Goal: Task Accomplishment & Management: Manage account settings

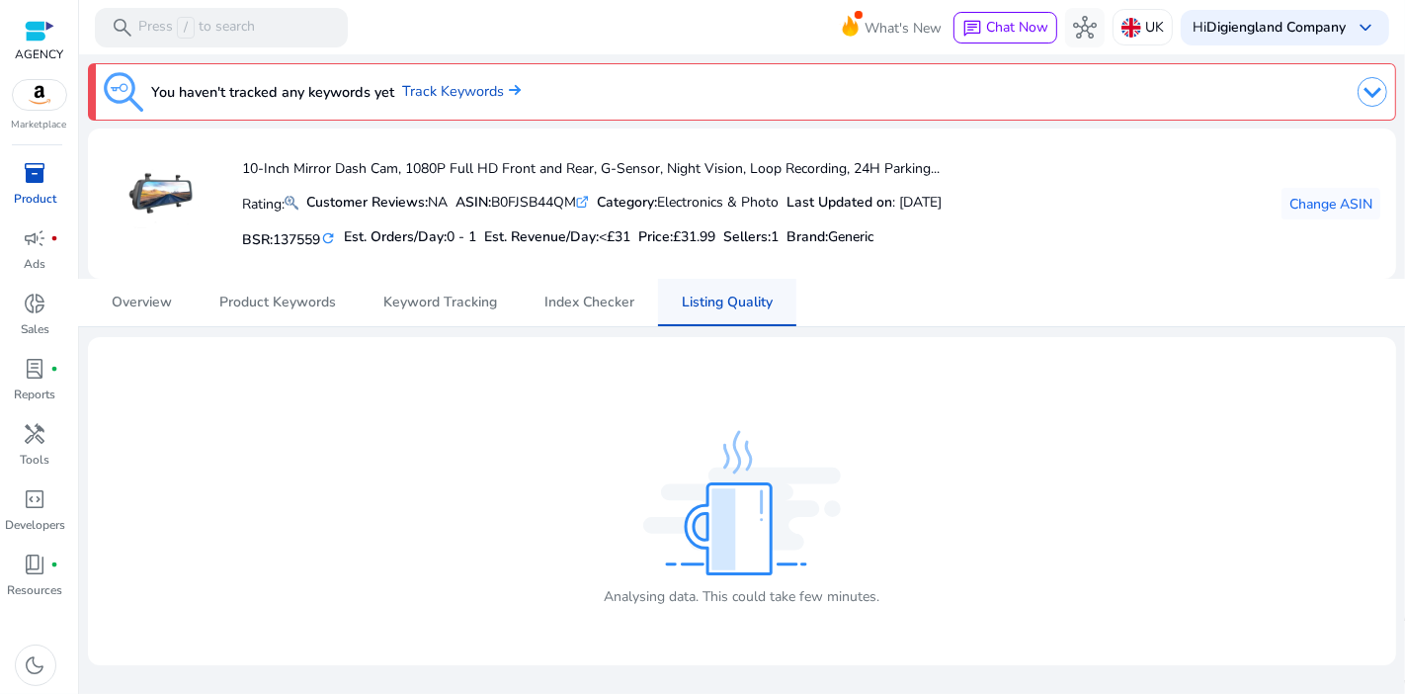
click at [717, 320] on span "Listing Quality" at bounding box center [727, 302] width 91 height 47
click at [1325, 206] on span "Change ASIN" at bounding box center [1330, 204] width 83 height 21
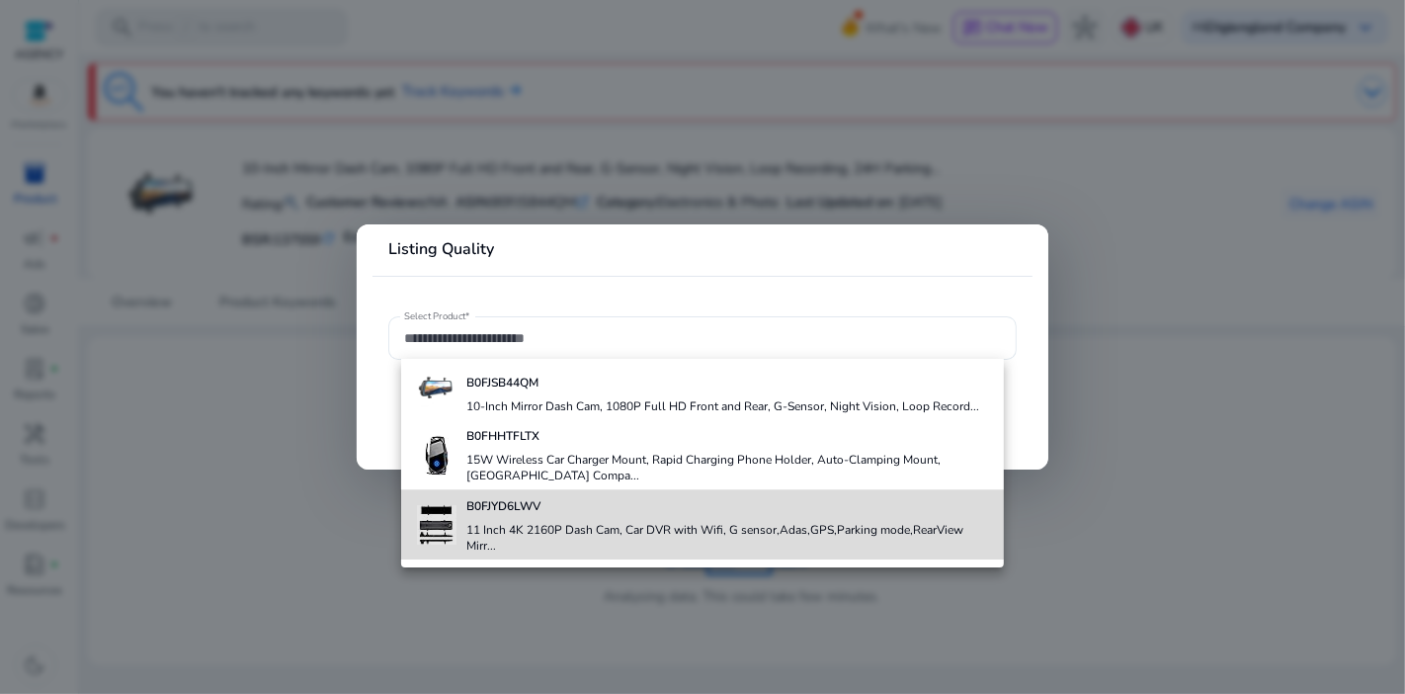
click at [514, 501] on b "B0FJYD6LWV" at bounding box center [503, 506] width 74 height 16
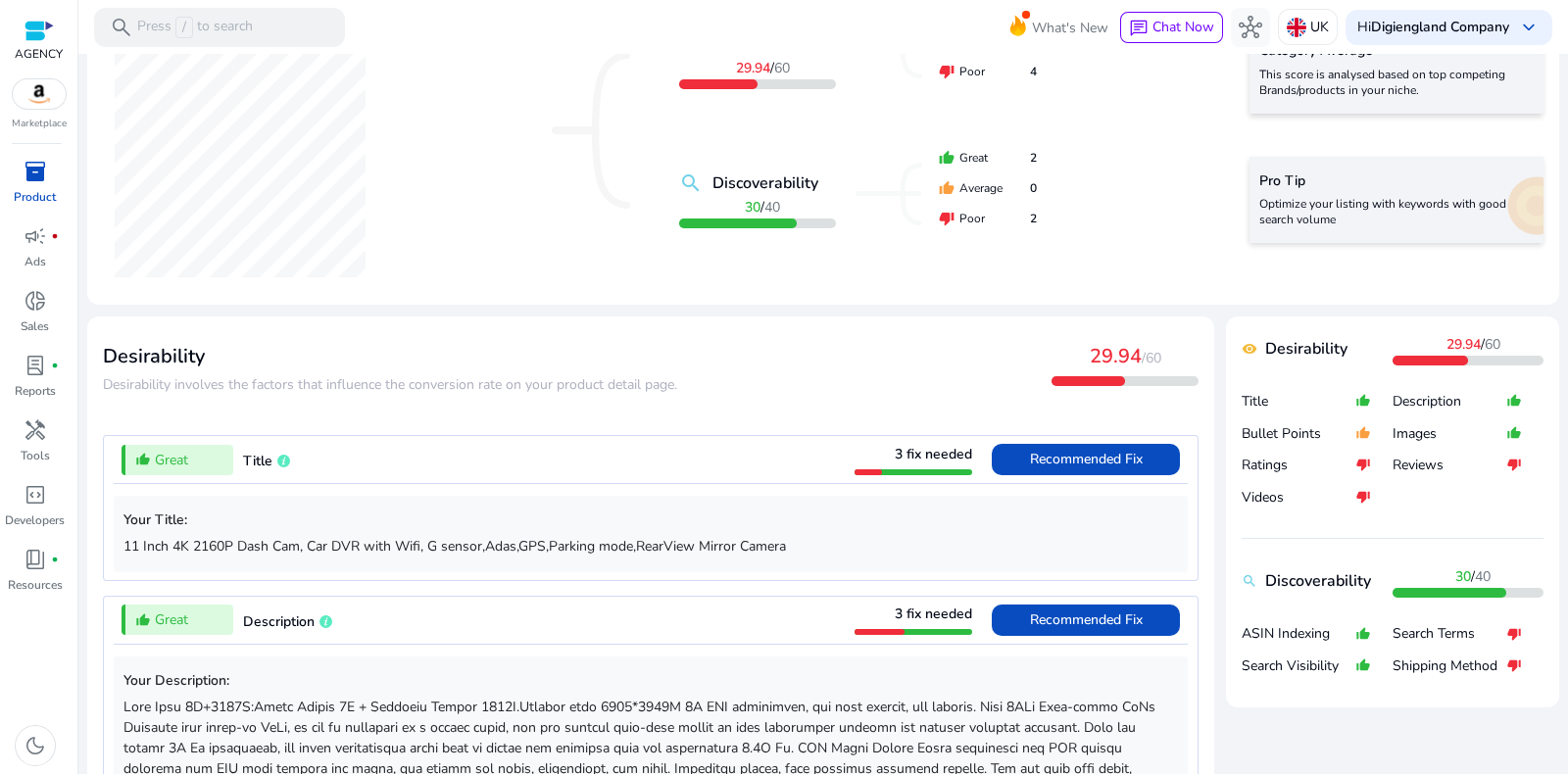
scroll to position [489, 0]
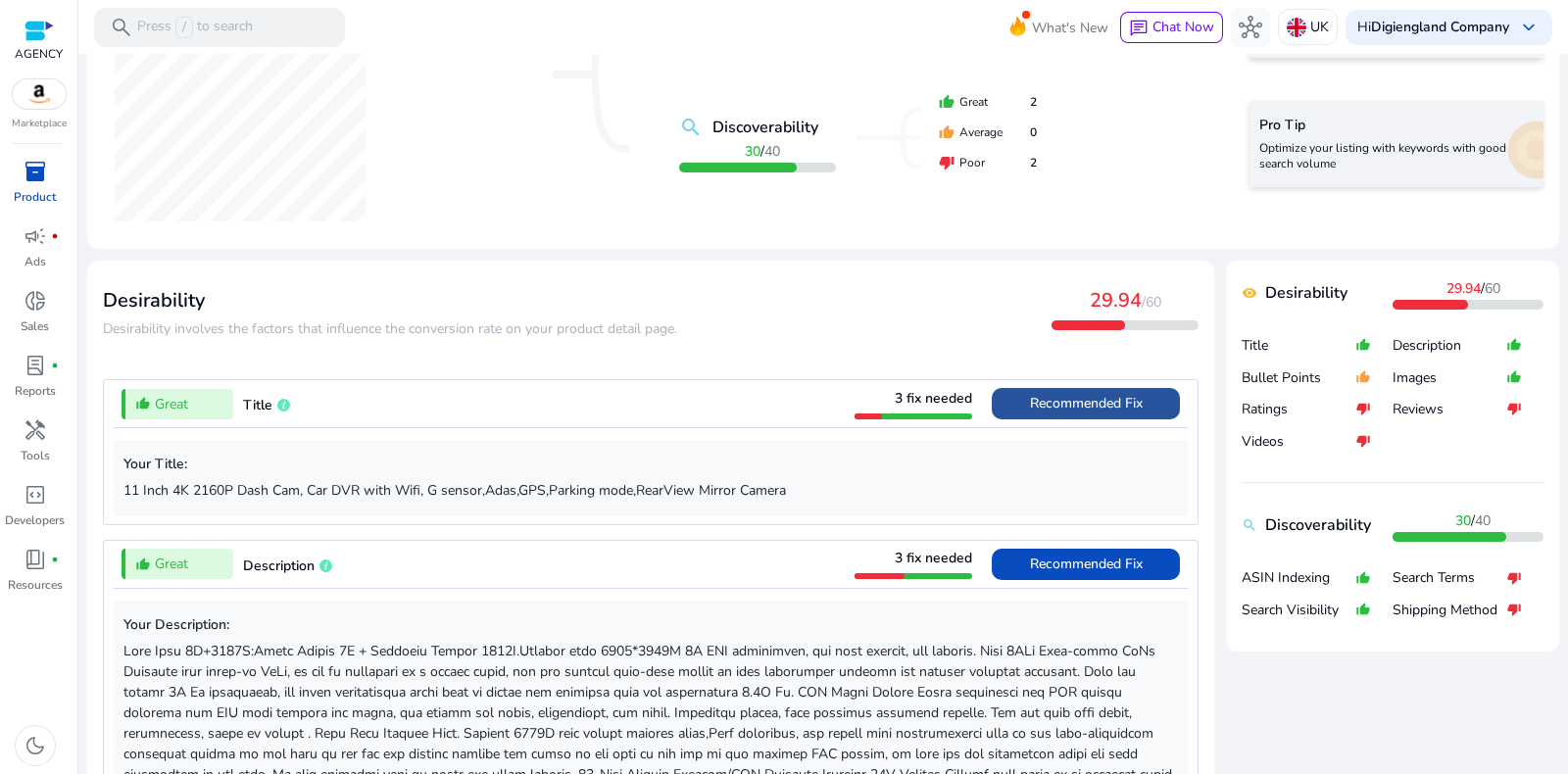
click at [1018, 398] on span at bounding box center [1086, 403] width 188 height 47
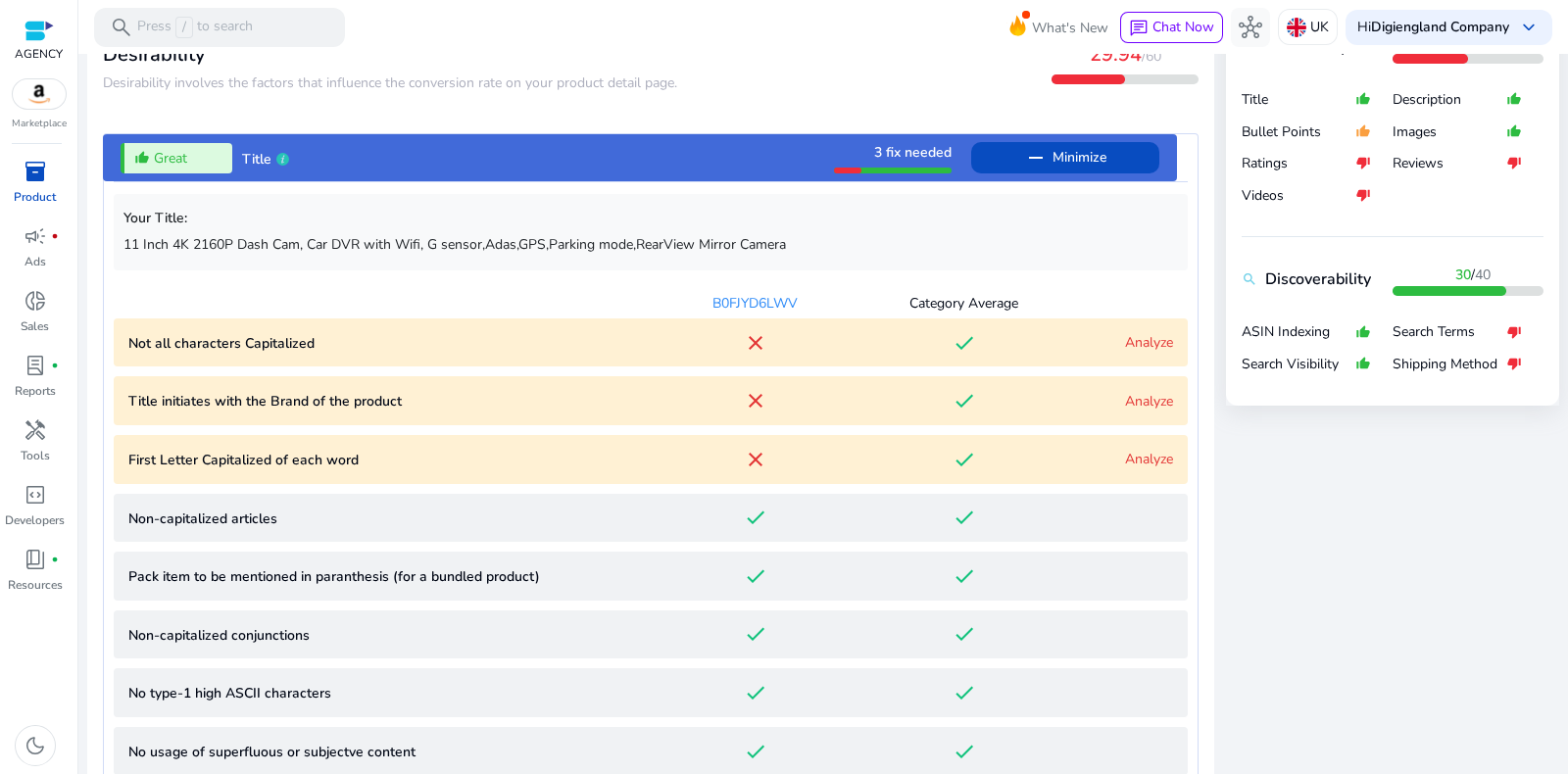
scroll to position [867, 0]
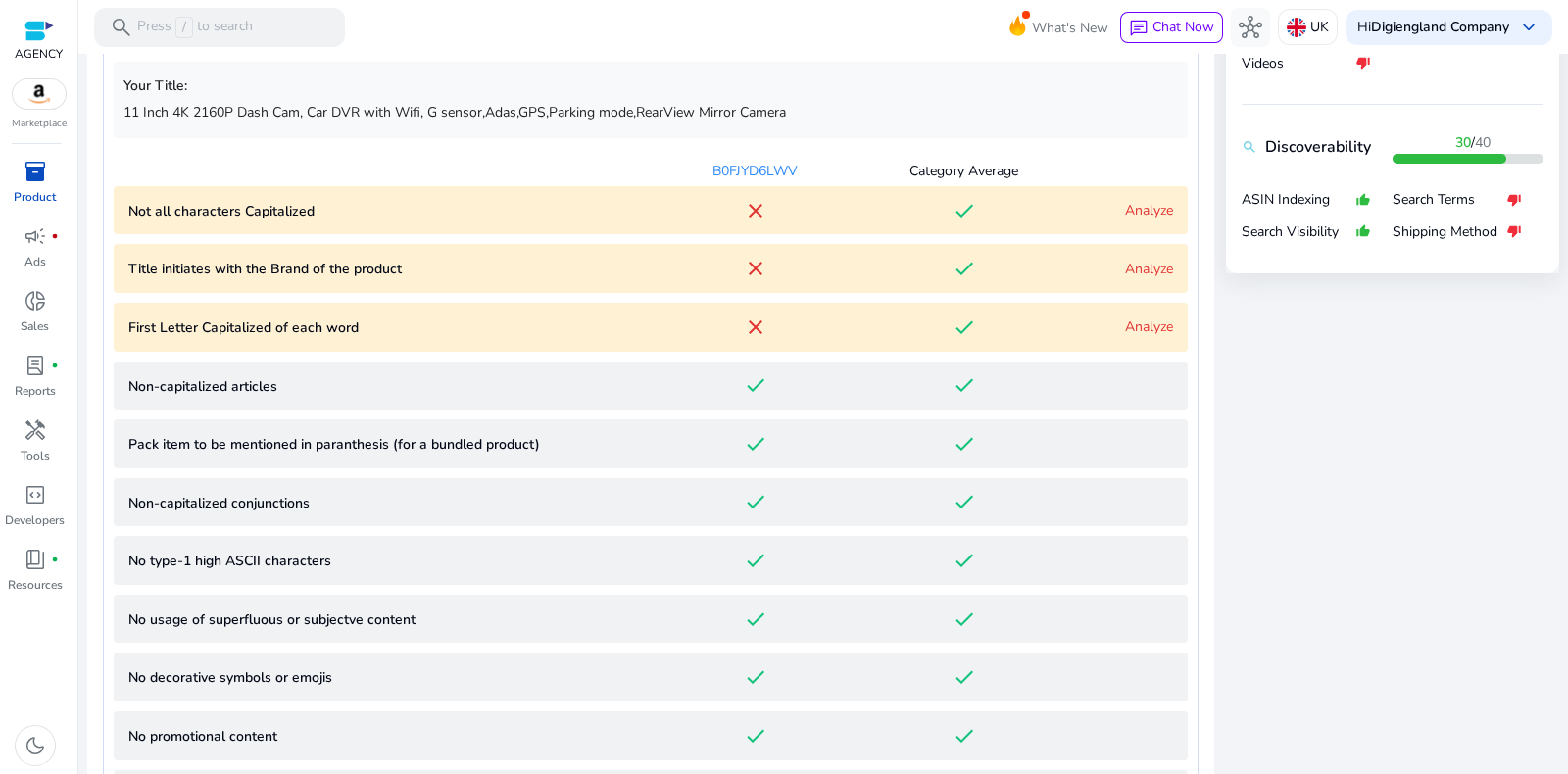
click at [176, 278] on product "Title initiates with the Brand of the product close done Analyze" at bounding box center [651, 268] width 1074 height 49
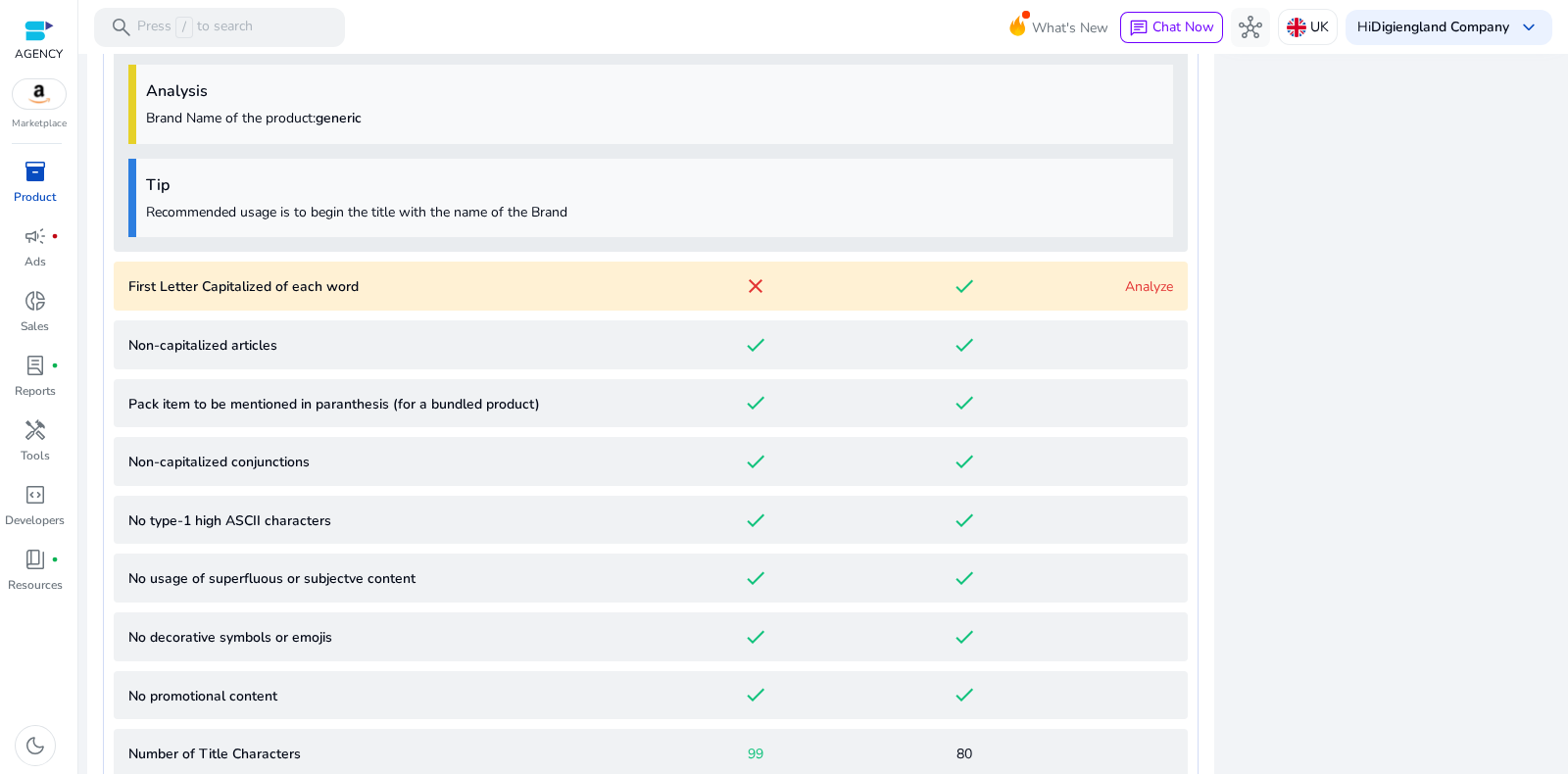
scroll to position [865, 0]
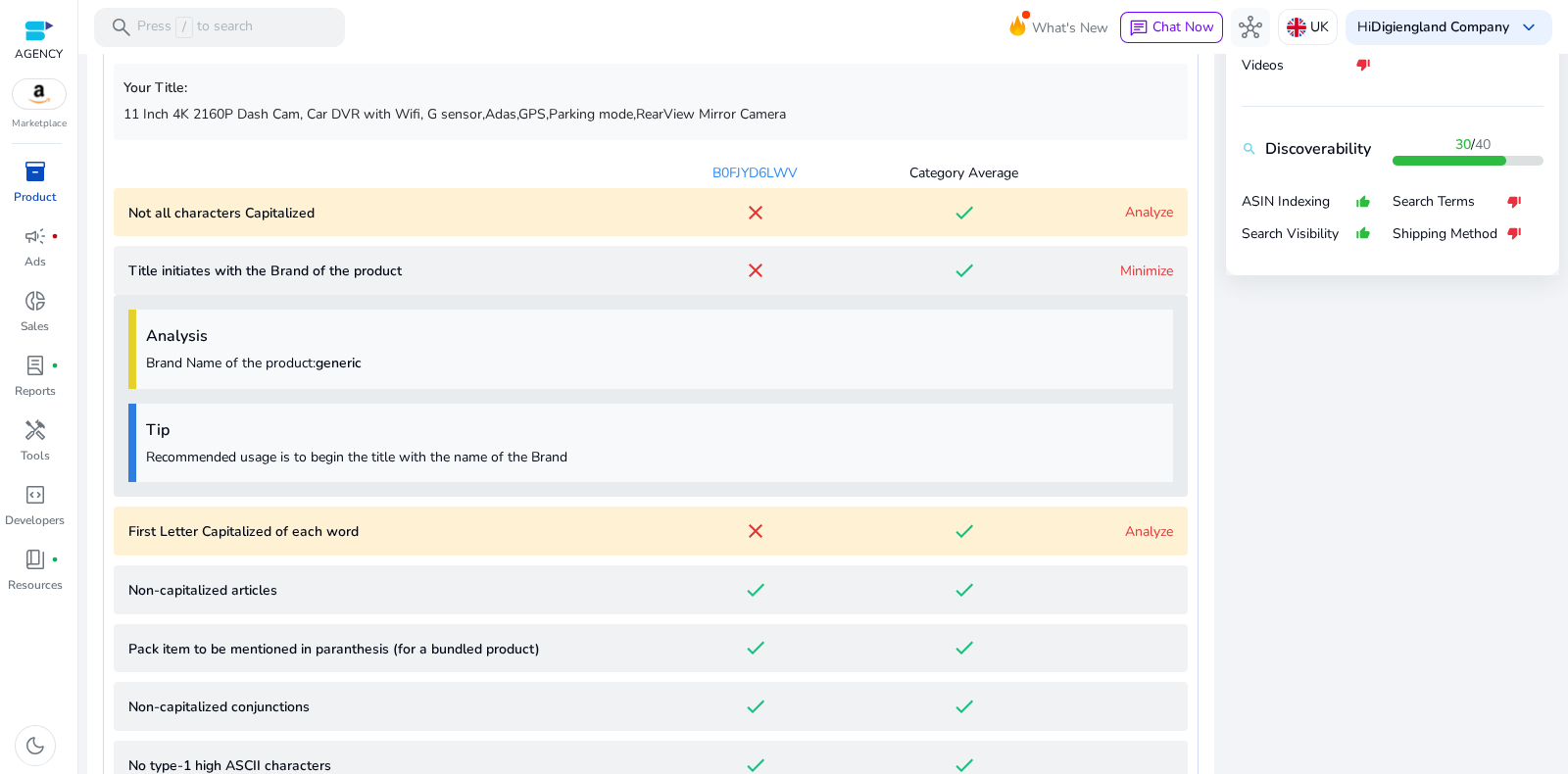
click at [317, 267] on p "Title initiates with the Brand of the product" at bounding box center [389, 271] width 523 height 21
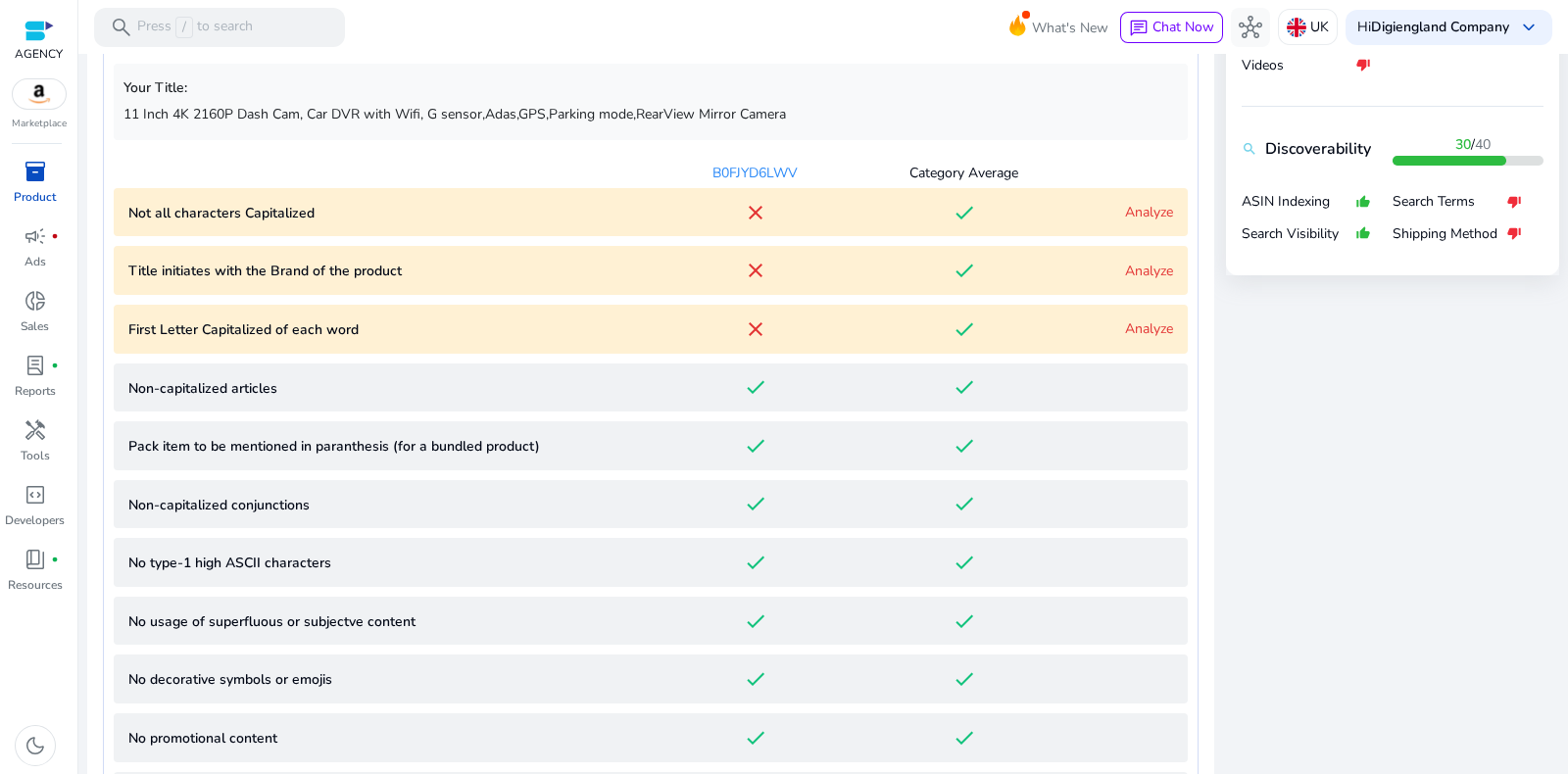
click at [1150, 213] on link "Analyze" at bounding box center [1148, 212] width 48 height 19
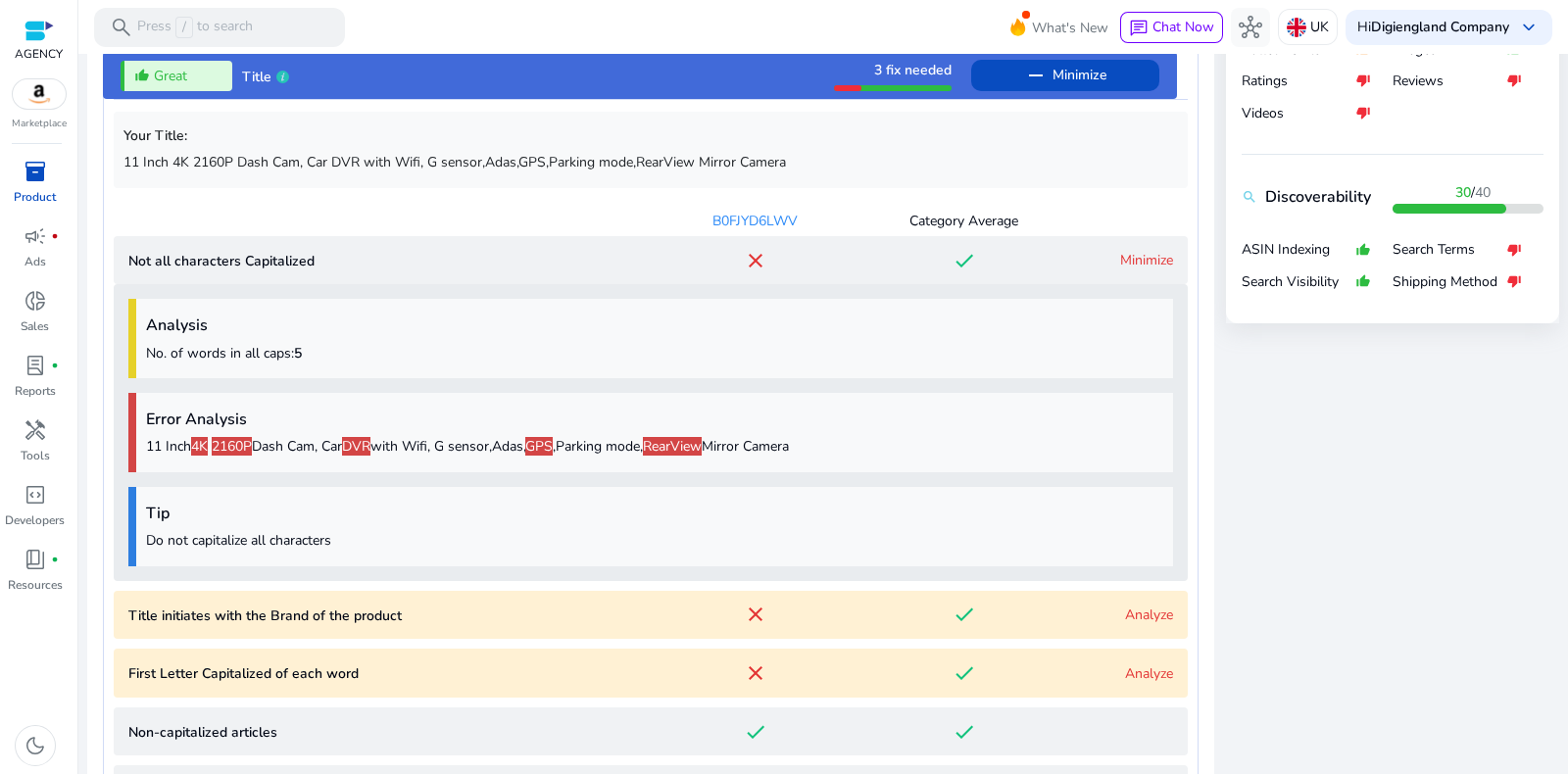
scroll to position [807, 0]
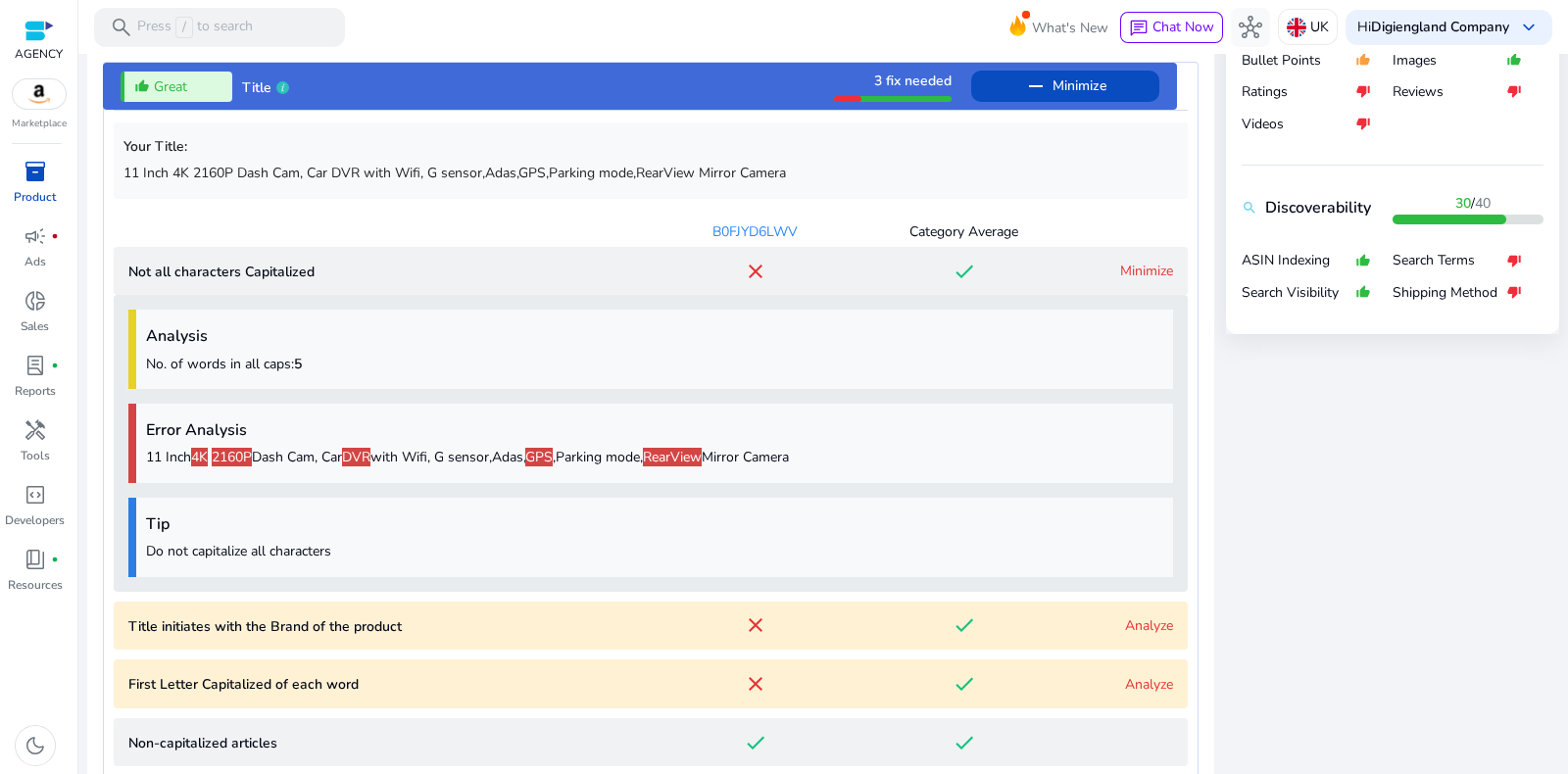
click at [1083, 404] on div "Error Analysis 11 Inch 4K 2160P Dash Cam, Car DVR with Wifi, G sensor,Adas, GPS…" at bounding box center [650, 444] width 1044 height 79
click at [1094, 234] on div "B0FJYD6LWV Category Average" at bounding box center [651, 226] width 1074 height 41
click at [600, 75] on div "thumb_up_alt Great Title 3 fix needed remove Minimize" at bounding box center [640, 85] width 1074 height 47
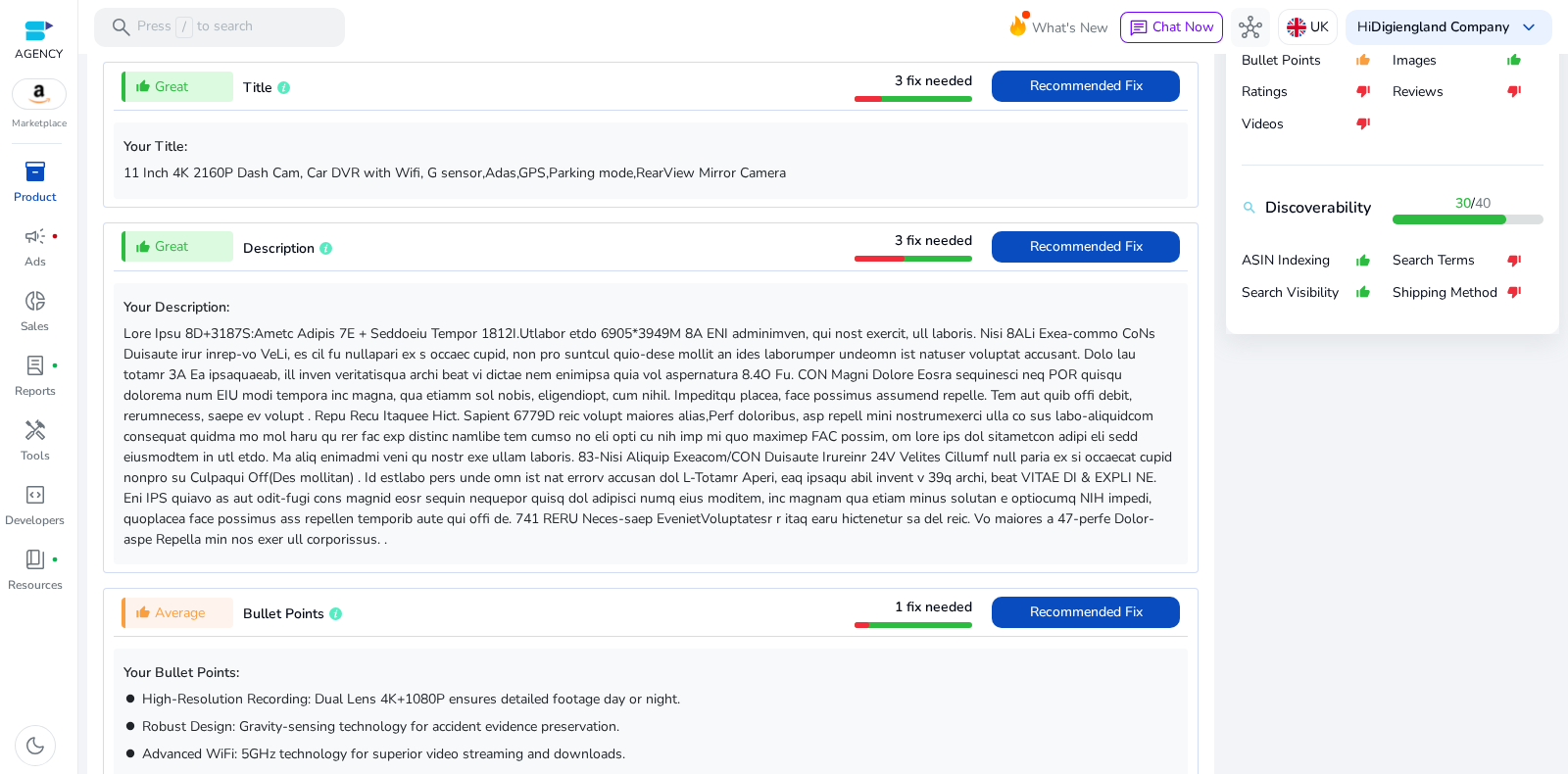
click at [647, 83] on div "thumb_up_alt Great Title 3 fix needed Recommended Fix" at bounding box center [651, 85] width 1074 height 47
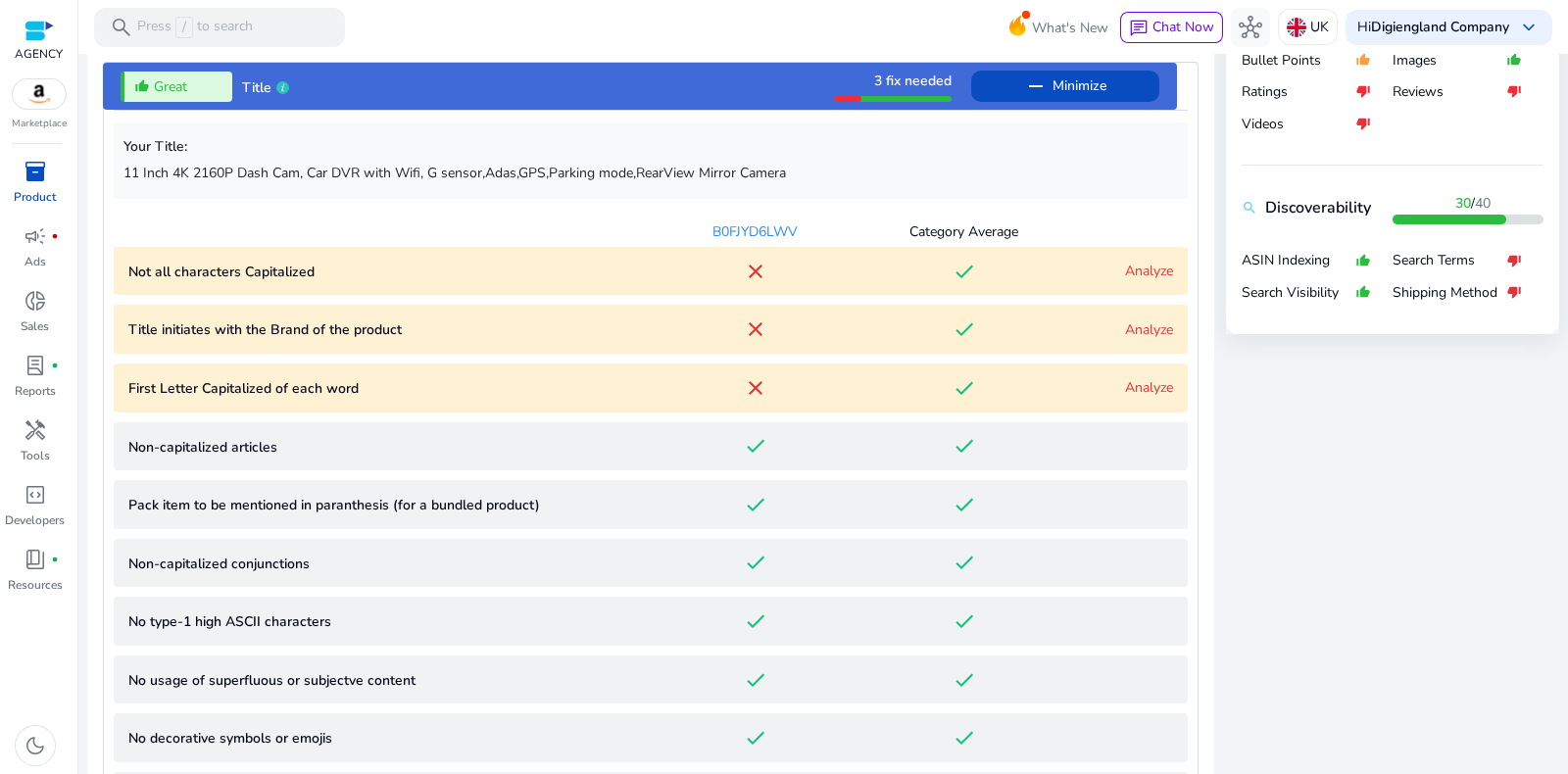
click at [647, 83] on div "thumb_up_alt Great Title 3 fix needed remove Minimize" at bounding box center [640, 85] width 1074 height 47
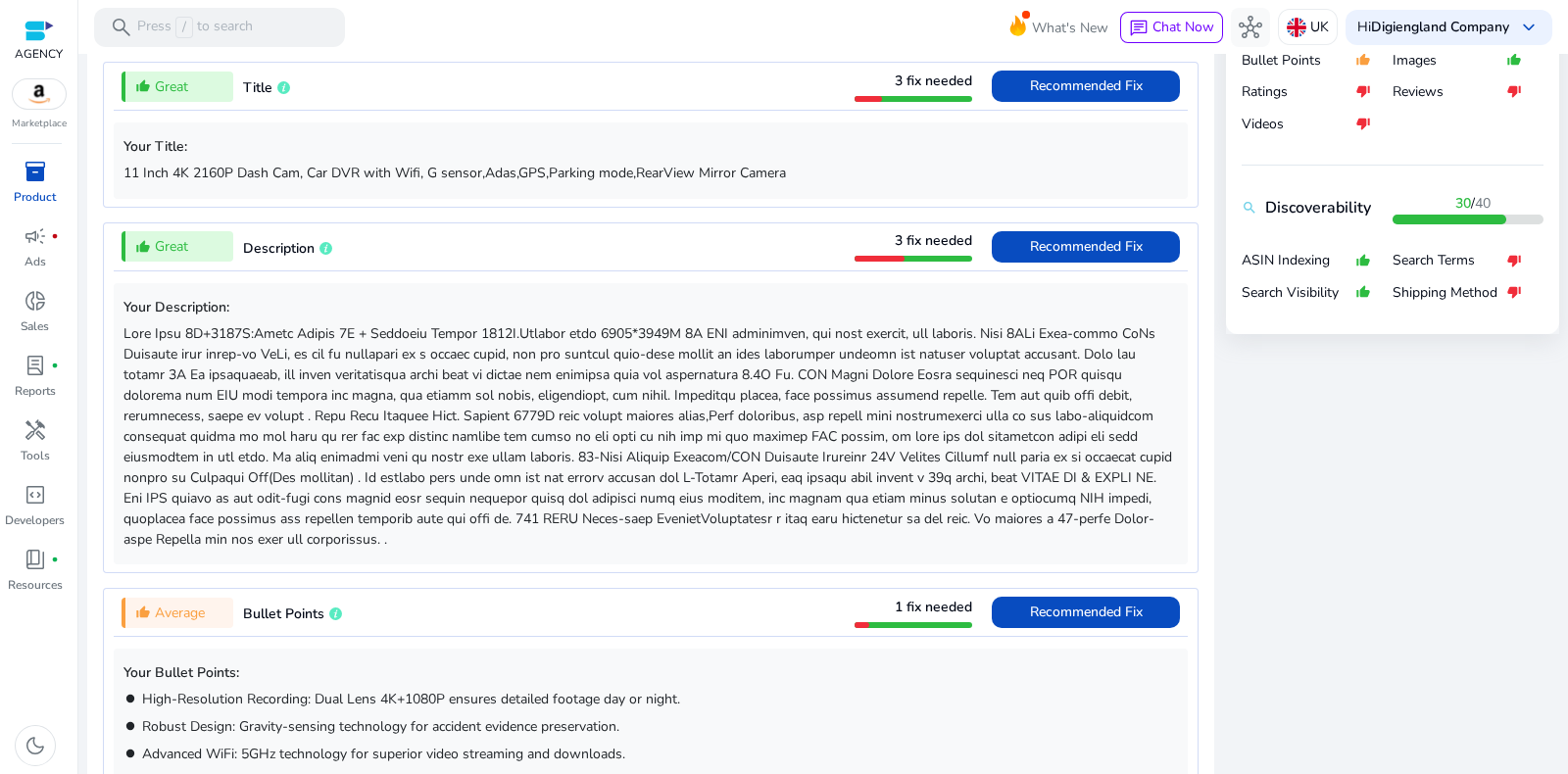
scroll to position [867, 0]
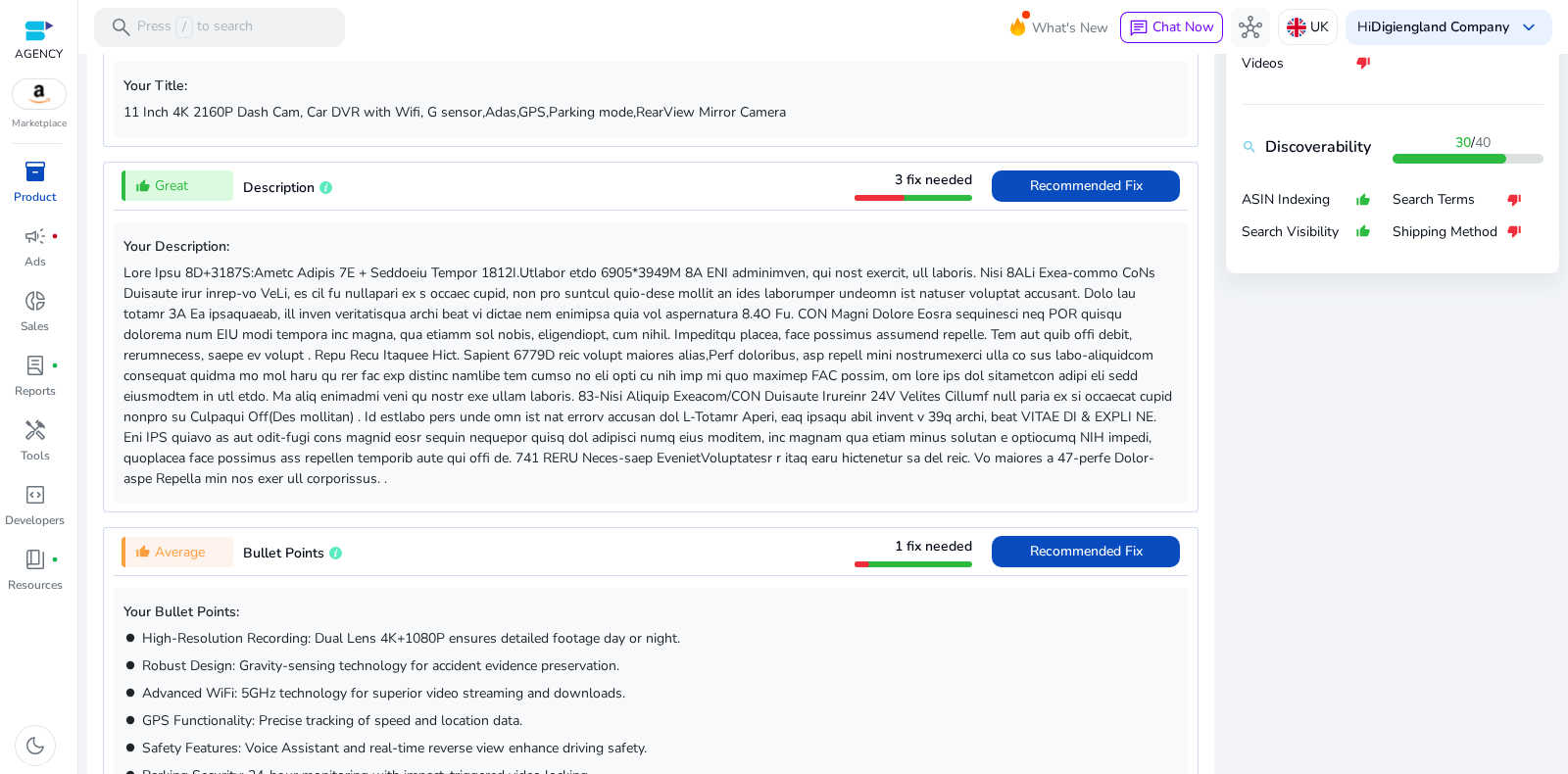
click at [668, 179] on div "thumb_up_alt Great Description 3 fix needed Recommended Fix" at bounding box center [651, 186] width 1074 height 47
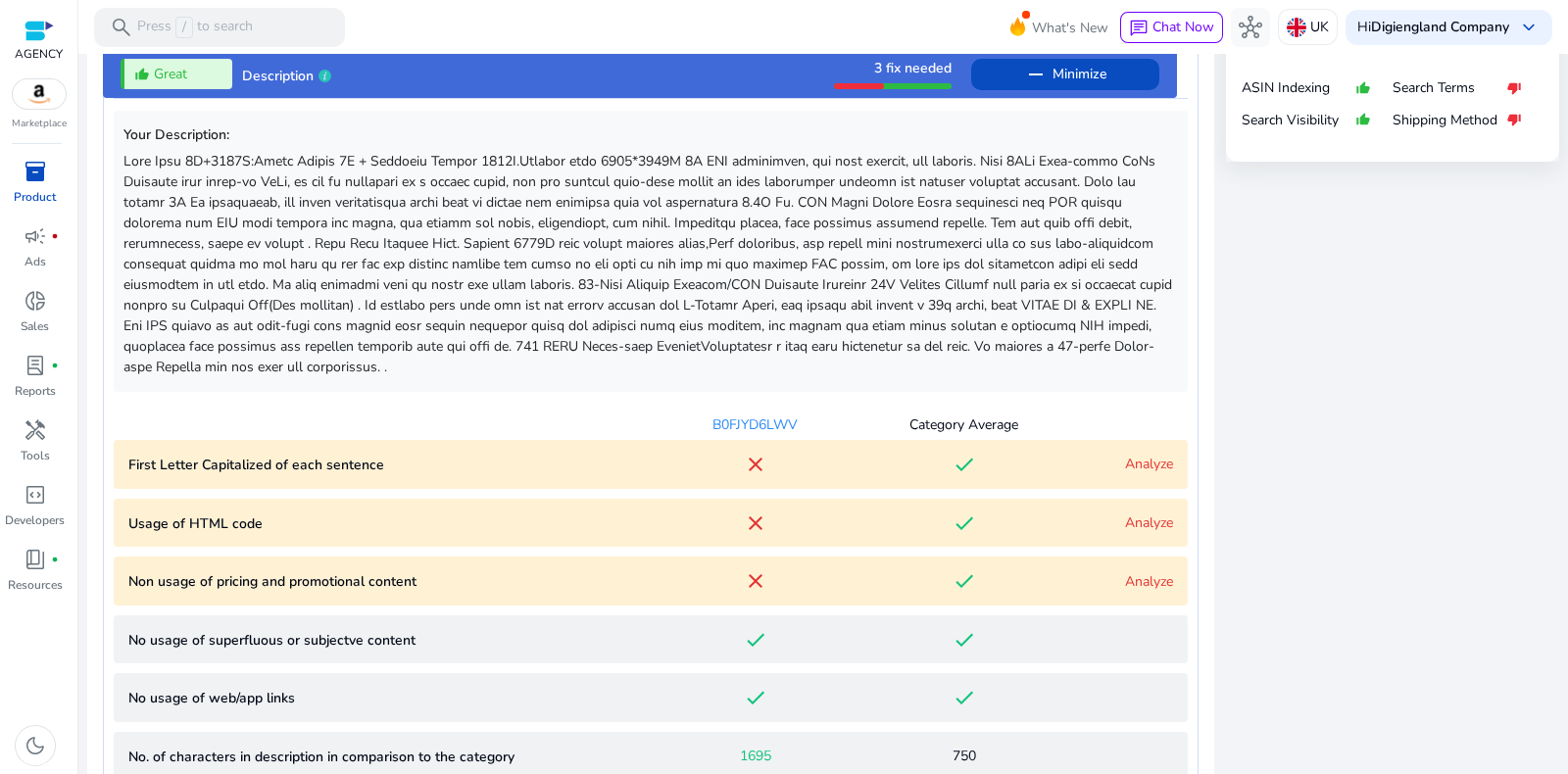
scroll to position [1102, 0]
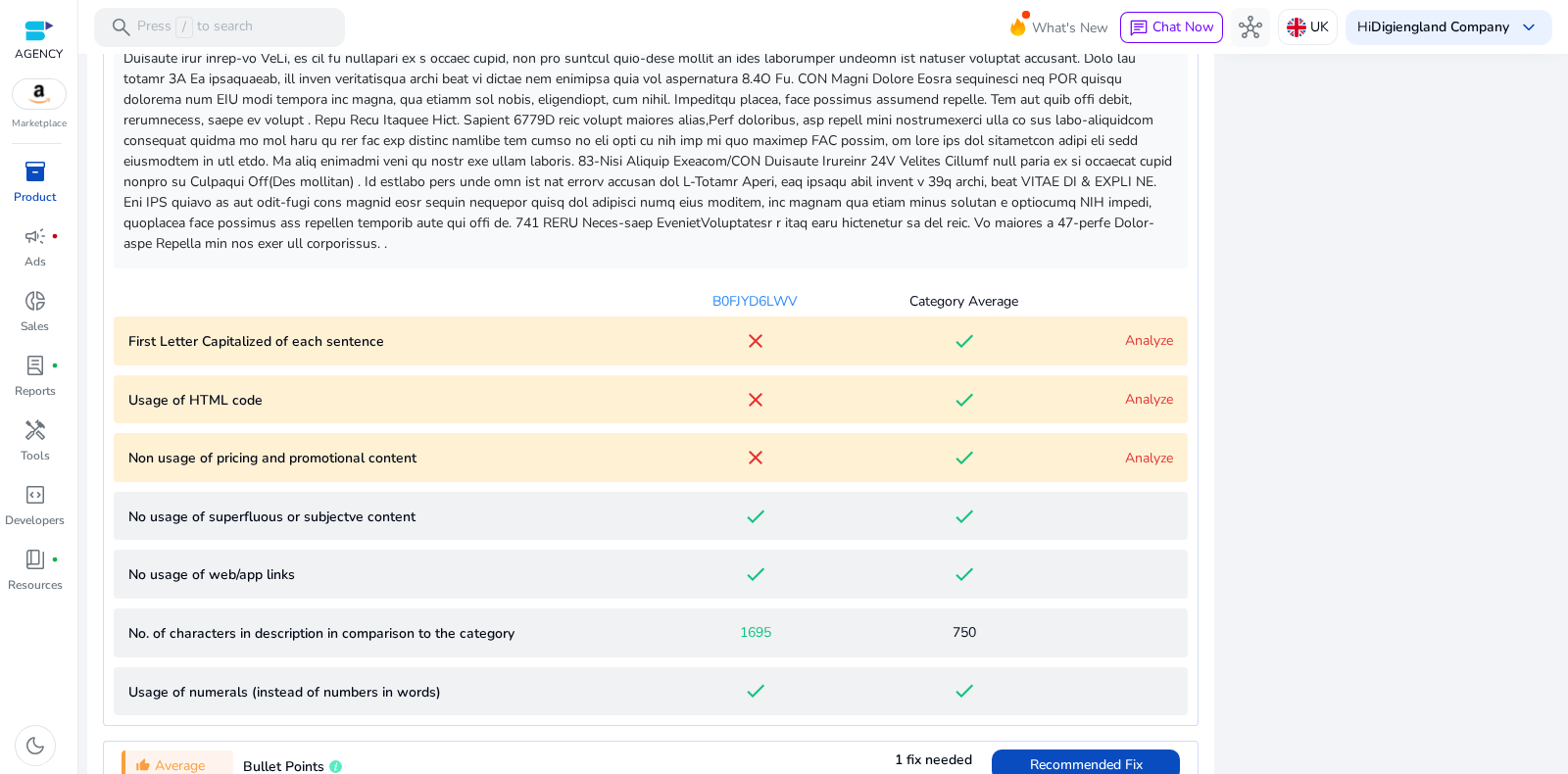
click at [1149, 337] on link "Analyze" at bounding box center [1148, 340] width 48 height 19
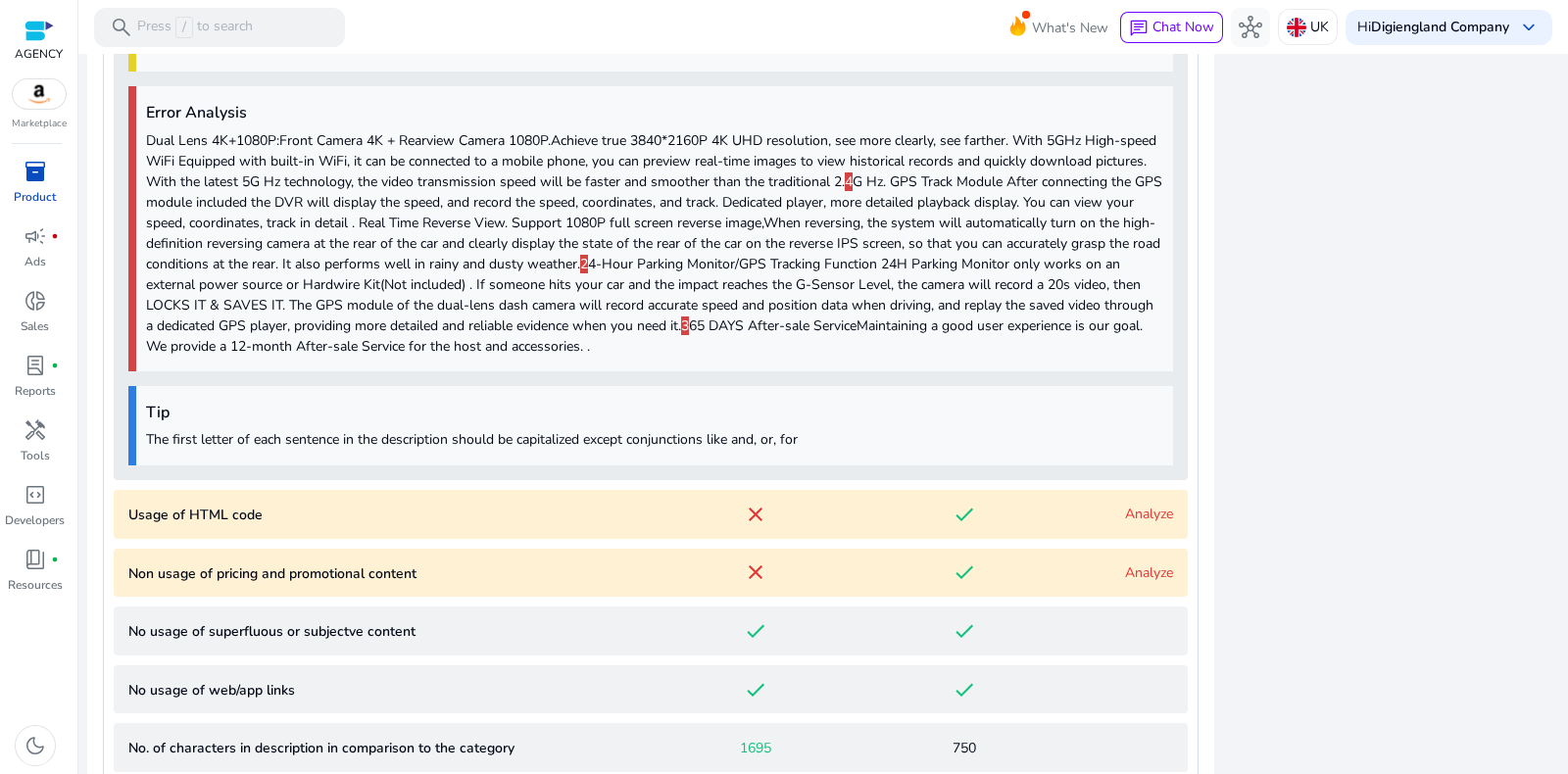
scroll to position [1540, 0]
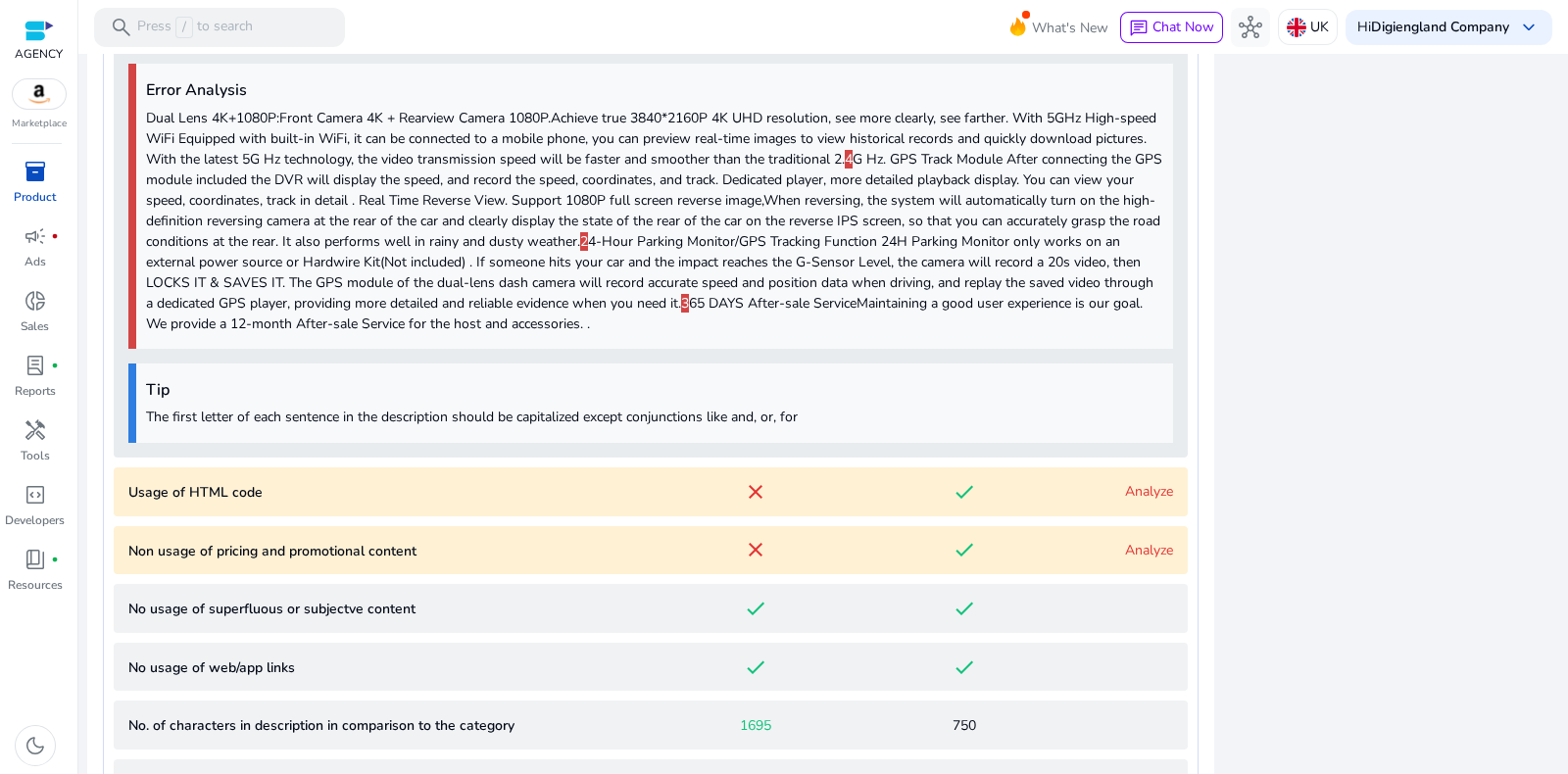
click at [1137, 492] on link "Analyze" at bounding box center [1148, 491] width 48 height 19
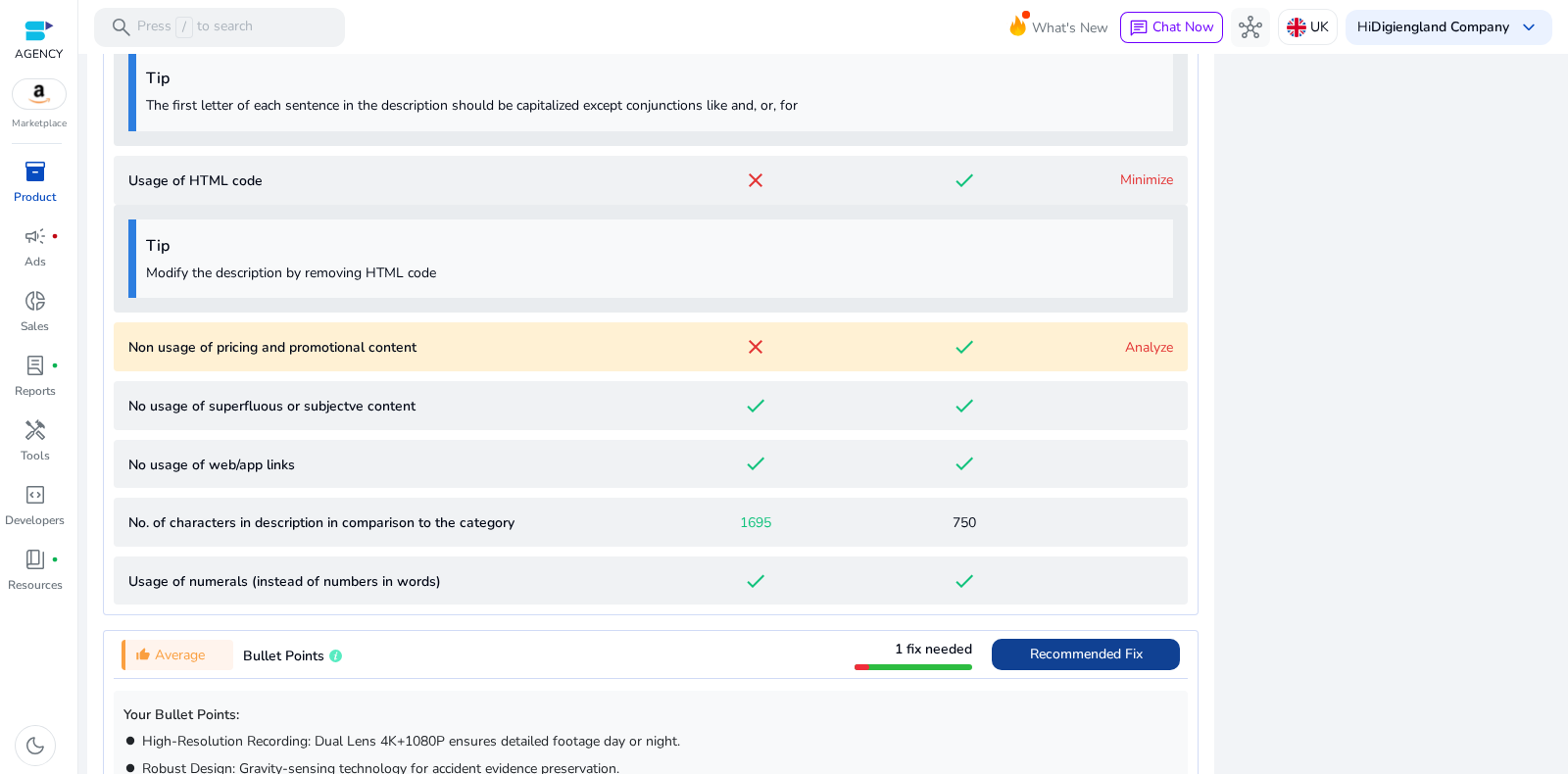
scroll to position [2004, 0]
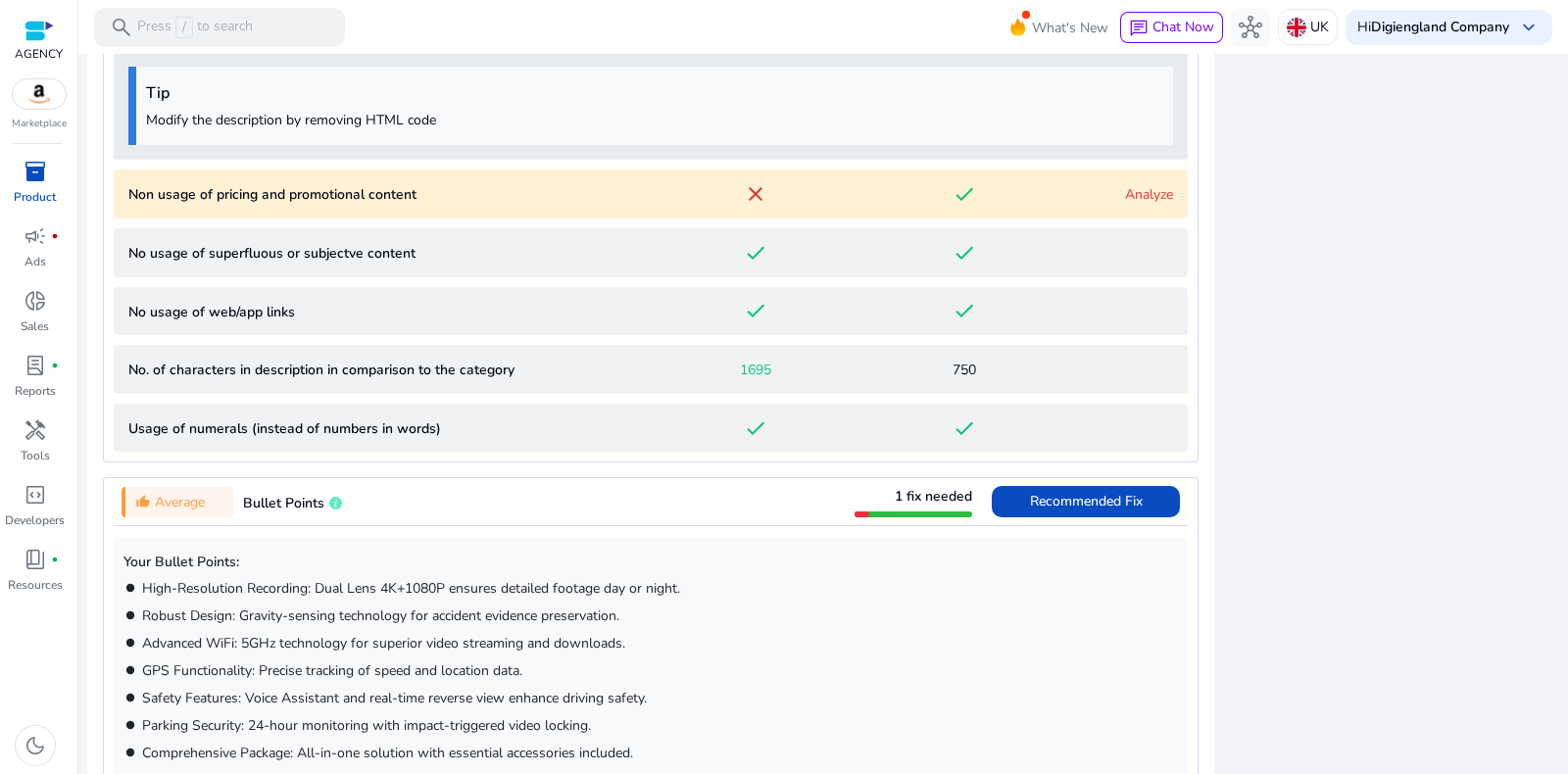
click at [1137, 188] on link "Analyze" at bounding box center [1148, 194] width 48 height 19
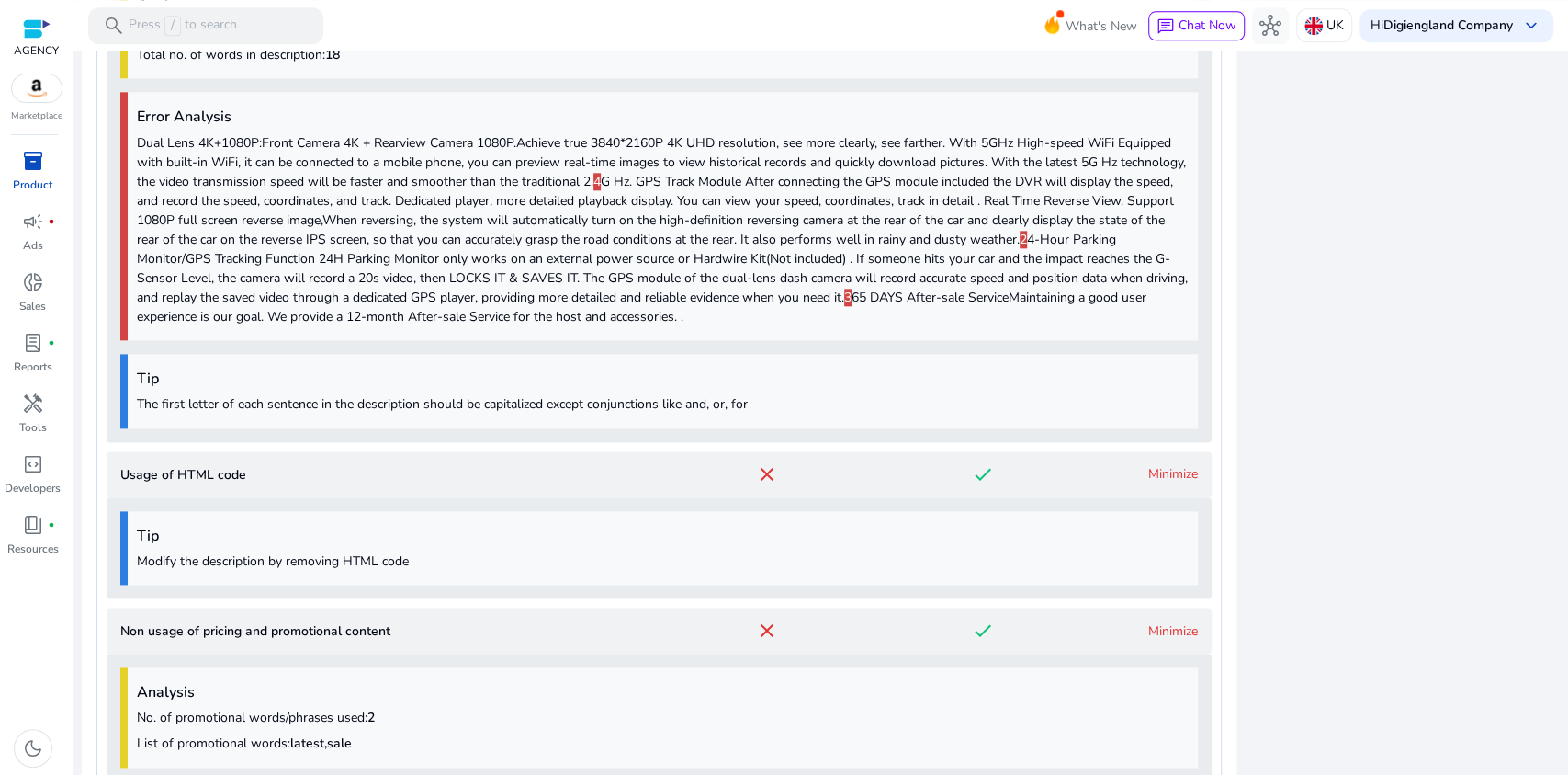
scroll to position [1500, 0]
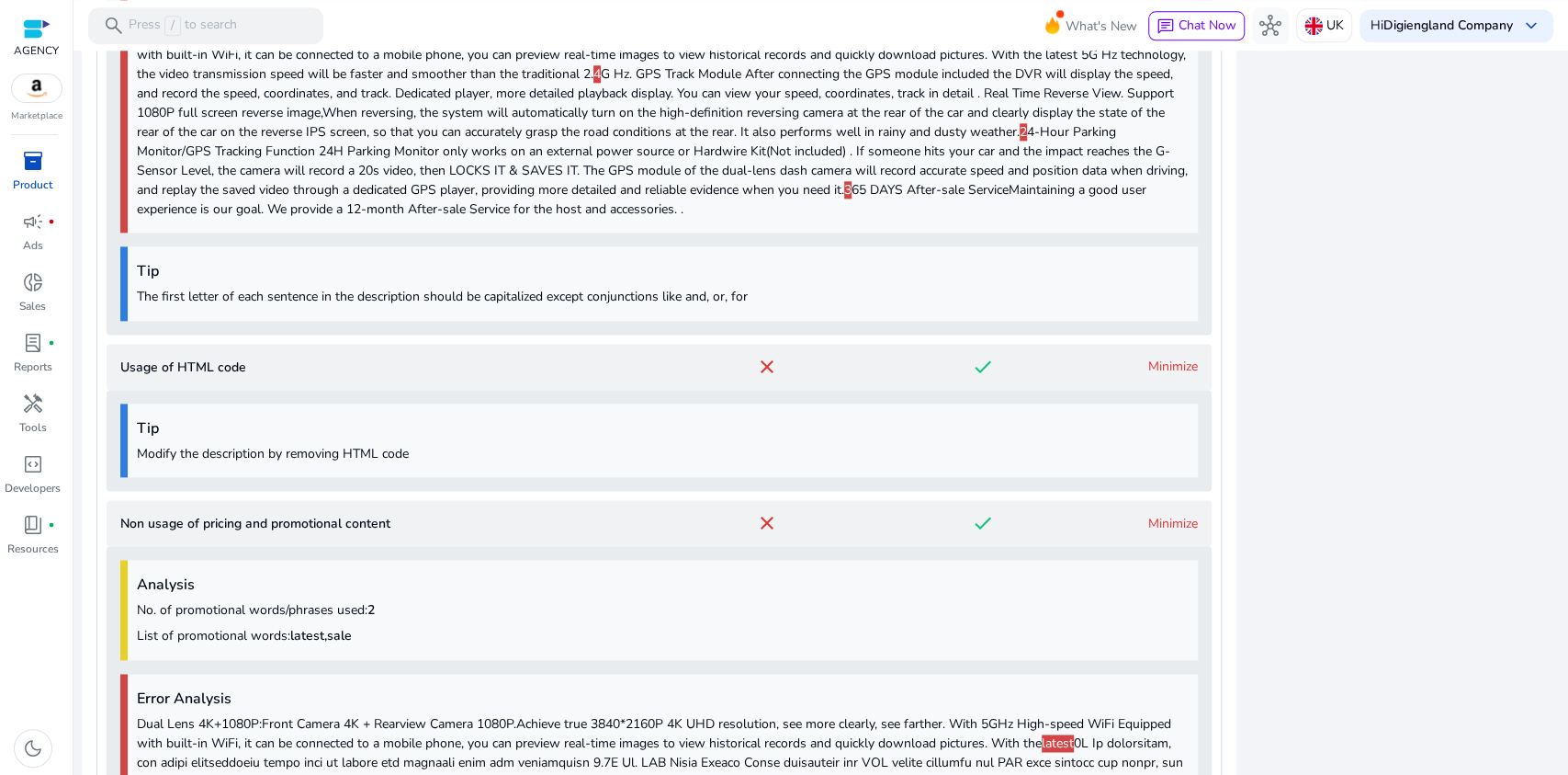
click at [630, 291] on p "The first letter of each sentence in the description should be capitalized exce…" at bounding box center [662, 296] width 1052 height 20
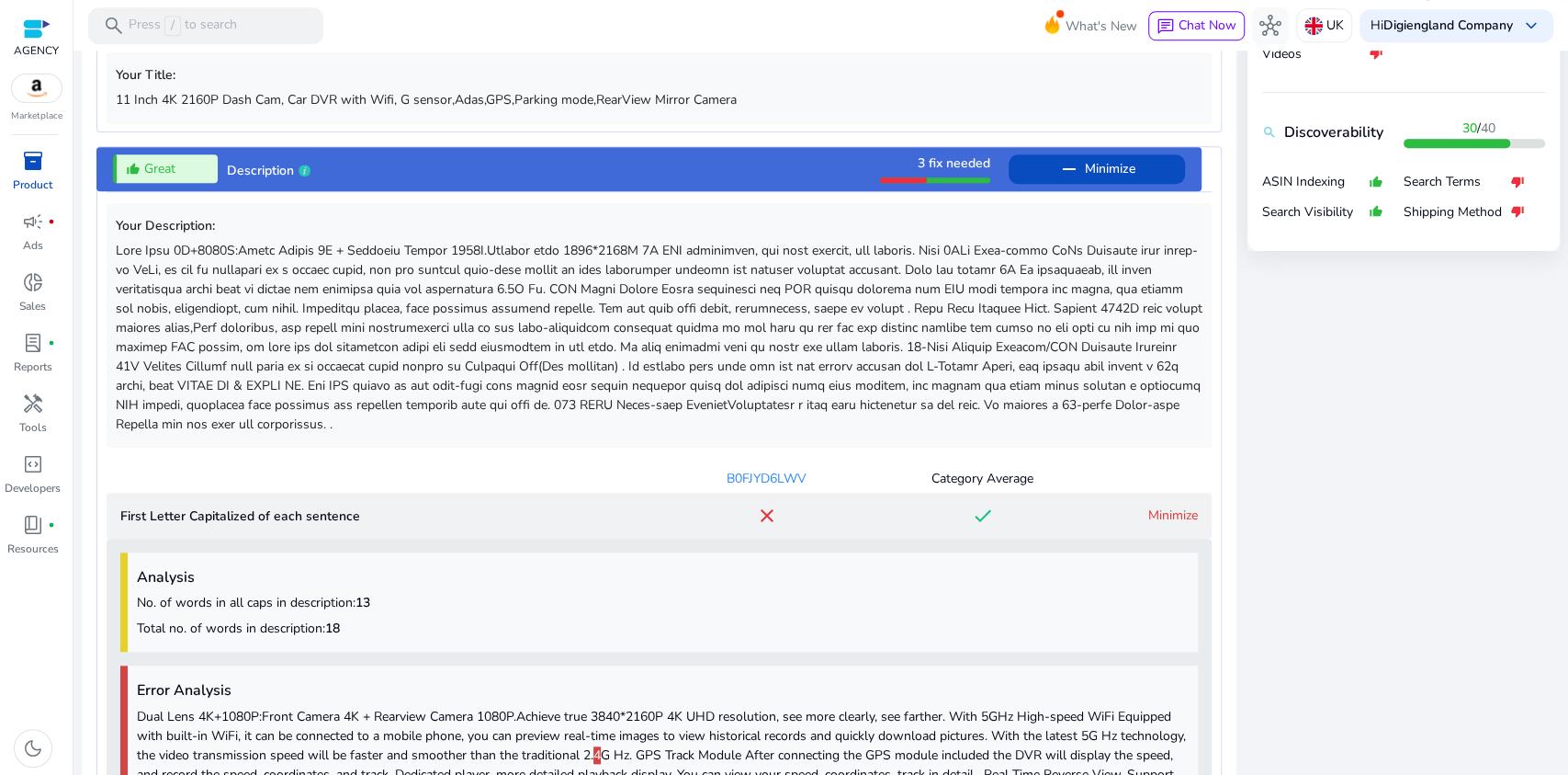
scroll to position [643, 0]
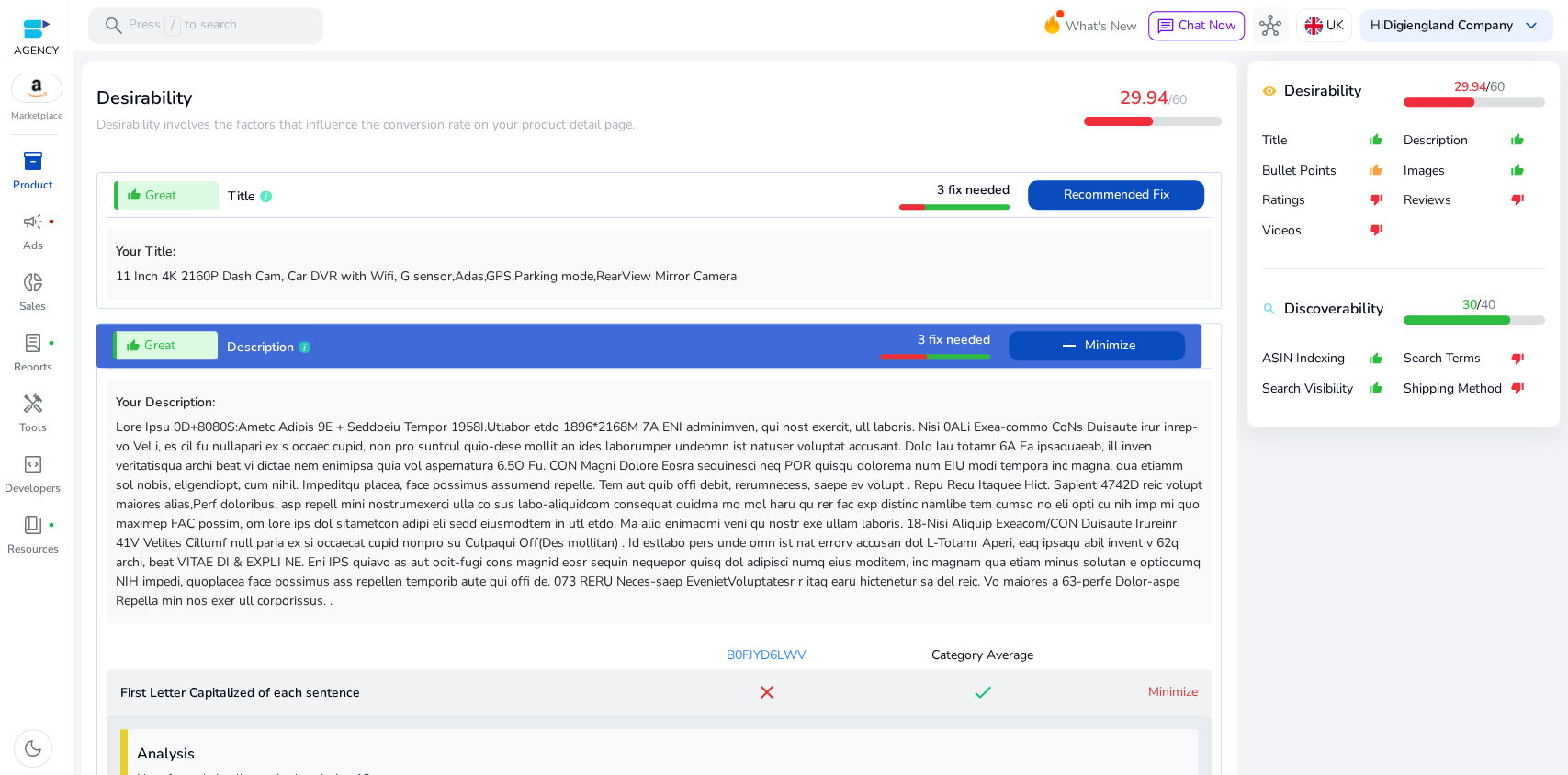
click at [735, 350] on div "thumb_up_alt Great Description 3 fix needed remove Minimize" at bounding box center [649, 345] width 1106 height 44
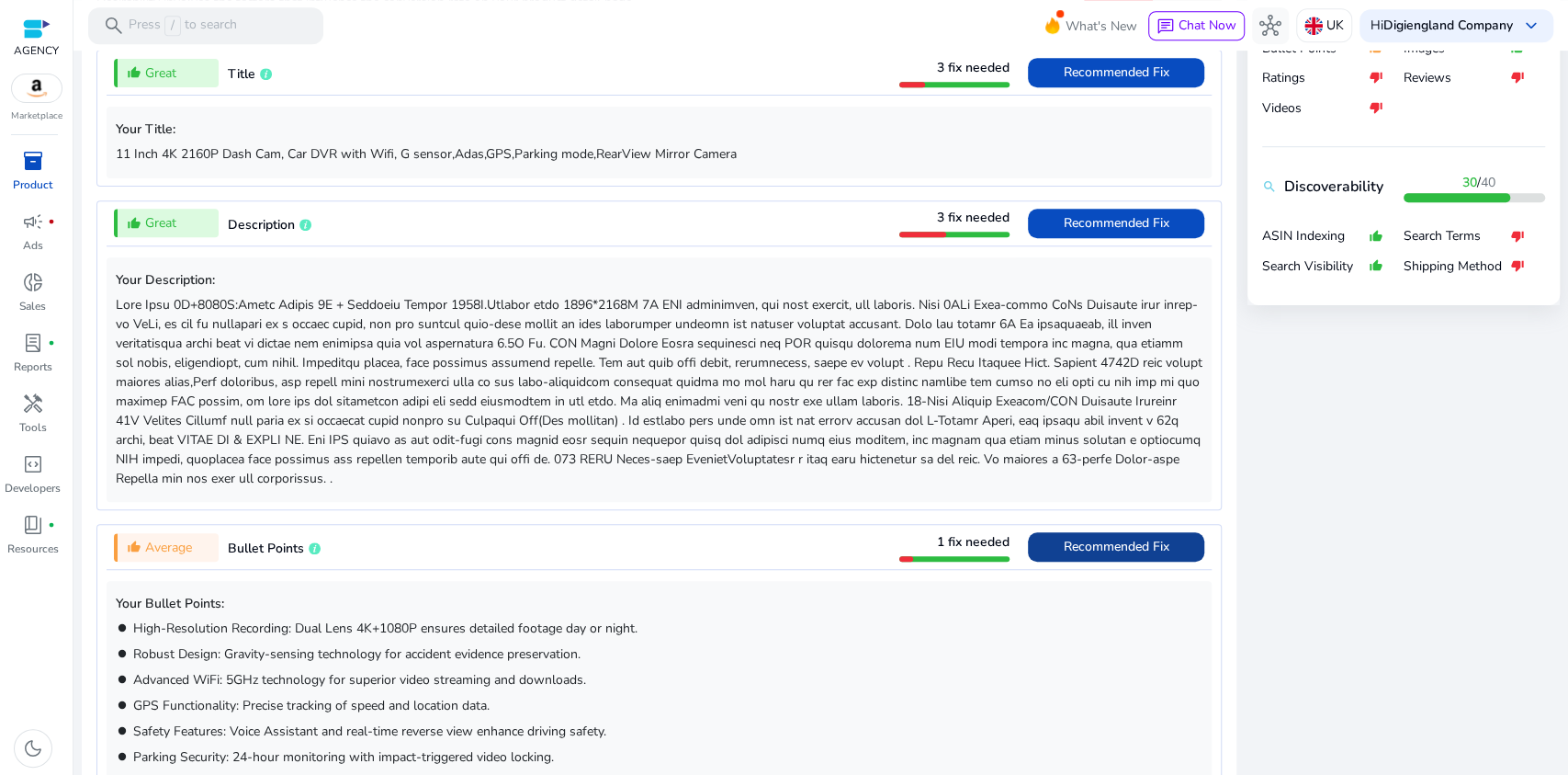
scroll to position [888, 0]
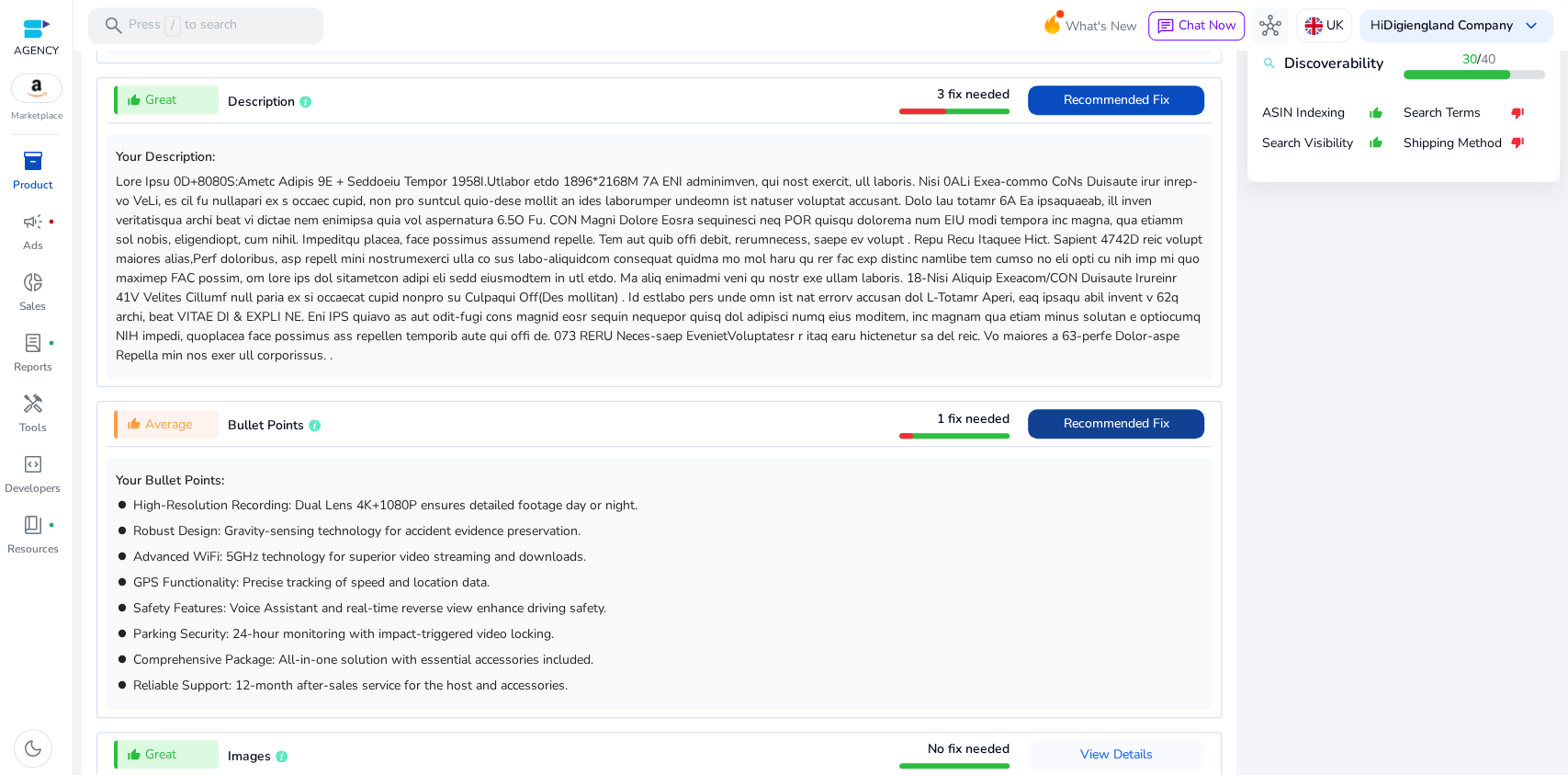
click at [1117, 419] on span "Recommended Fix" at bounding box center [1117, 423] width 106 height 18
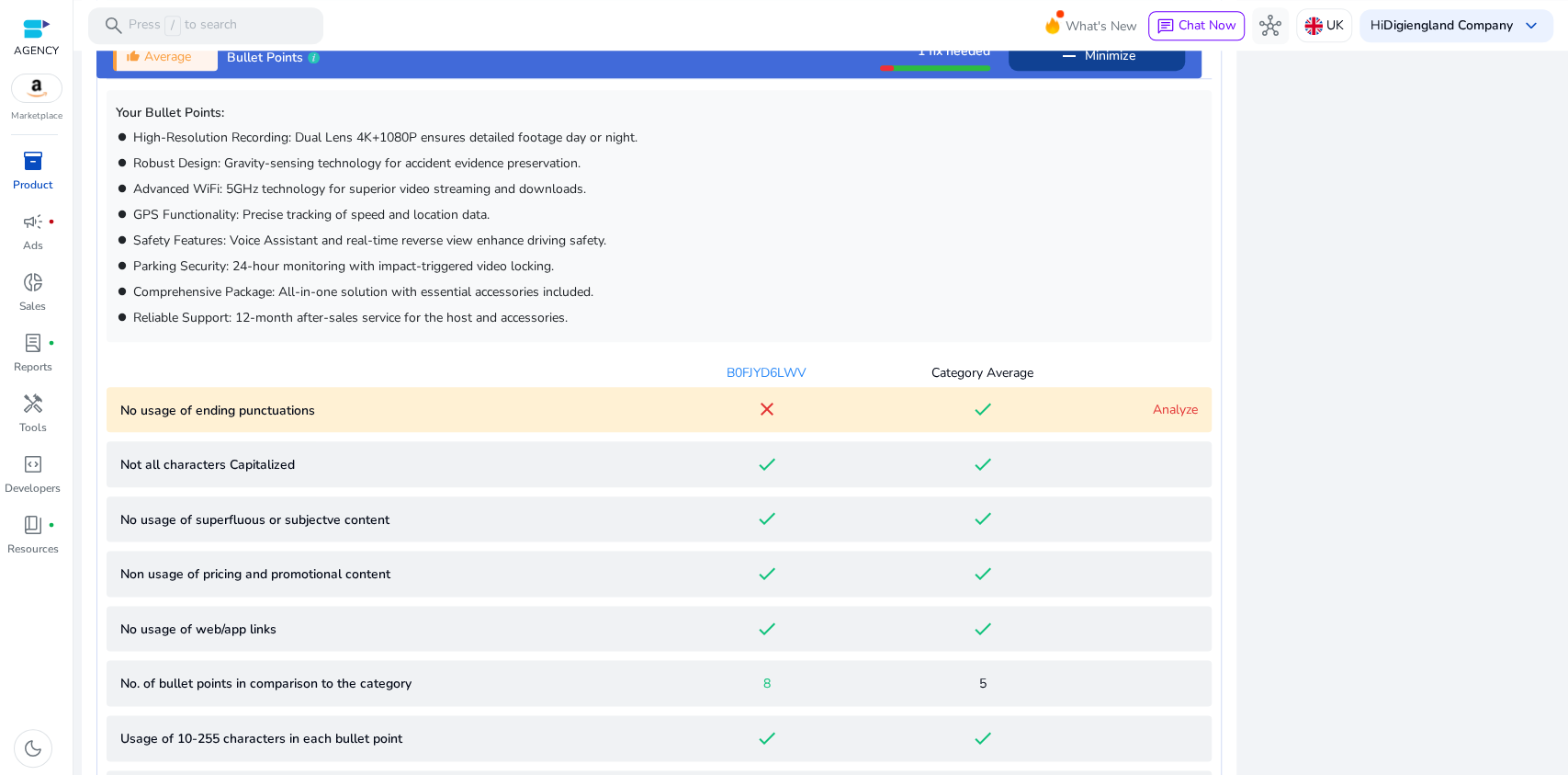
scroll to position [1287, 0]
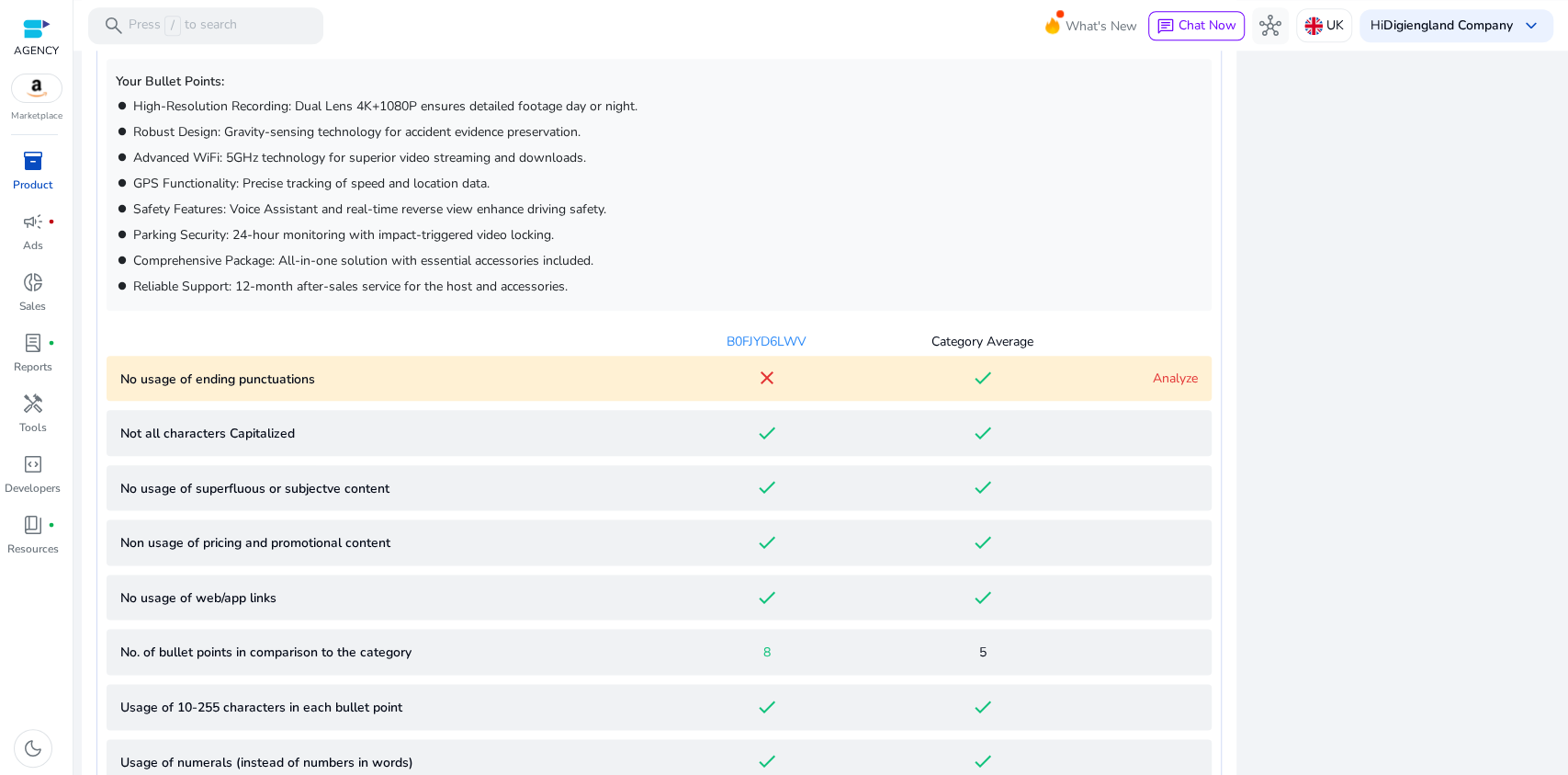
click at [1184, 379] on link "Analyze" at bounding box center [1176, 378] width 45 height 18
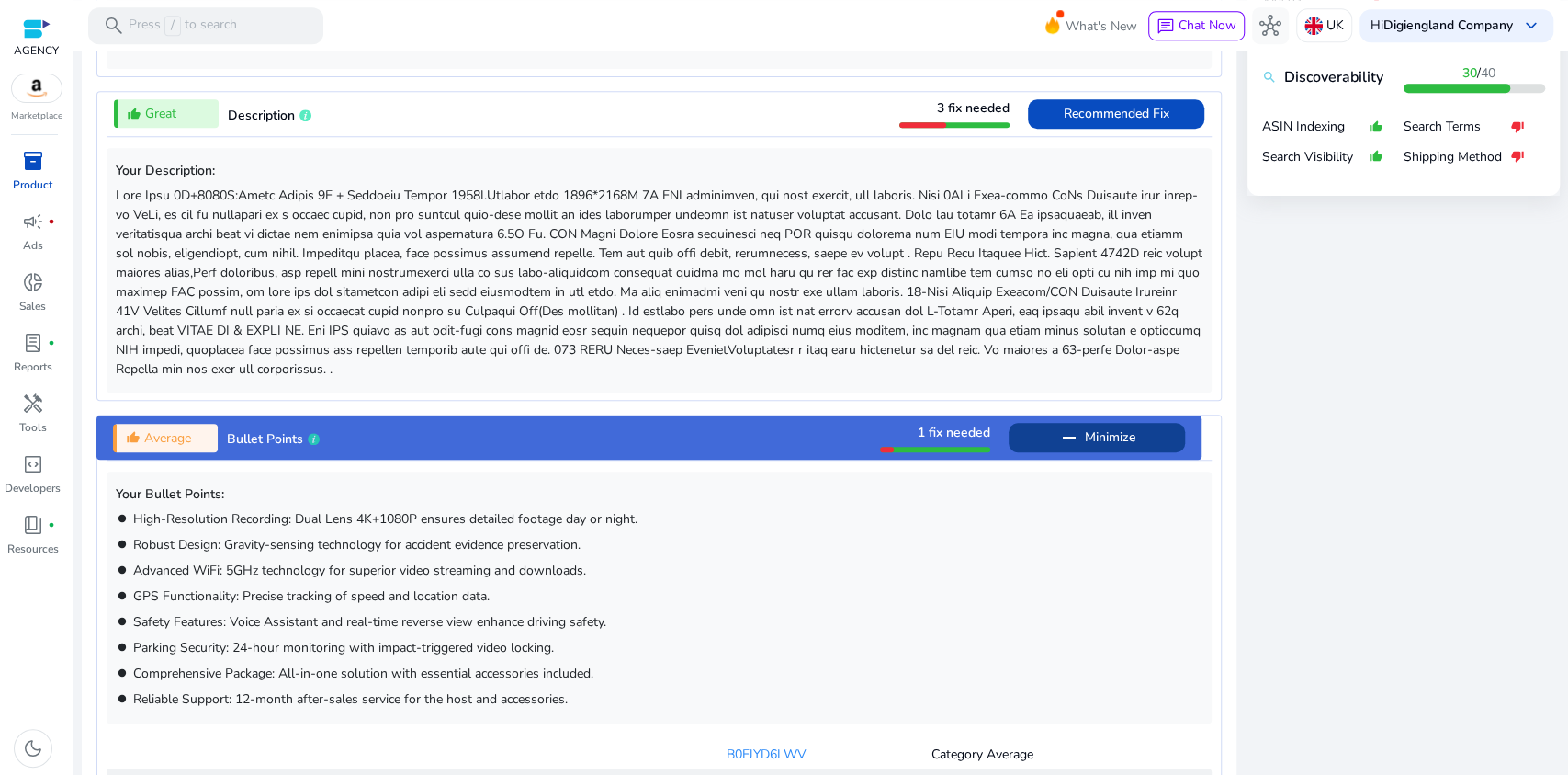
scroll to position [1028, 0]
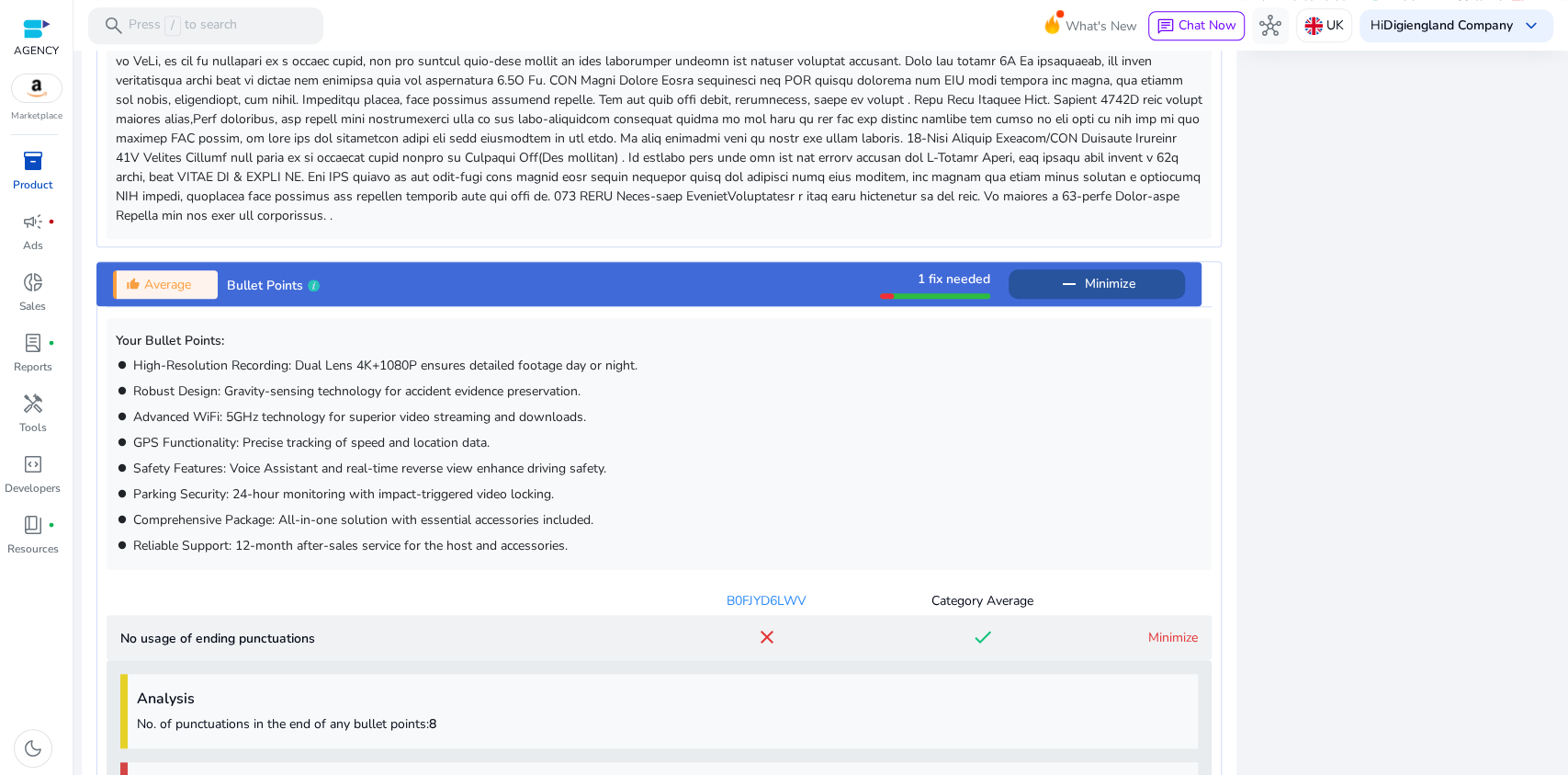
click at [1117, 289] on span "Minimize" at bounding box center [1110, 284] width 50 height 30
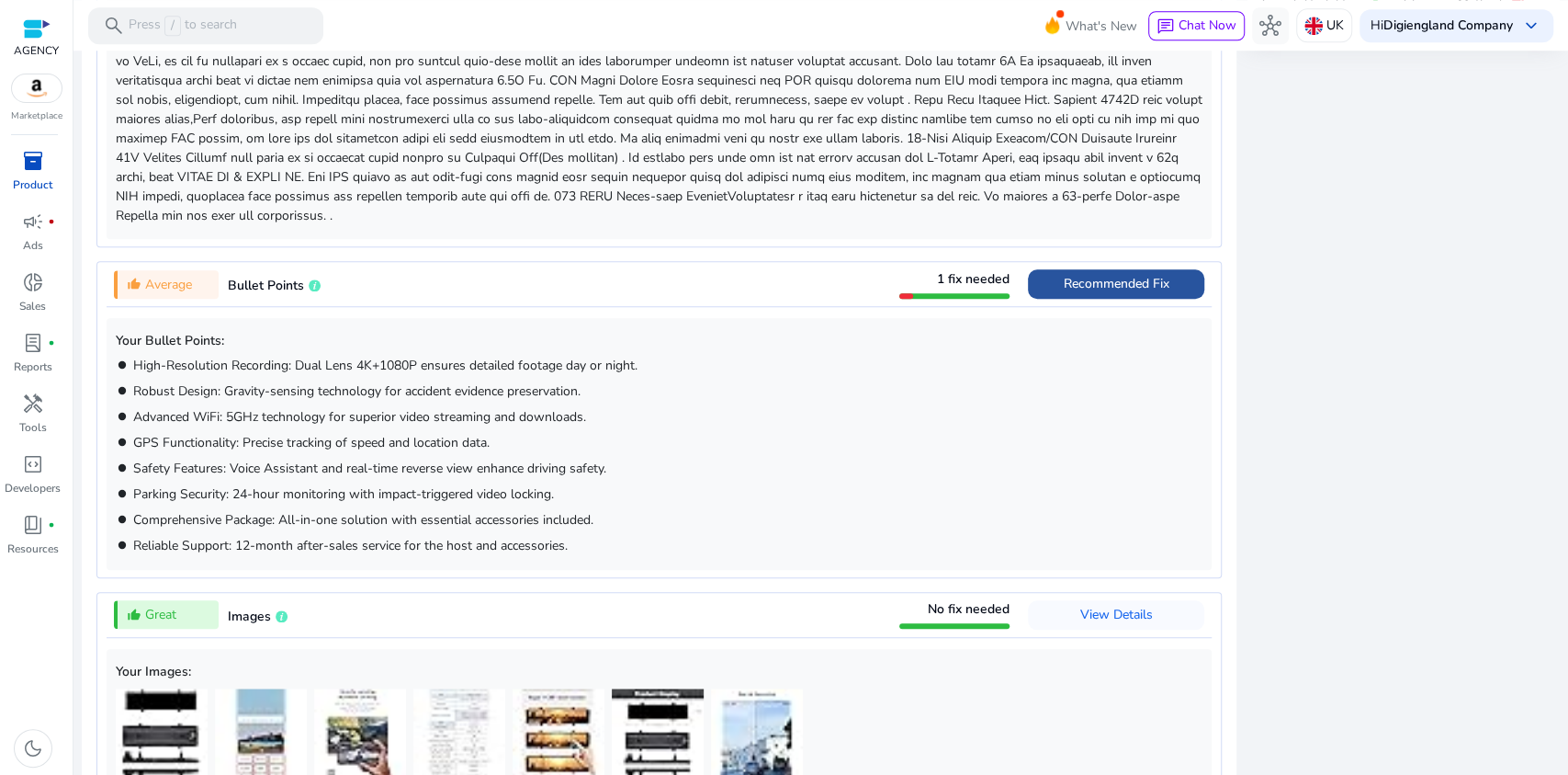
click at [1117, 289] on span "Recommended Fix" at bounding box center [1117, 283] width 106 height 18
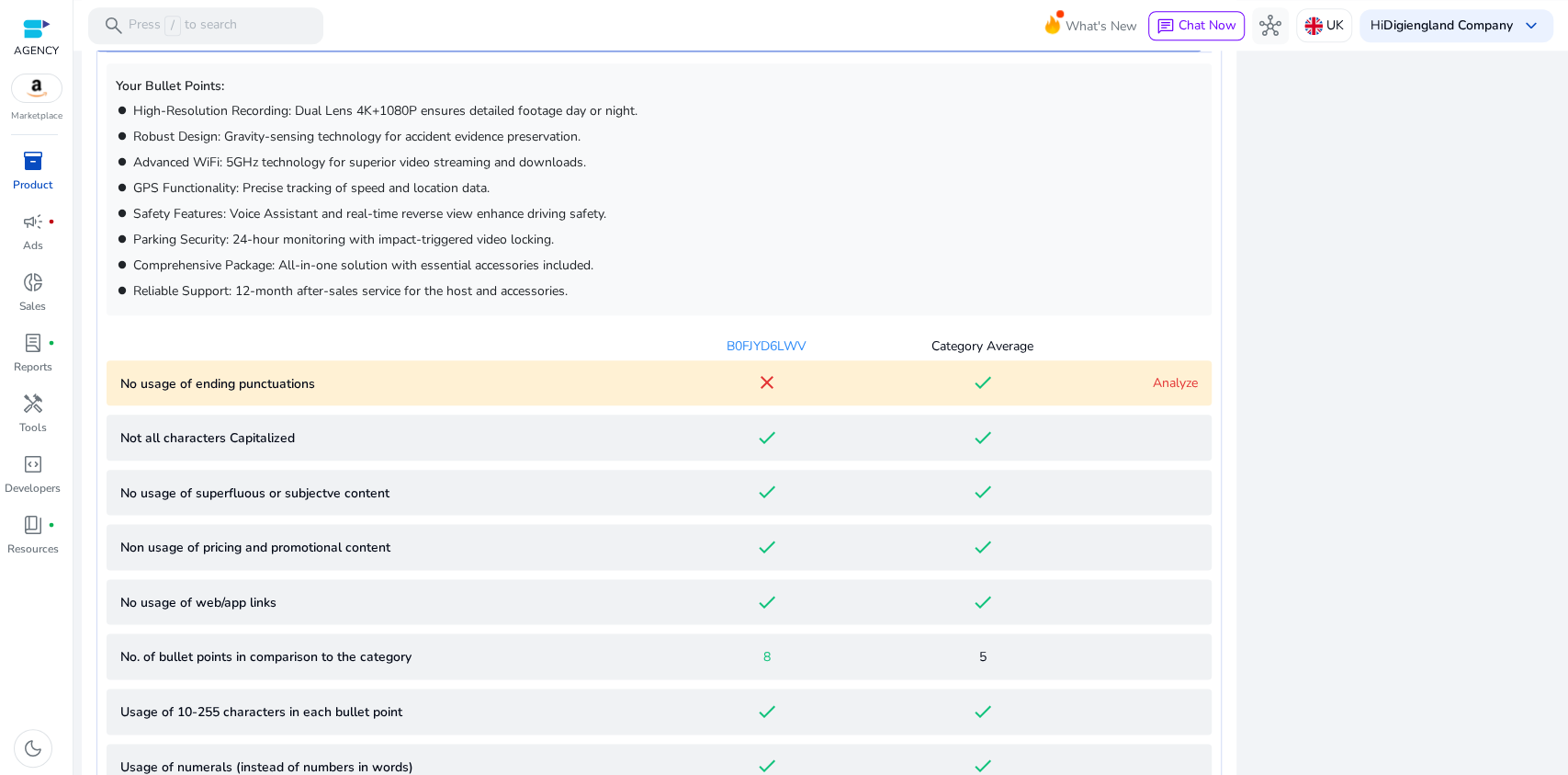
scroll to position [1287, 0]
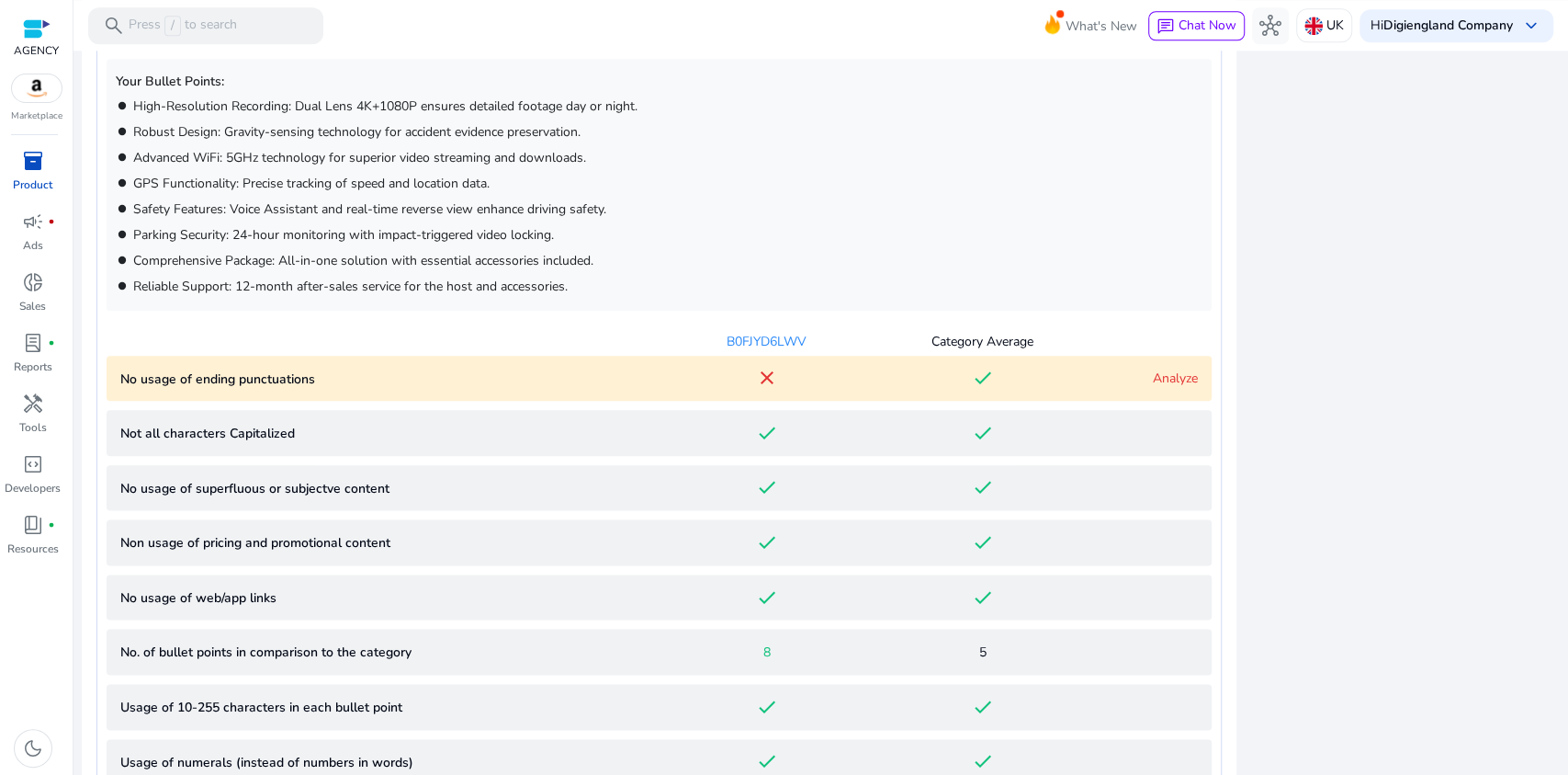
click at [1153, 371] on link "Analyze" at bounding box center [1176, 378] width 45 height 18
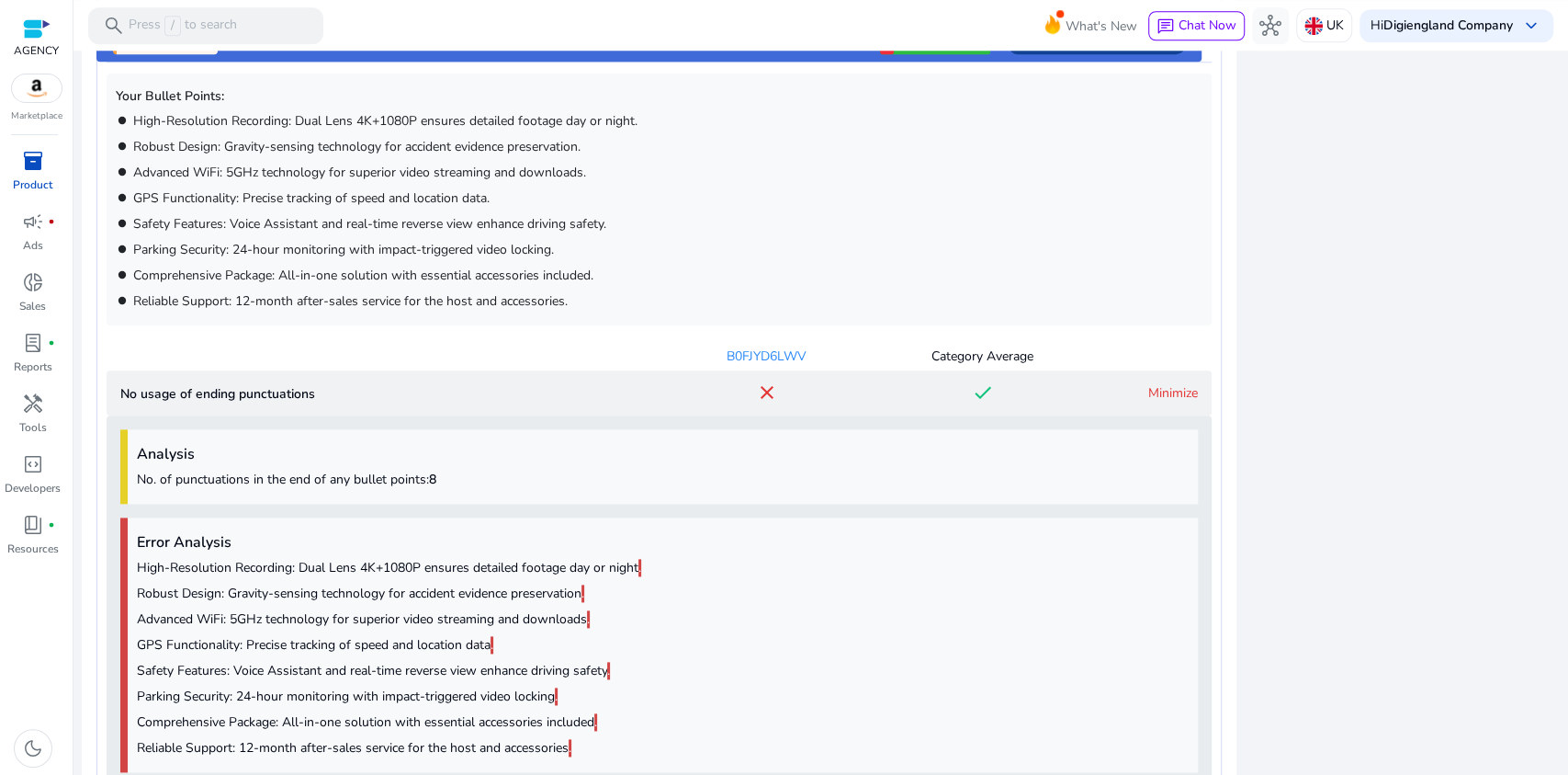
scroll to position [1028, 0]
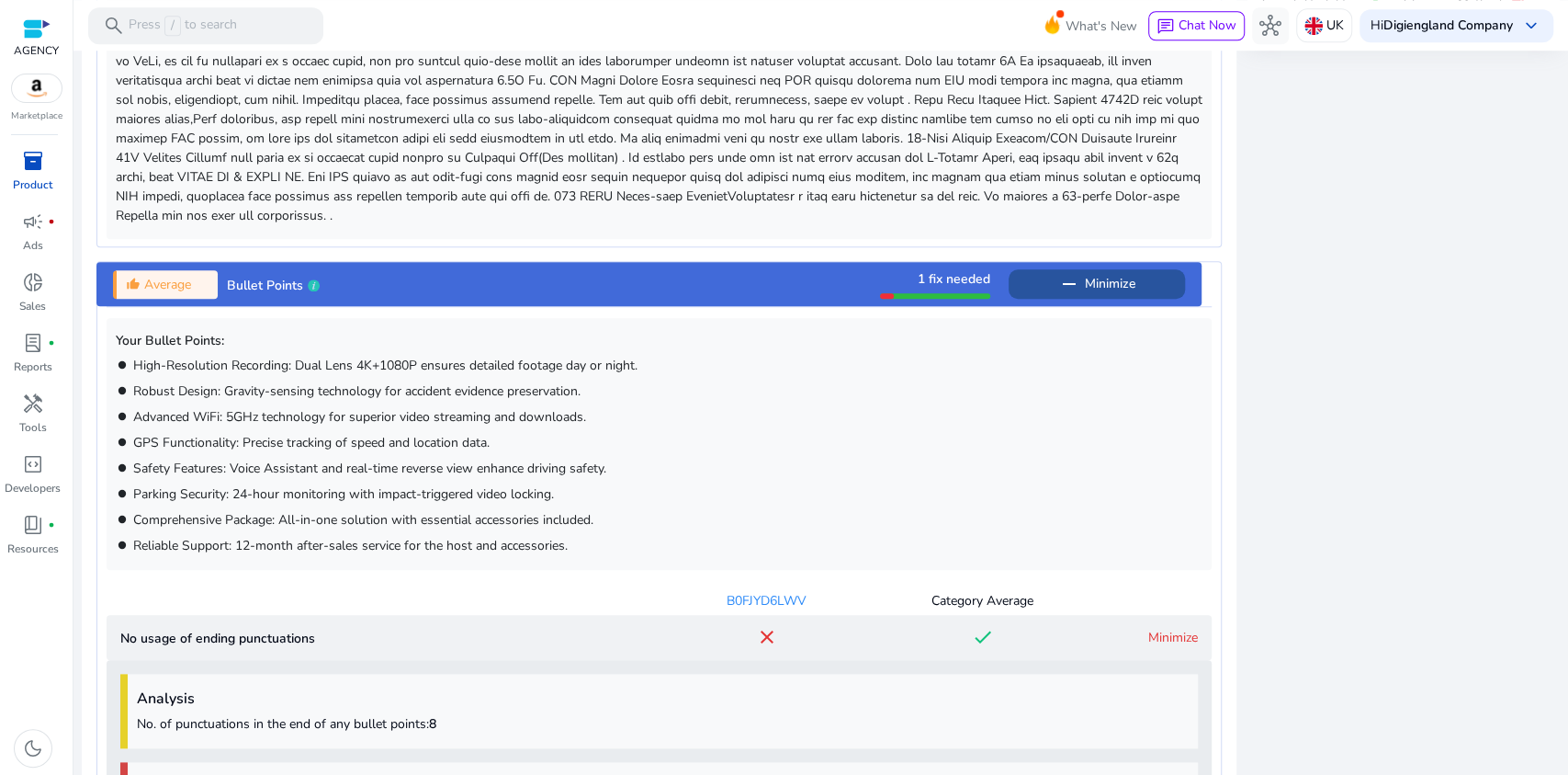
click at [1104, 275] on span "Minimize" at bounding box center [1110, 284] width 50 height 30
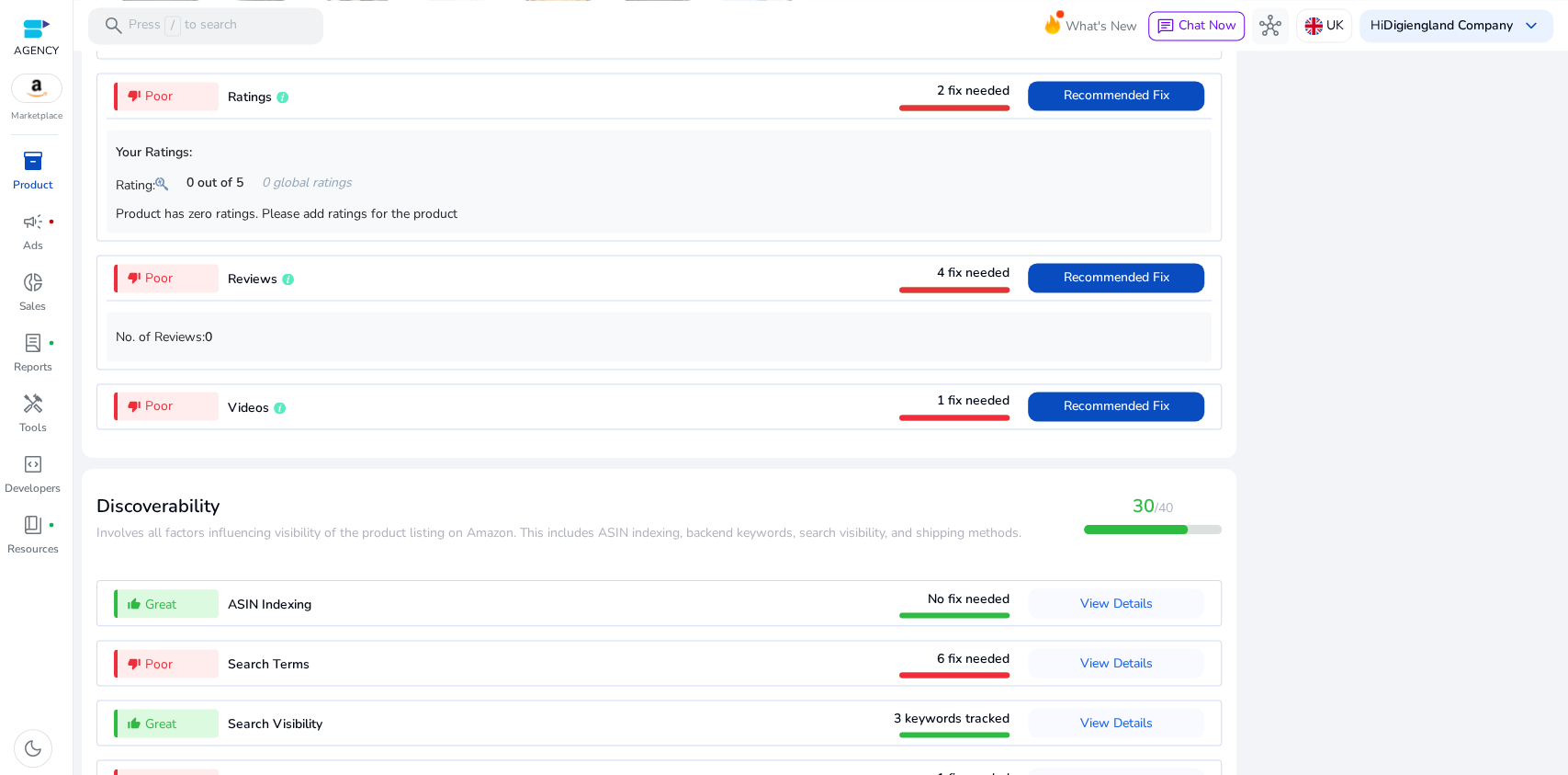
scroll to position [1838, 0]
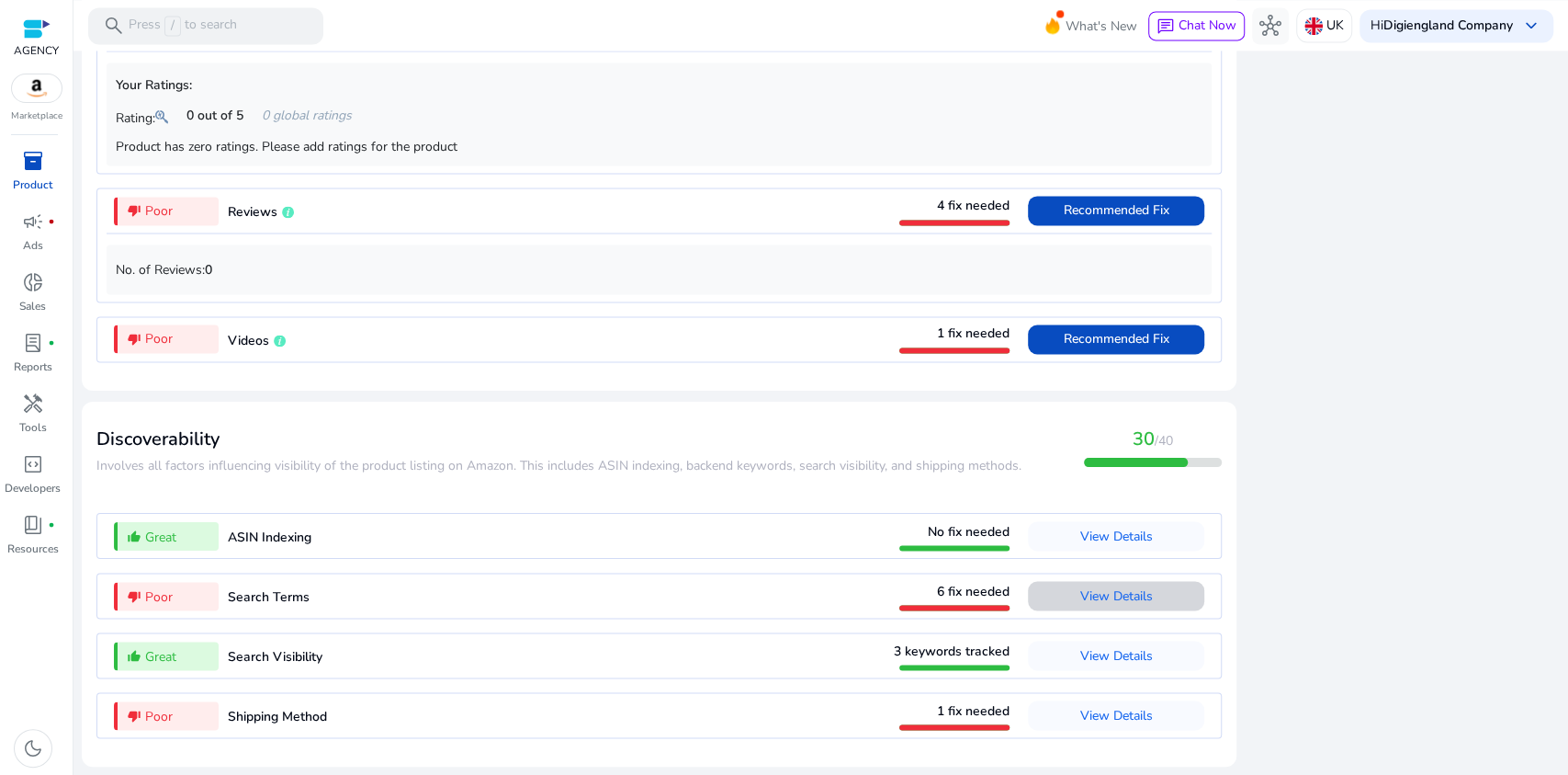
click at [1081, 598] on span "View Details" at bounding box center [1117, 595] width 73 height 18
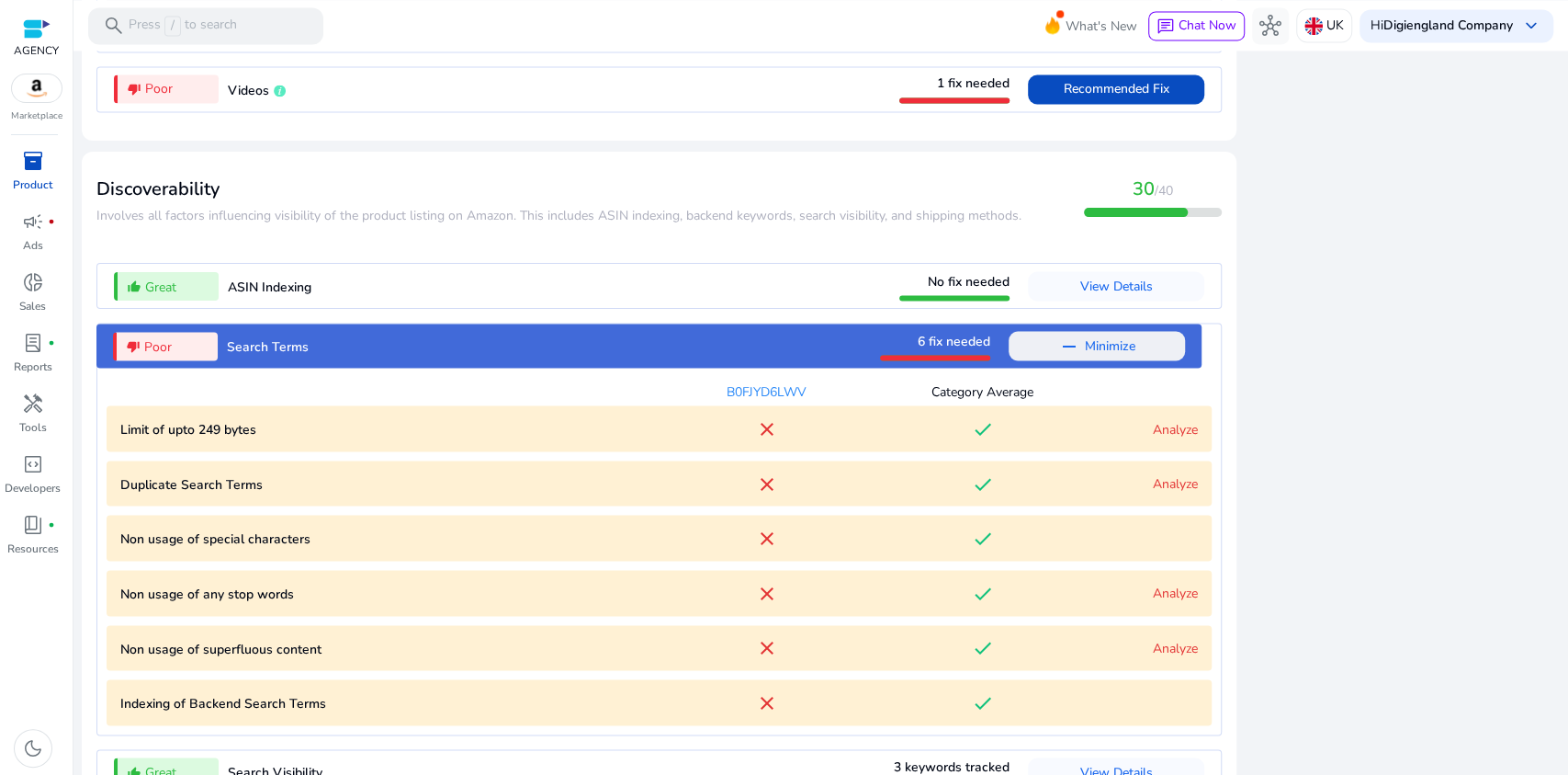
scroll to position [2205, 0]
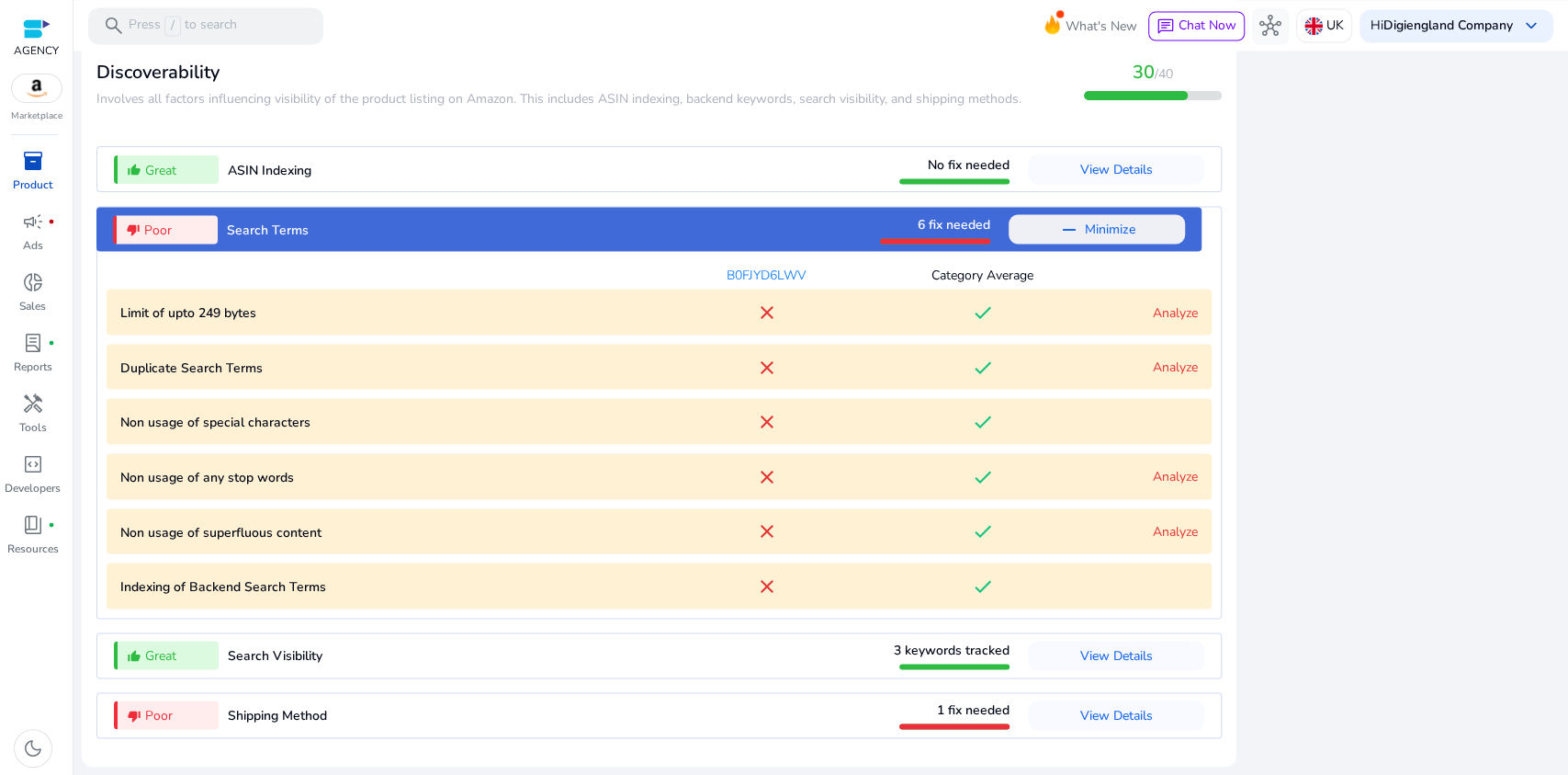
click at [1163, 313] on link "Analyze" at bounding box center [1176, 312] width 45 height 18
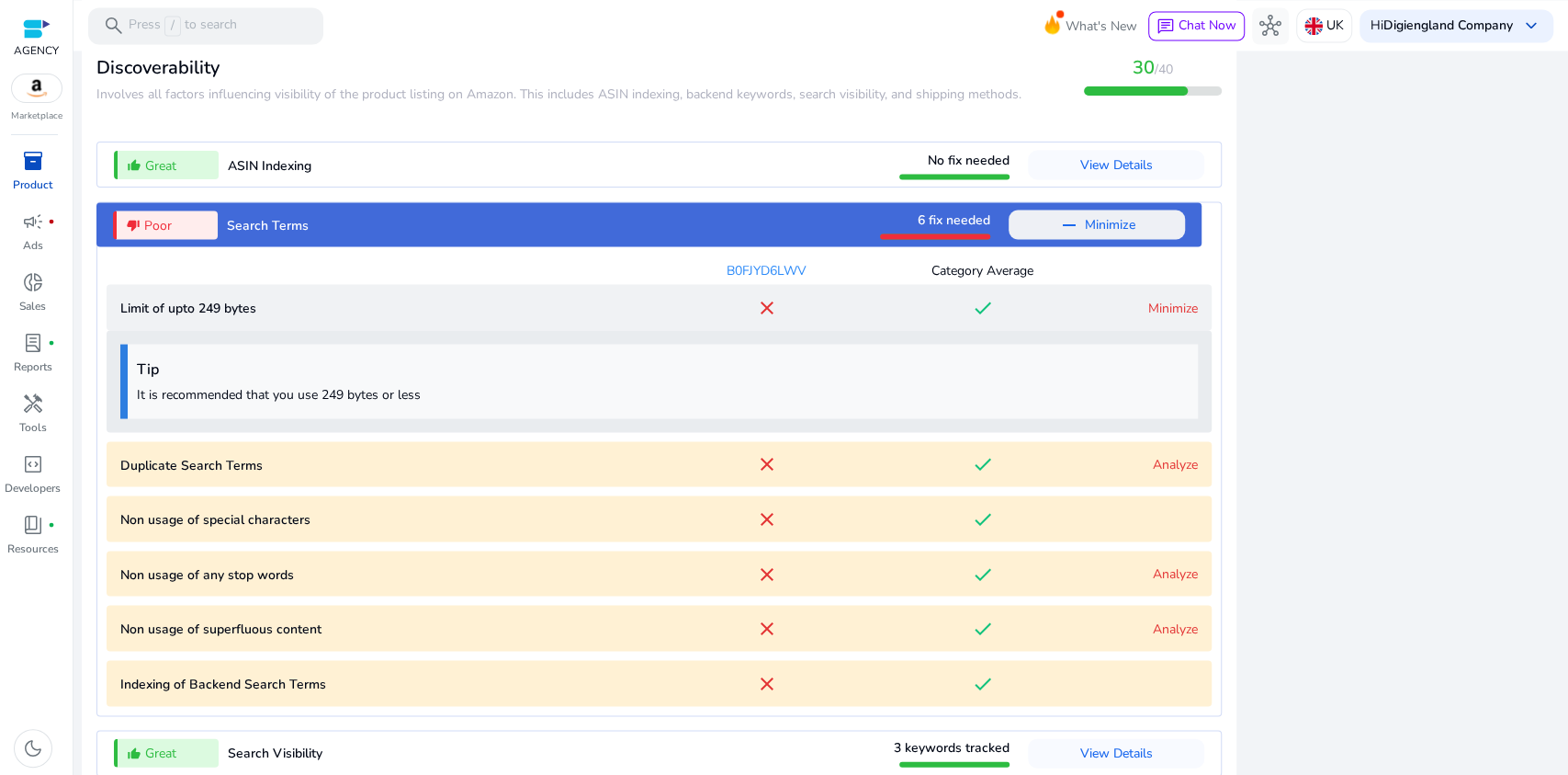
scroll to position [2307, 0]
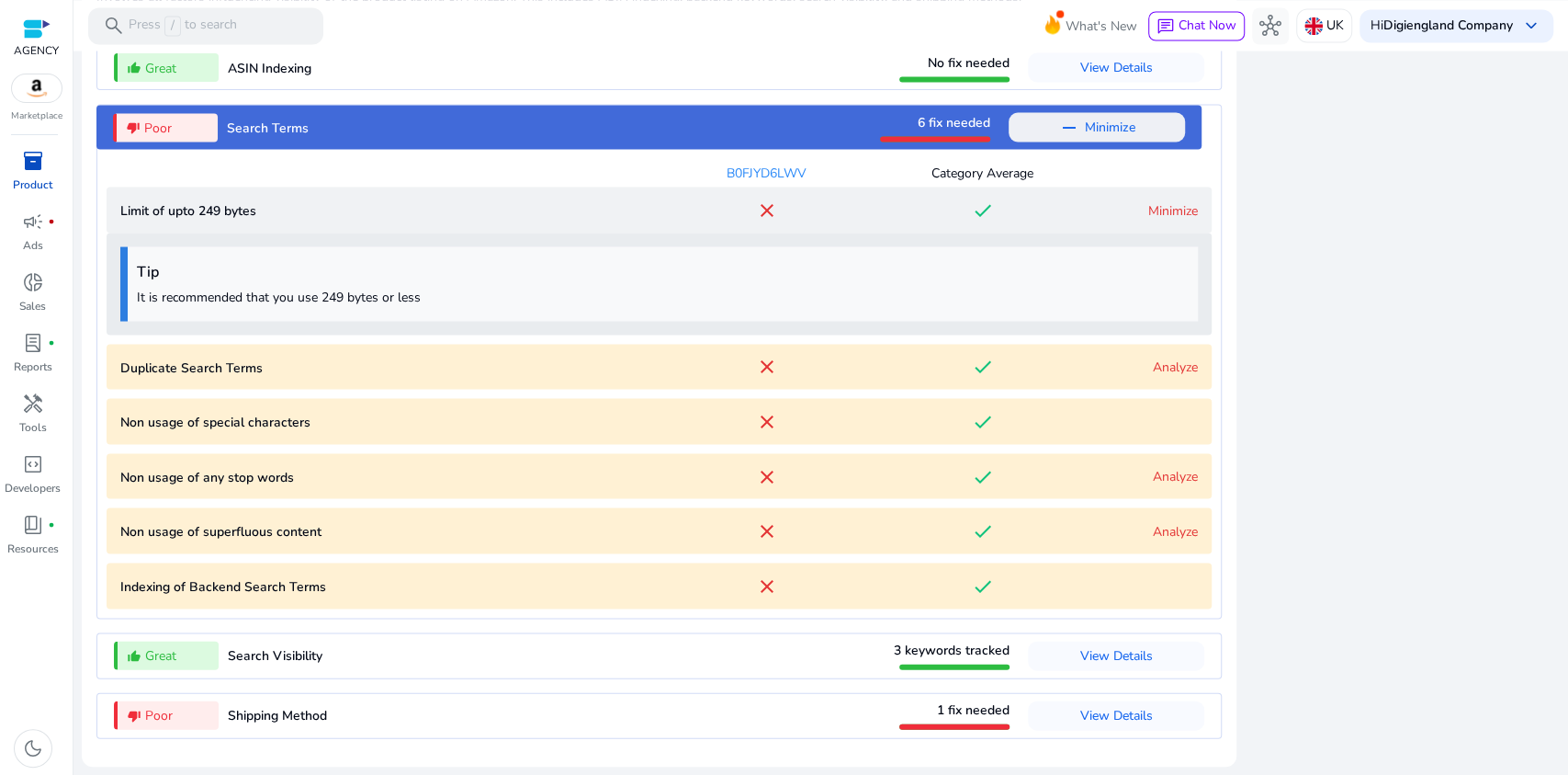
click at [1162, 205] on link "Minimize" at bounding box center [1173, 209] width 49 height 18
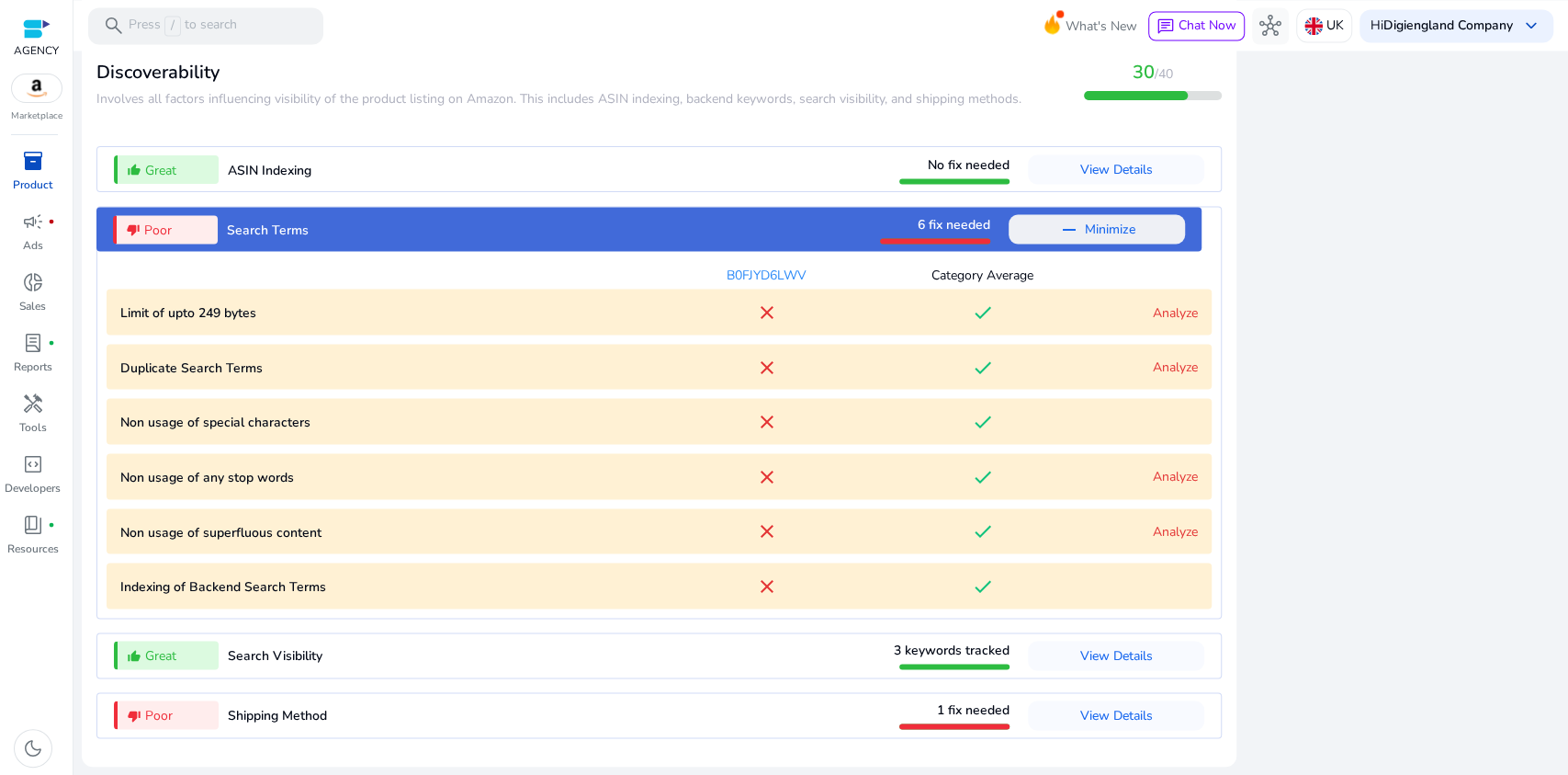
scroll to position [2205, 0]
click at [1160, 357] on link "Analyze" at bounding box center [1176, 366] width 45 height 18
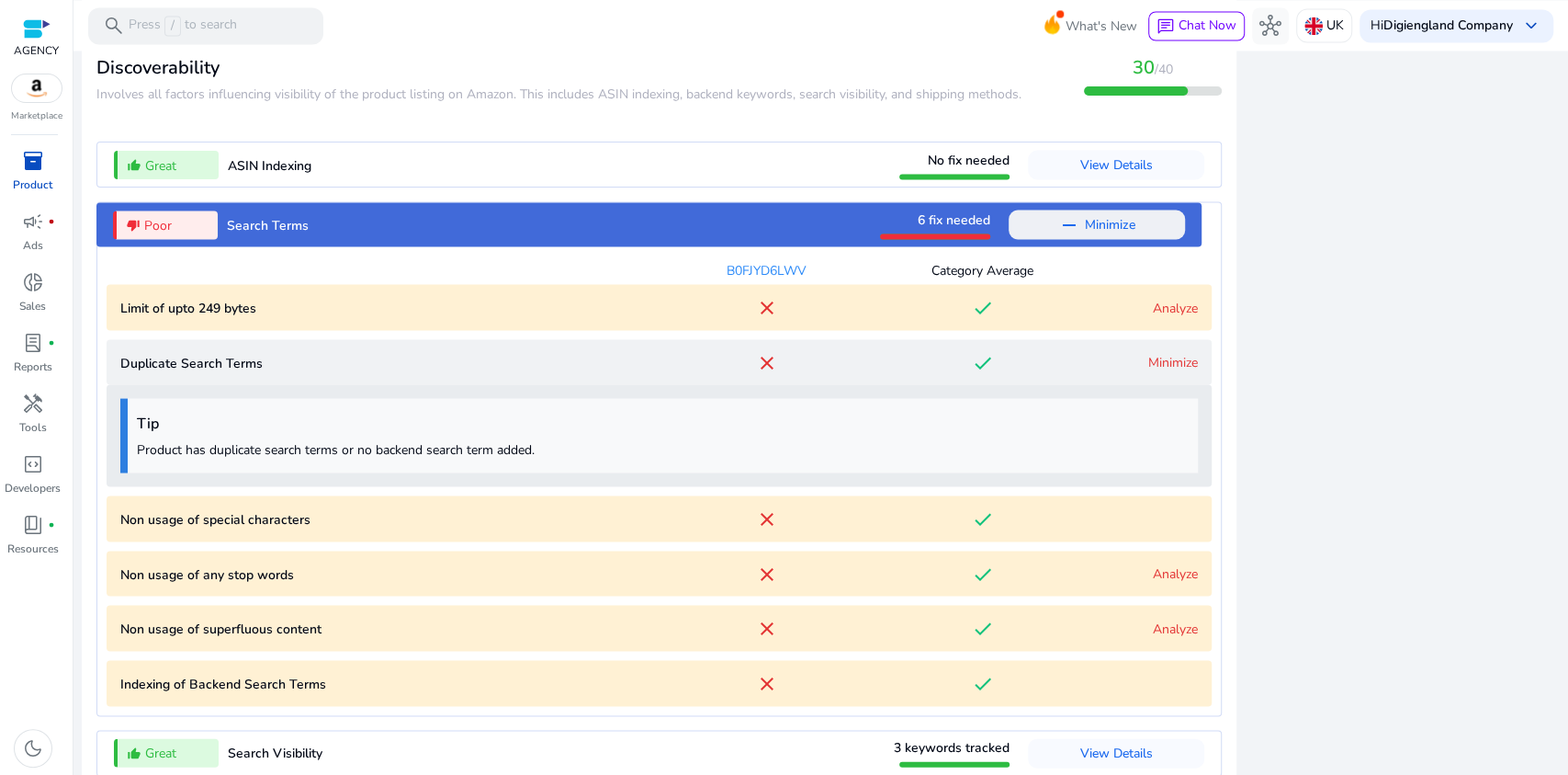
scroll to position [2307, 0]
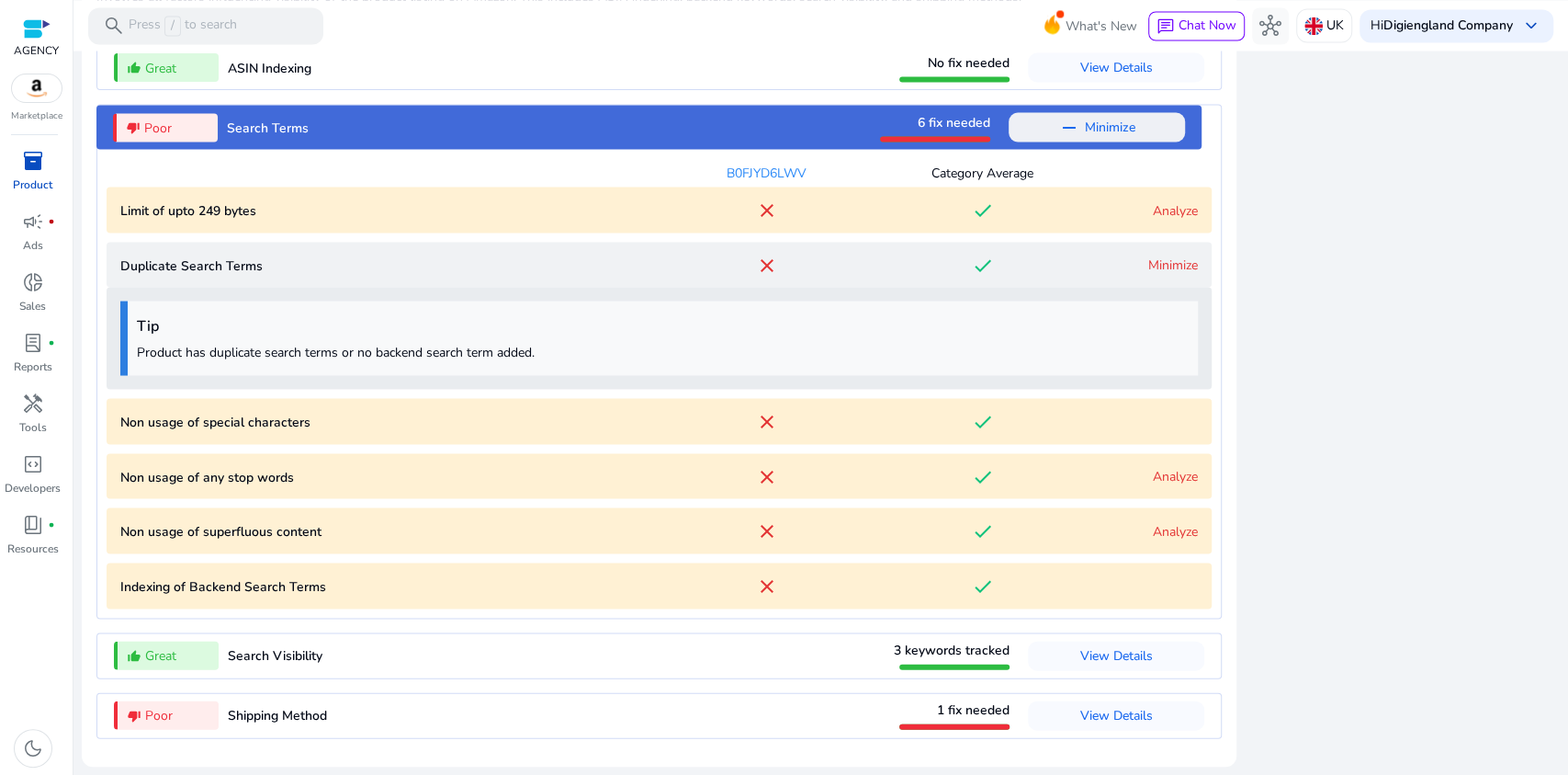
click at [1163, 264] on link "Minimize" at bounding box center [1173, 264] width 49 height 18
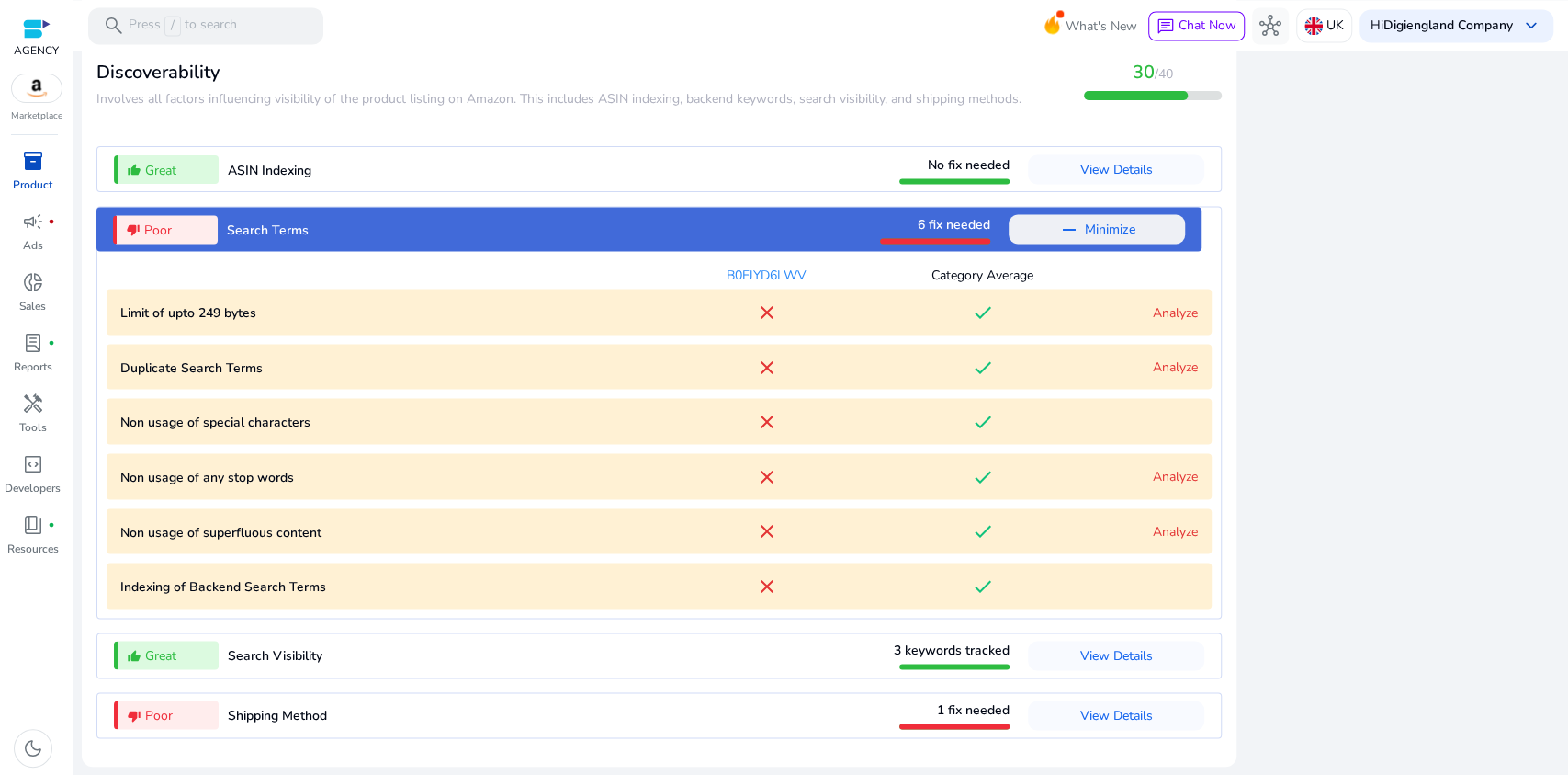
scroll to position [2205, 0]
click at [1066, 230] on mat-icon "remove" at bounding box center [1070, 229] width 22 height 22
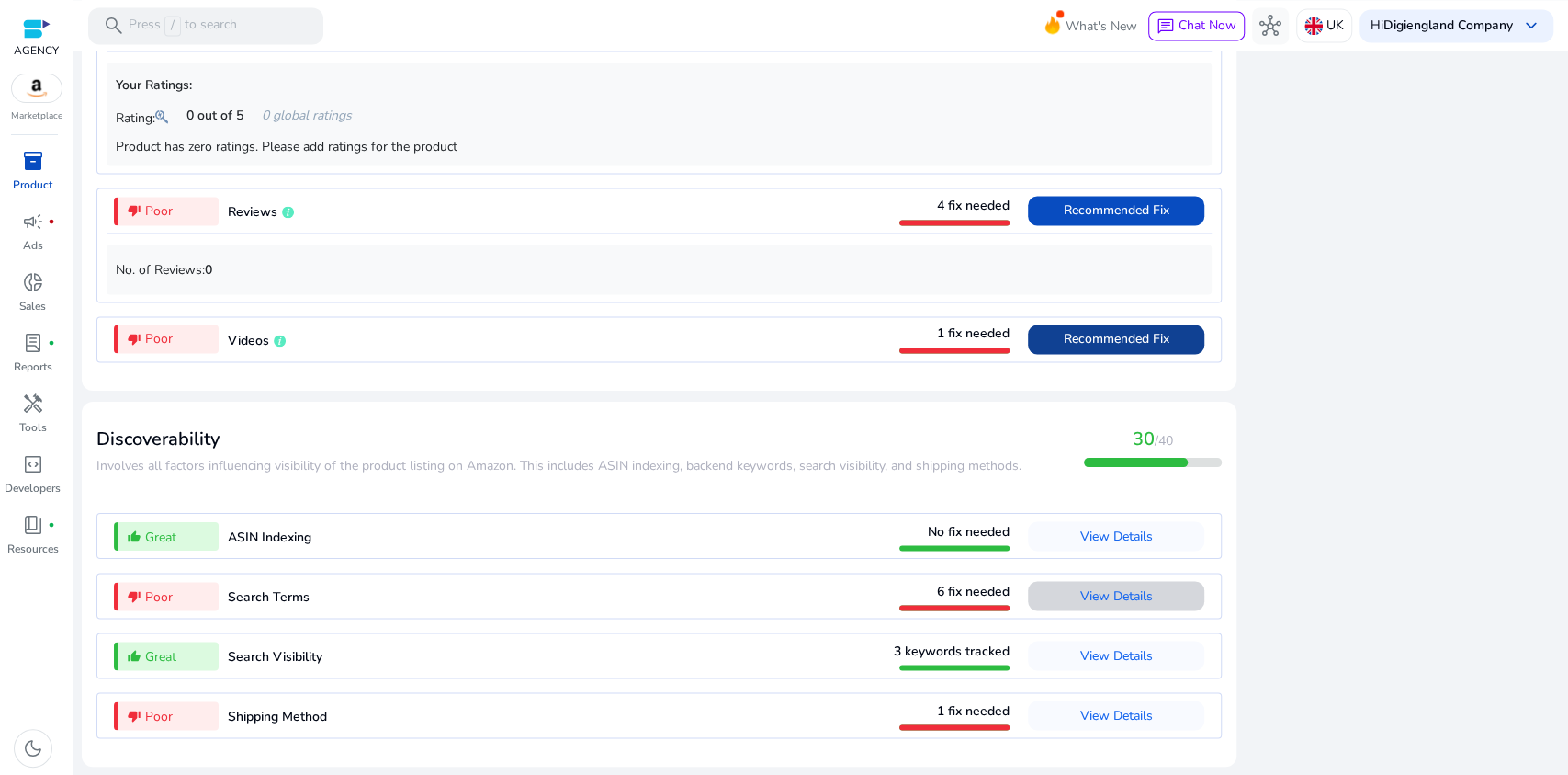
scroll to position [1838, 0]
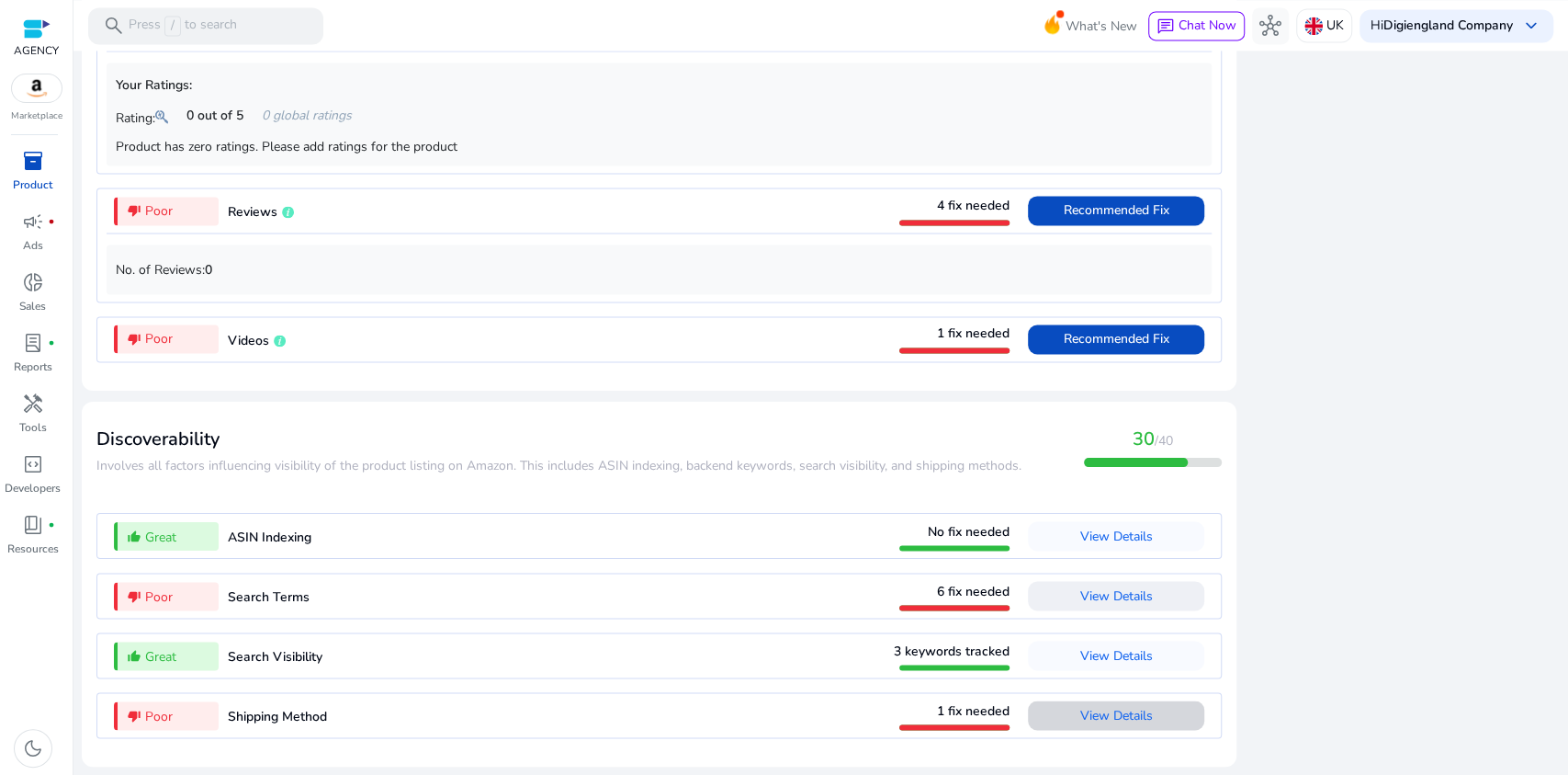
click at [1133, 706] on span "View Details" at bounding box center [1117, 715] width 73 height 18
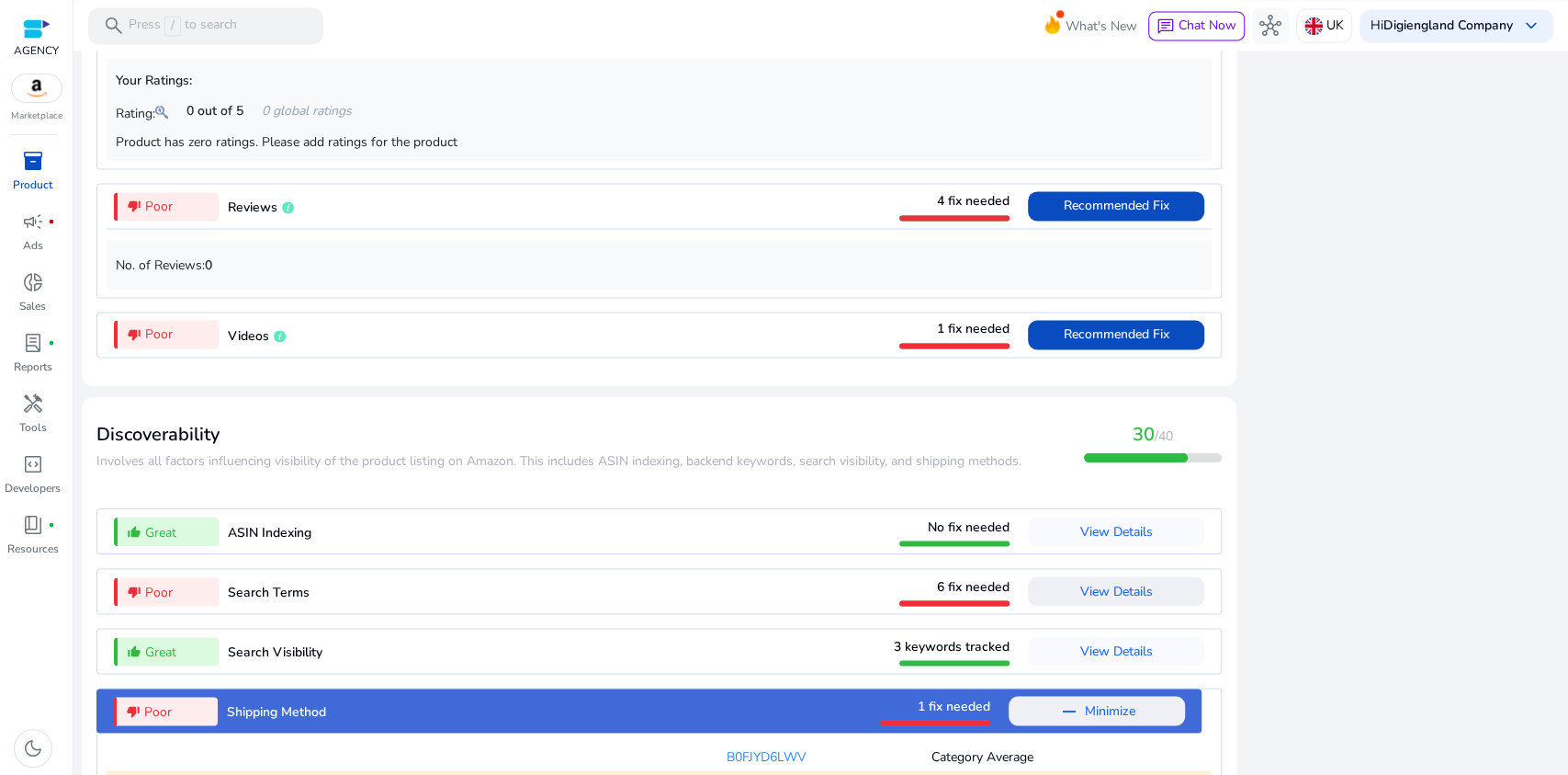
scroll to position [1931, 0]
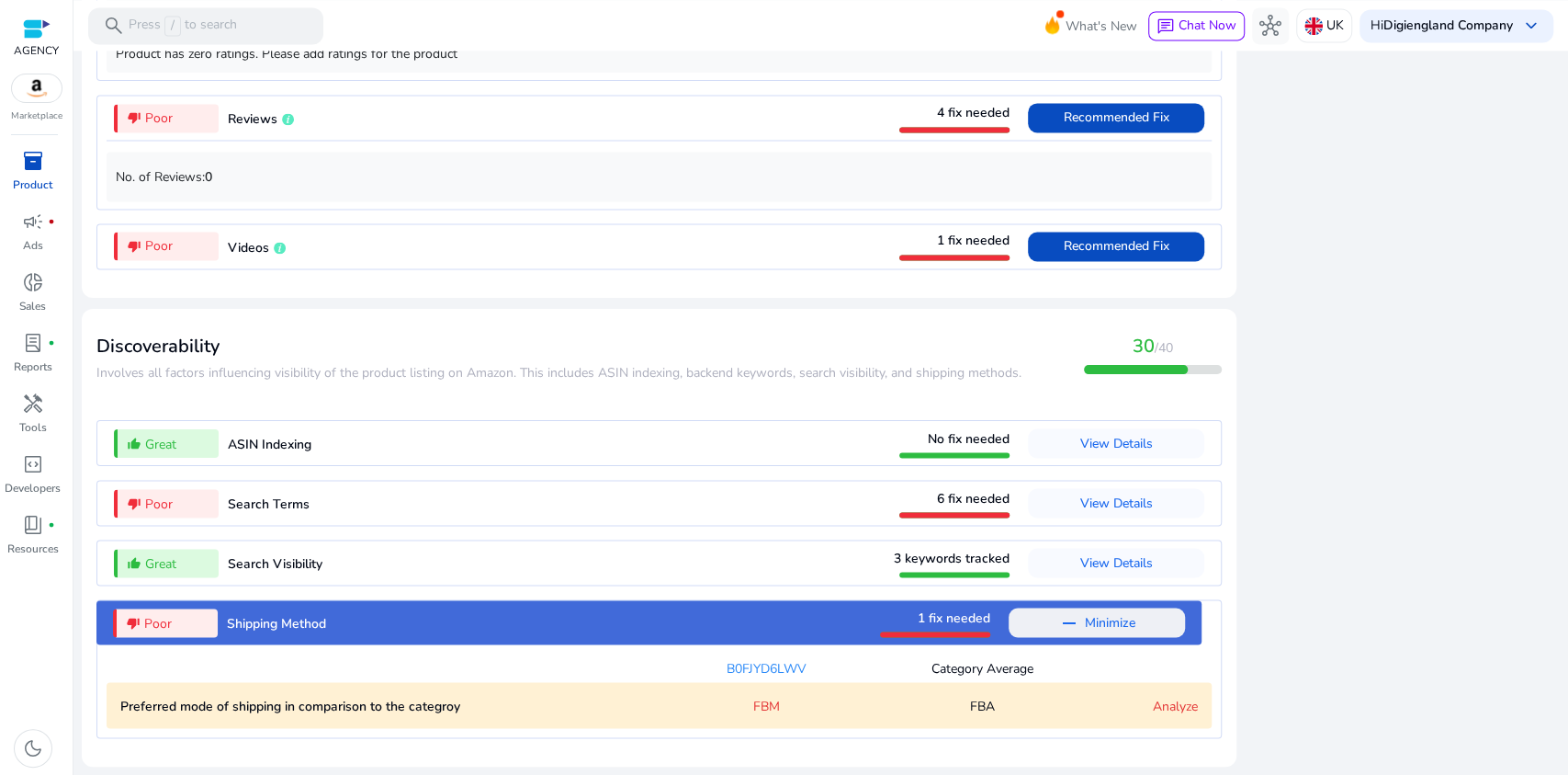
click at [1153, 708] on link "Analyze" at bounding box center [1176, 705] width 45 height 18
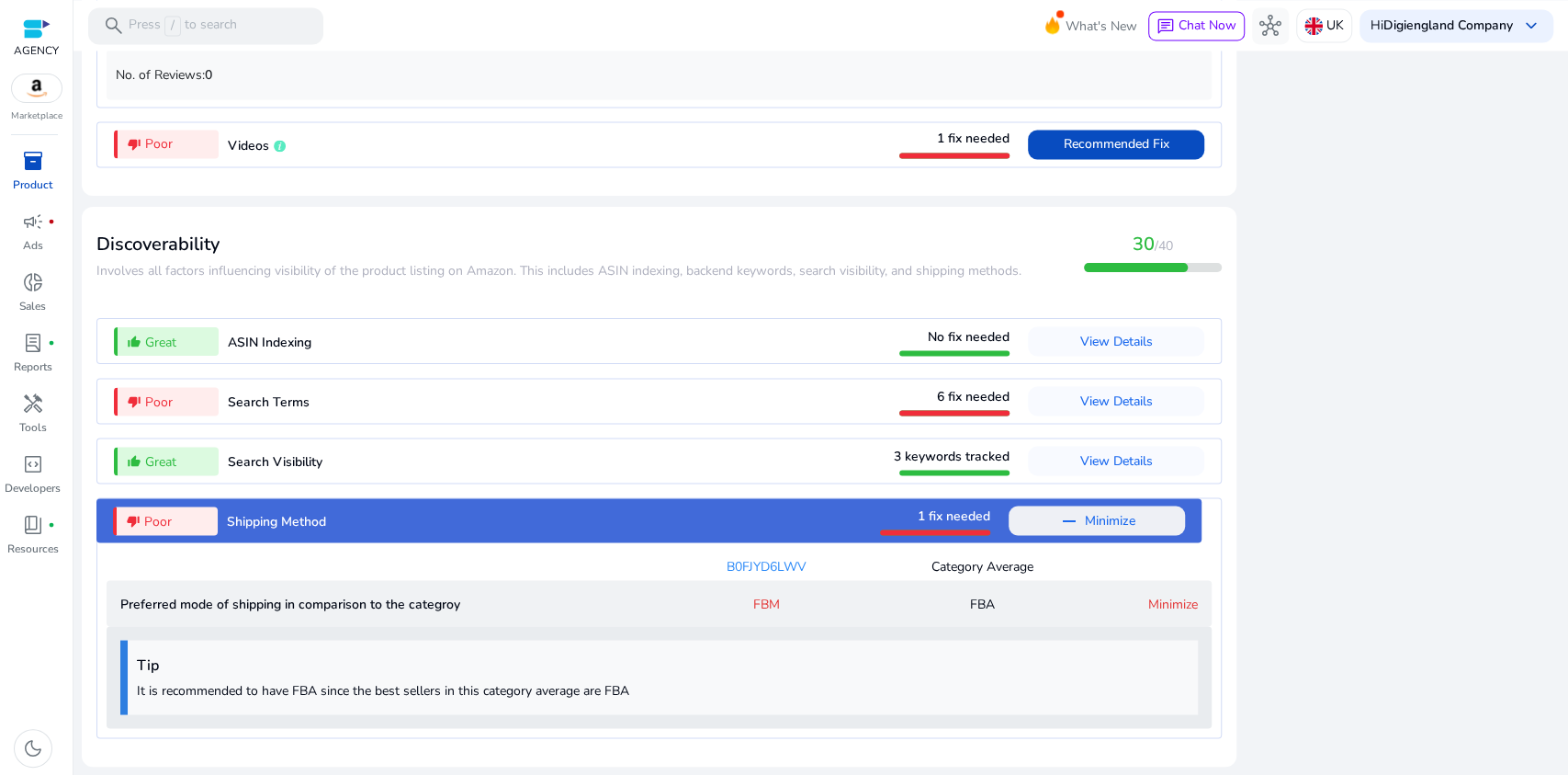
click at [1110, 518] on span "Minimize" at bounding box center [1110, 520] width 50 height 30
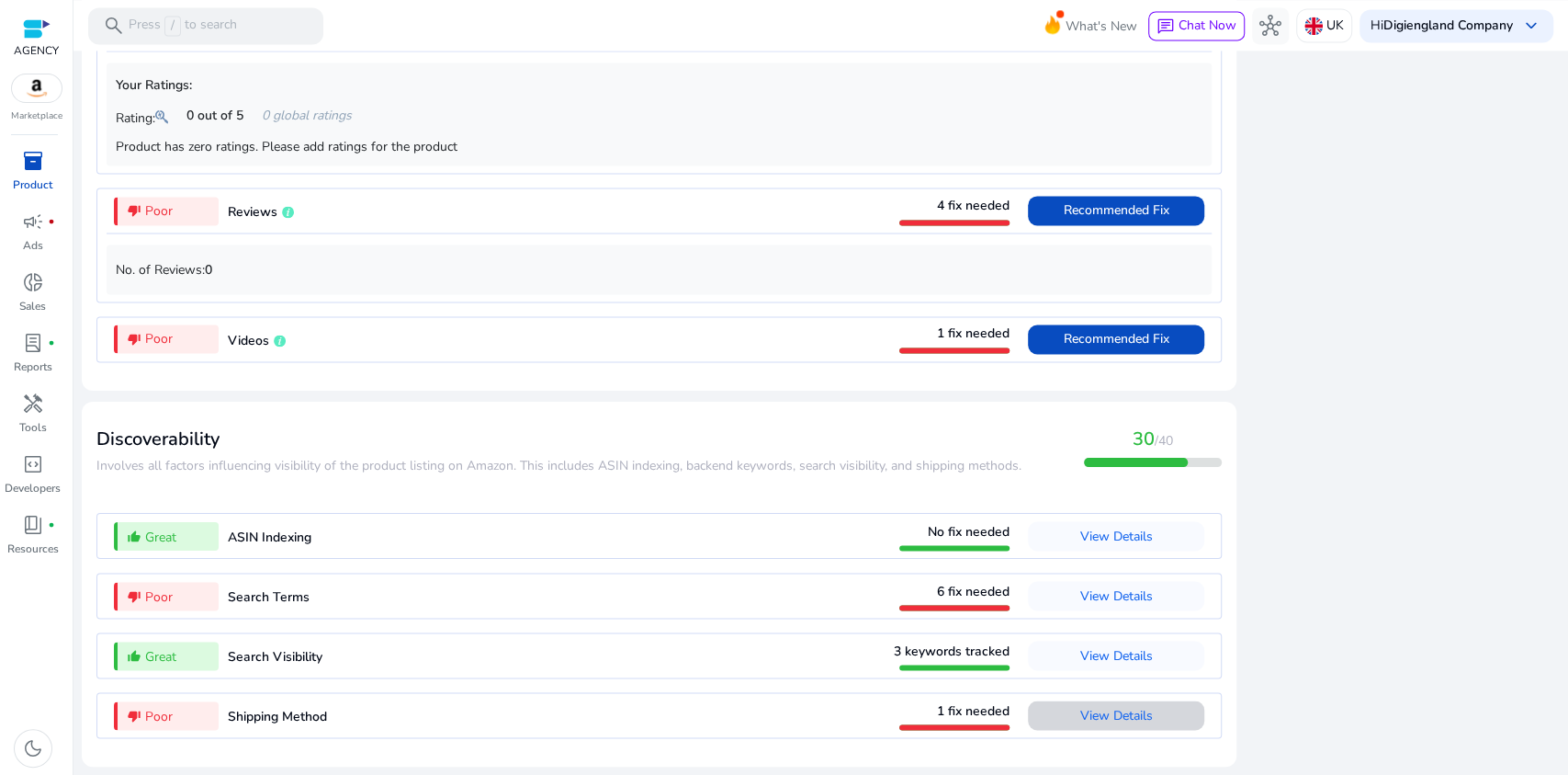
scroll to position [1838, 0]
click at [1108, 590] on span "View Details" at bounding box center [1117, 595] width 73 height 18
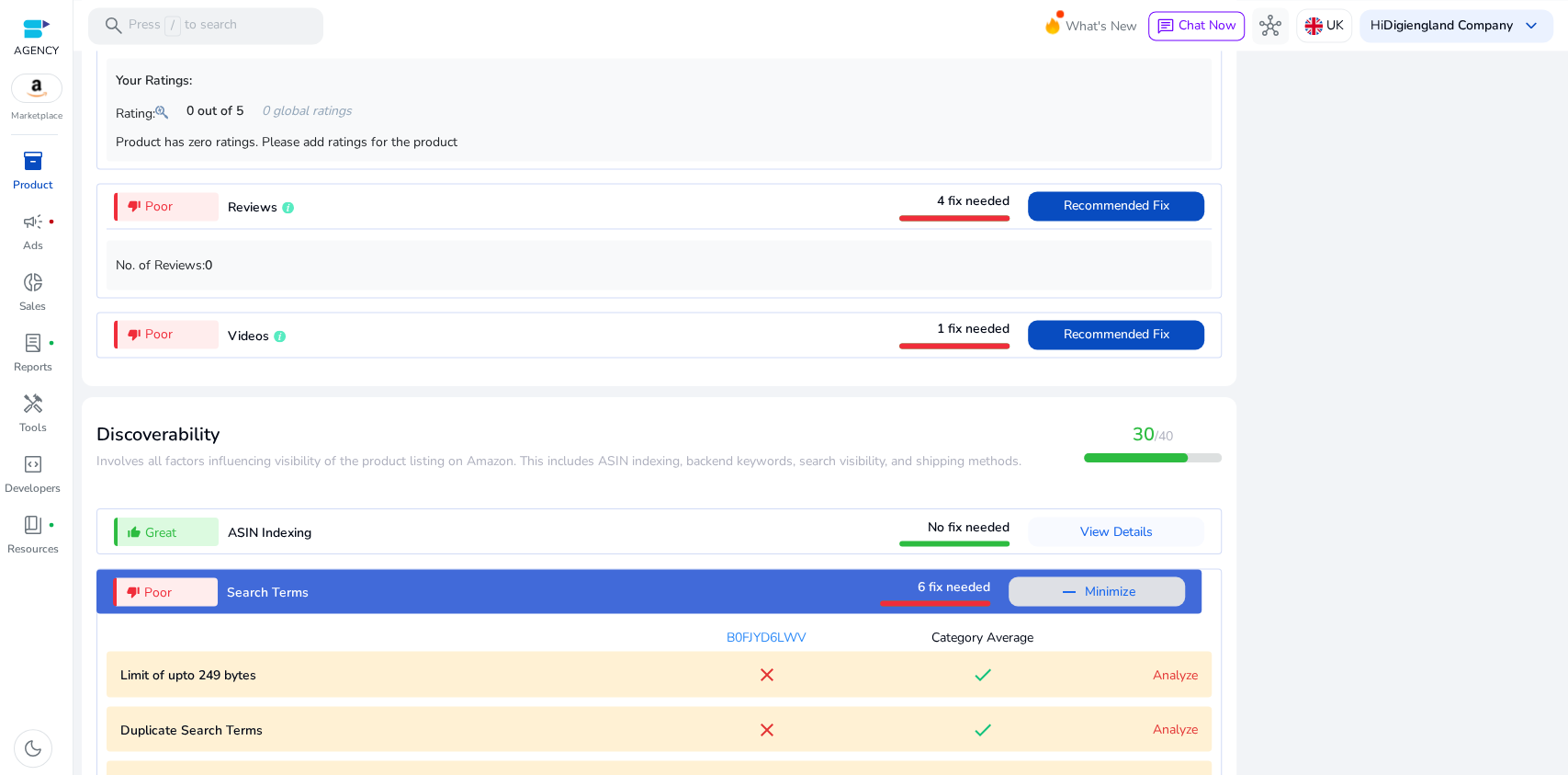
click at [1108, 590] on span "Minimize" at bounding box center [1110, 591] width 50 height 30
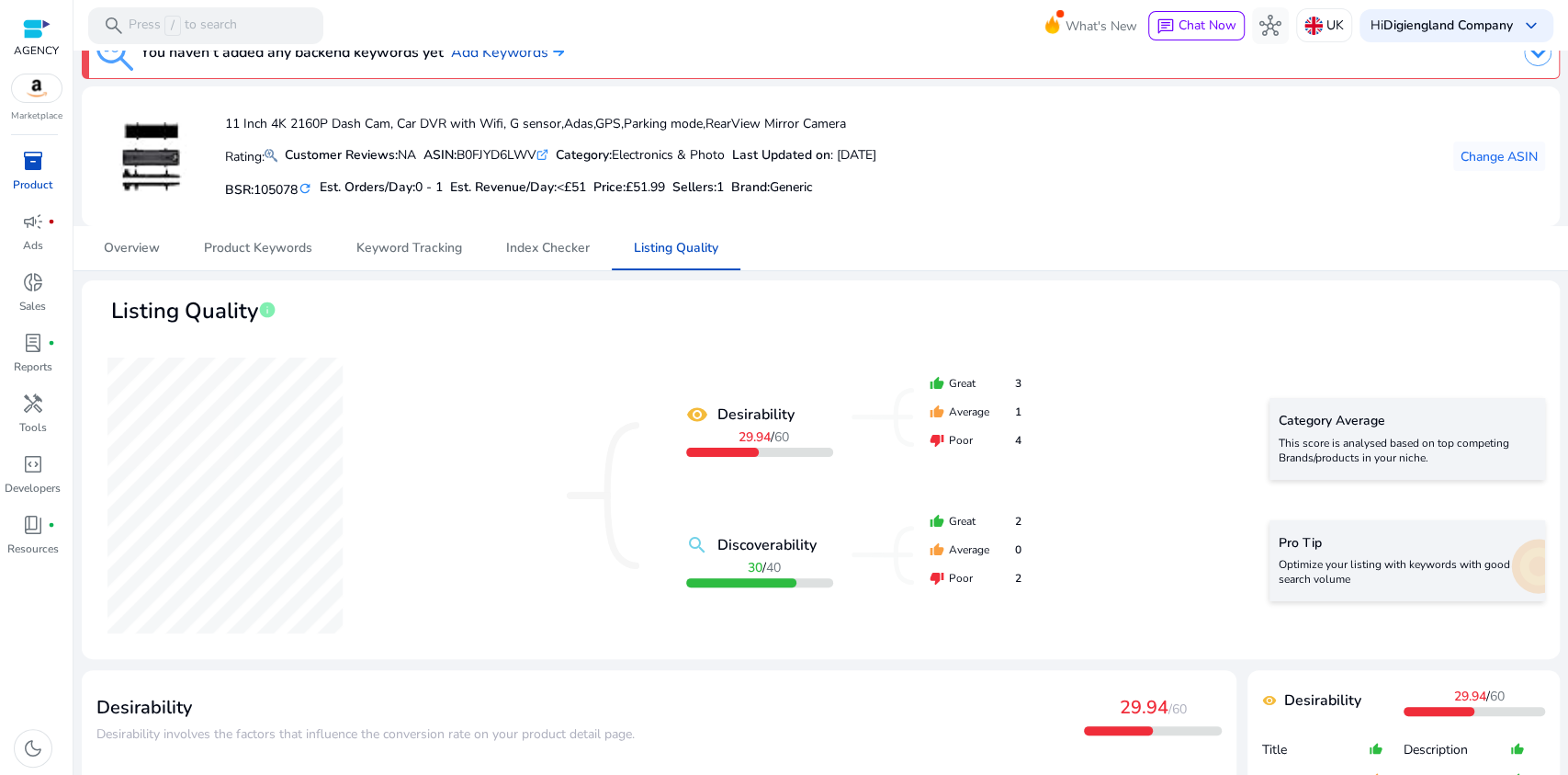
scroll to position [0, 0]
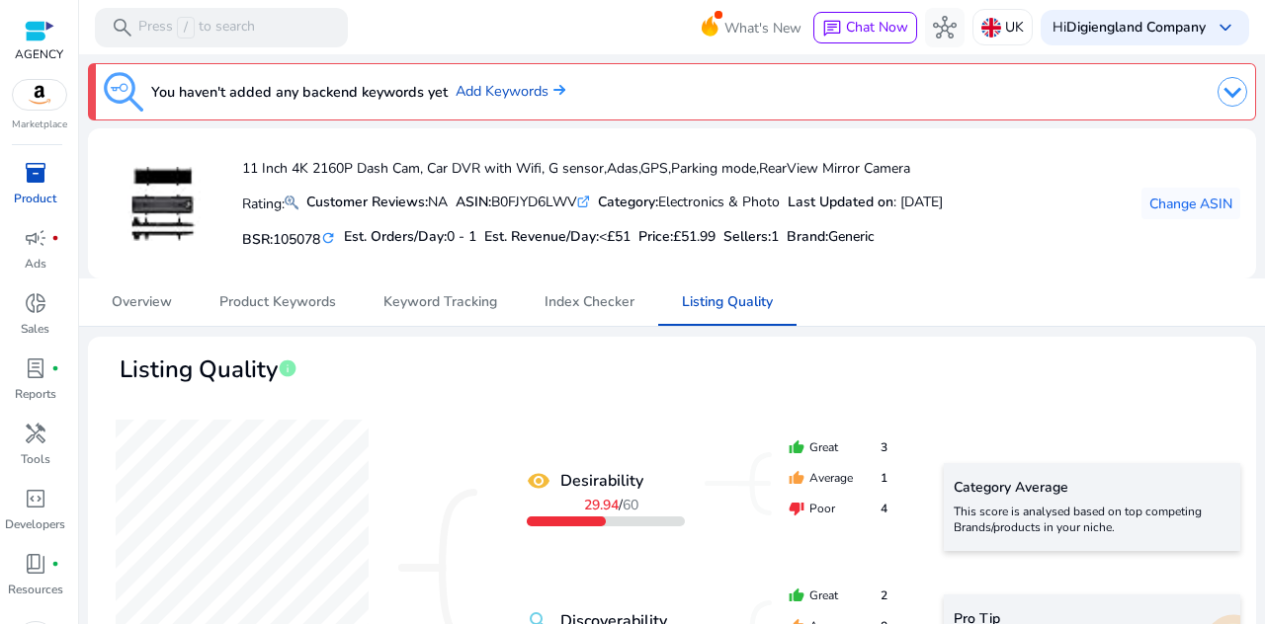
click at [1068, 253] on div "11 Inch 4K 2160P Dash Cam, Car DVR with Wifi, G sensor,Adas,GPS,Parking mode,Re…" at bounding box center [672, 203] width 1136 height 119
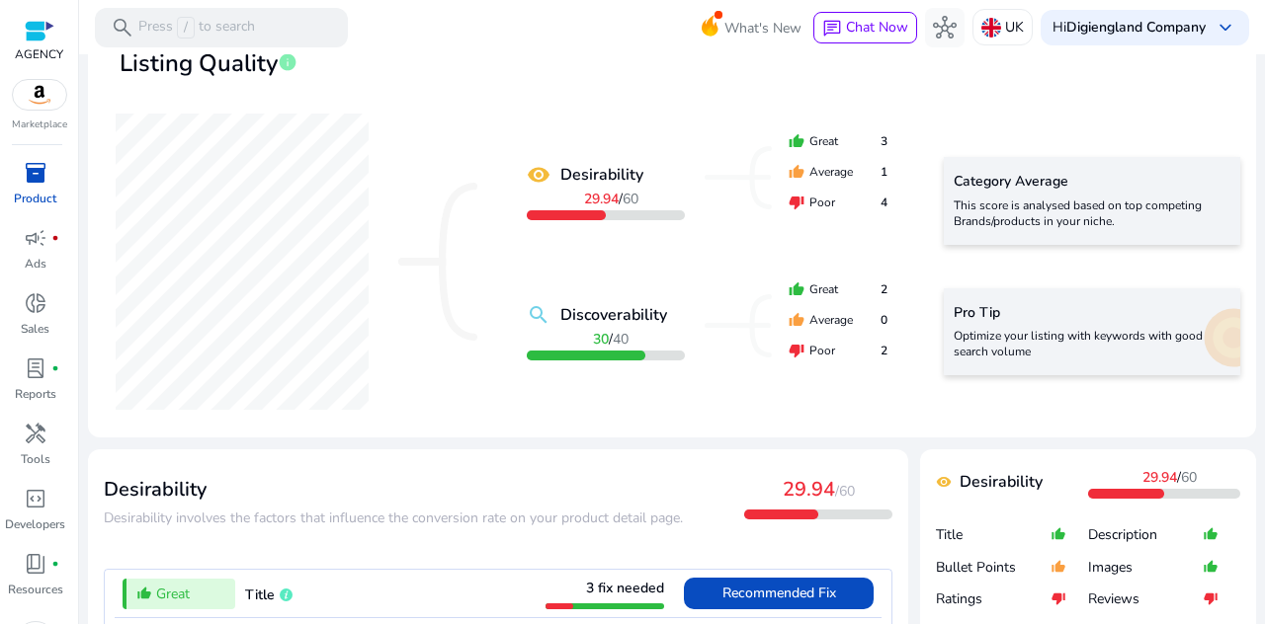
scroll to position [395, 0]
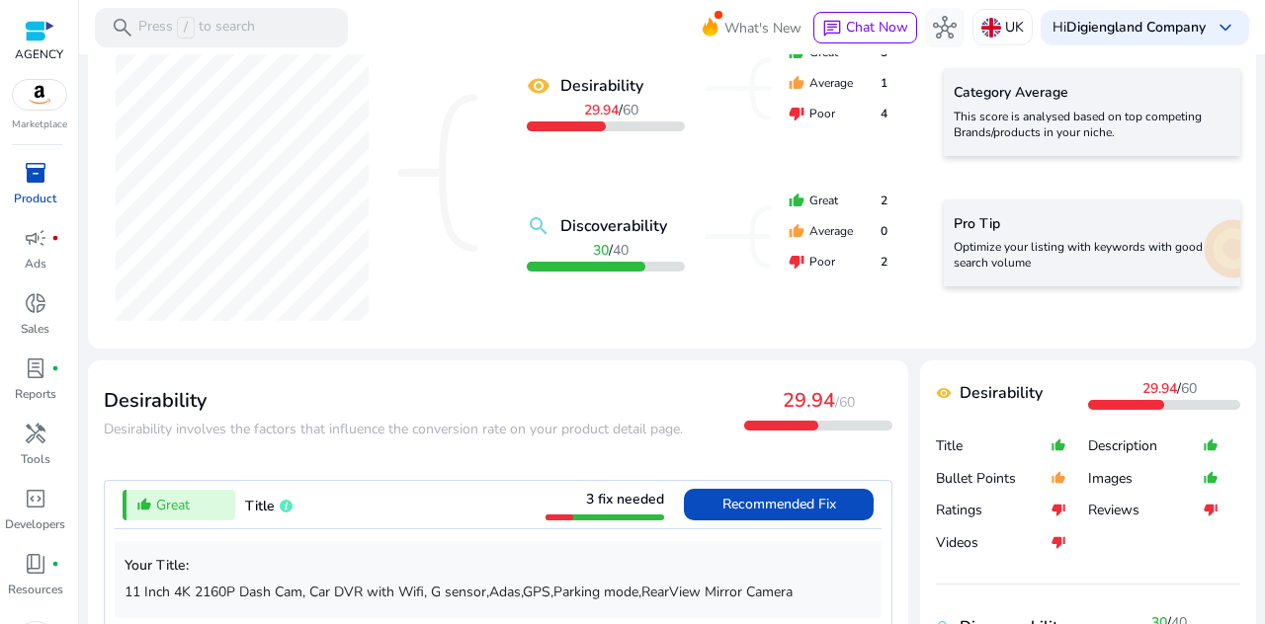
click at [534, 85] on mat-icon "remove_red_eye" at bounding box center [539, 86] width 24 height 24
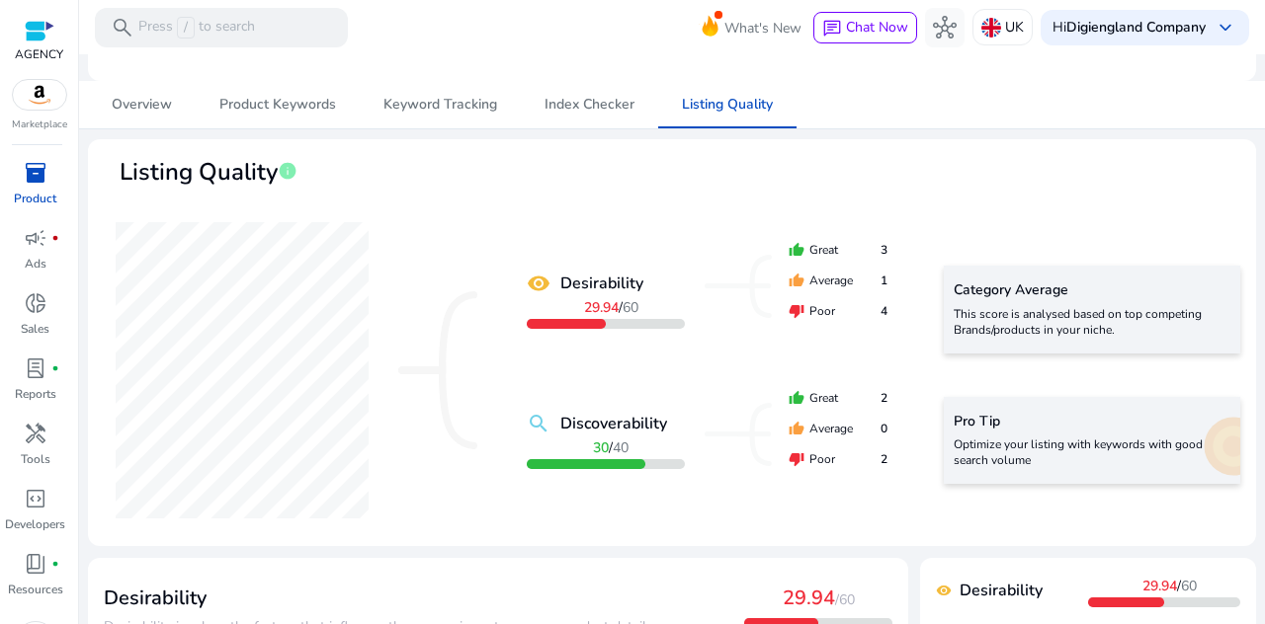
scroll to position [0, 0]
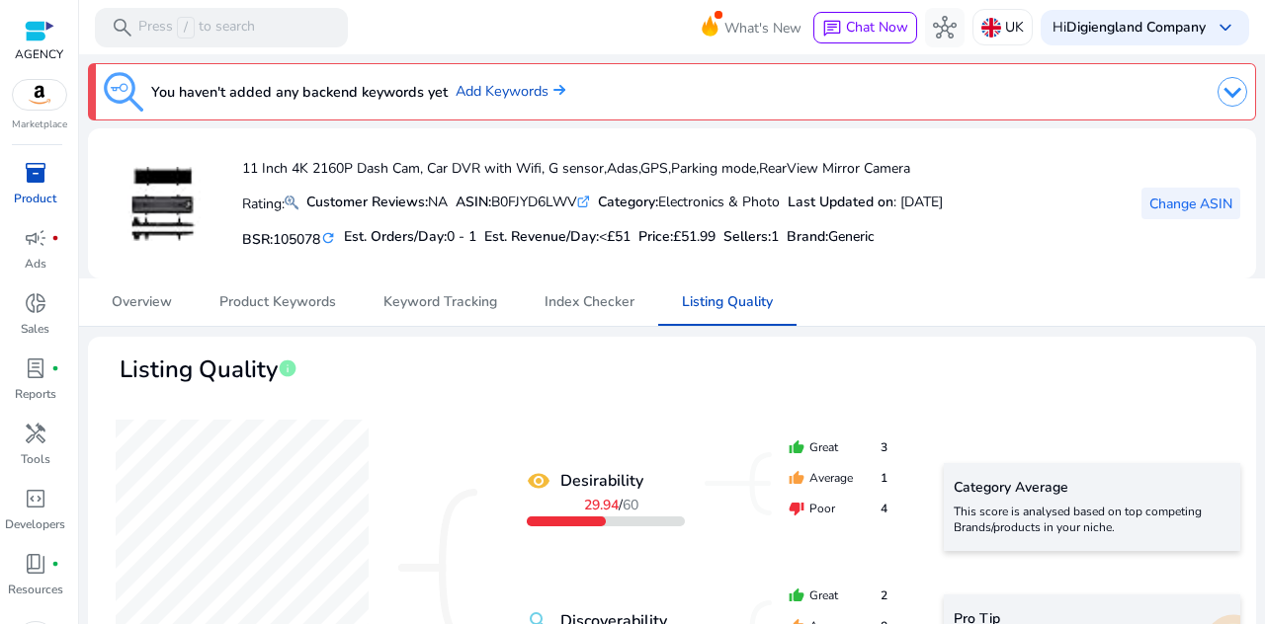
click at [1160, 206] on span "Change ASIN" at bounding box center [1190, 204] width 83 height 21
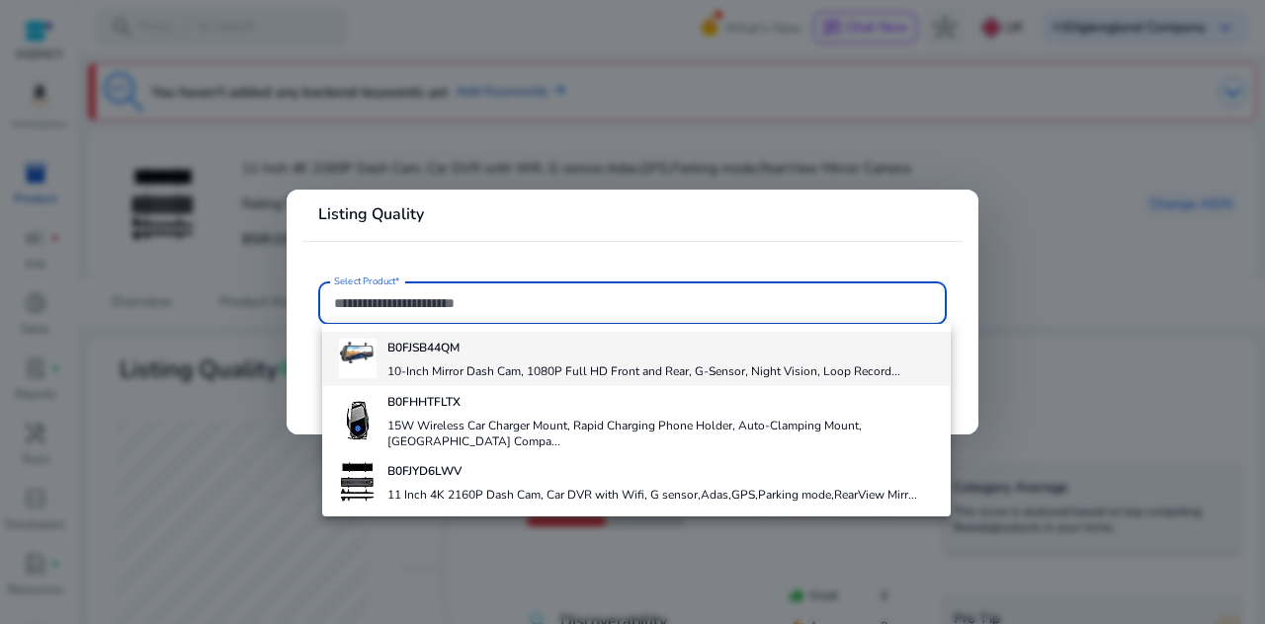
click at [476, 354] on h4 "B0FJSB44QM" at bounding box center [643, 348] width 513 height 16
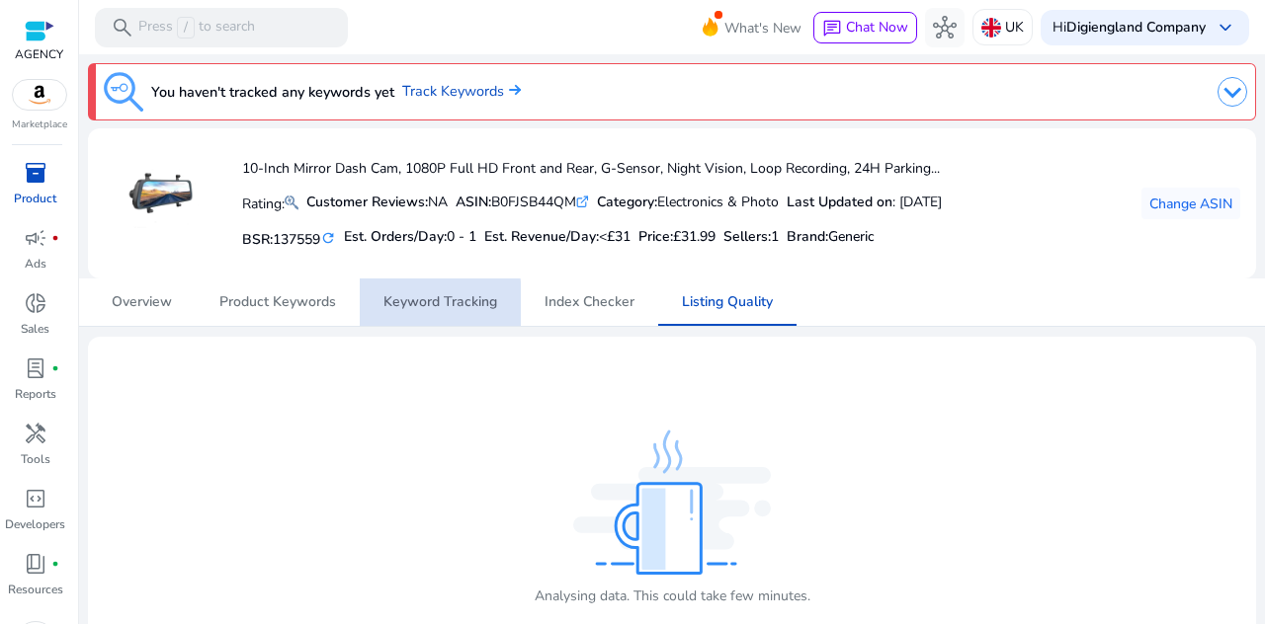
click at [387, 303] on span "Keyword Tracking" at bounding box center [440, 302] width 114 height 14
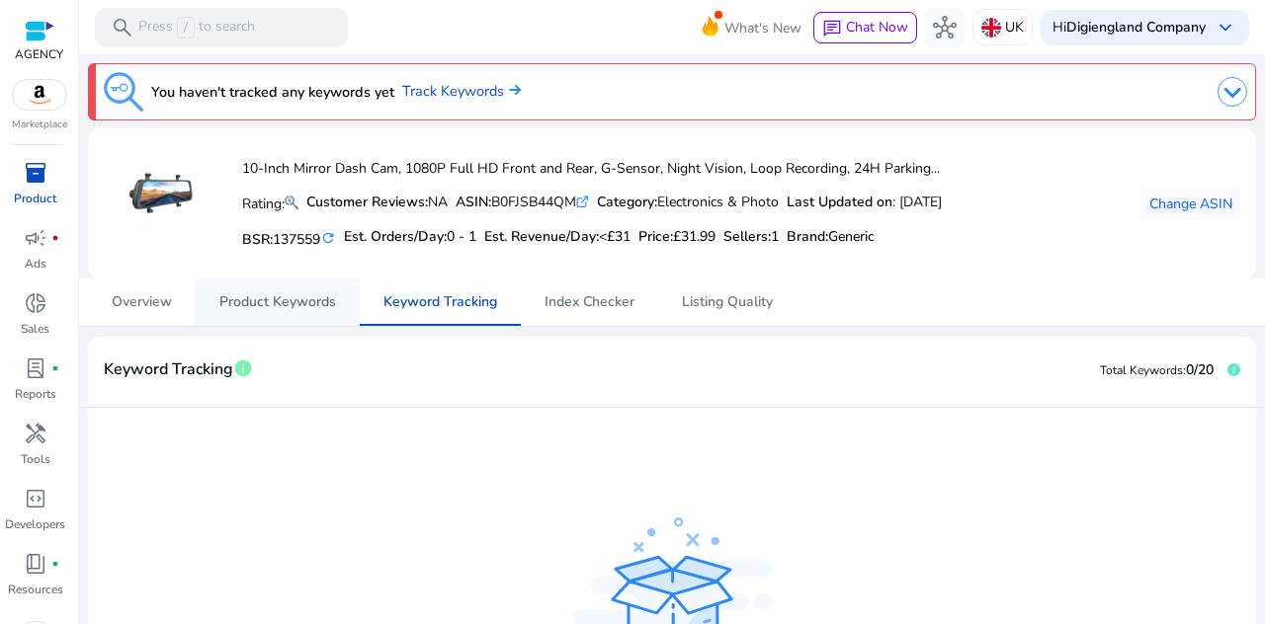
click at [369, 295] on link "Keyword Tracking" at bounding box center [440, 302] width 161 height 47
click at [330, 299] on span "Product Keywords" at bounding box center [277, 302] width 117 height 14
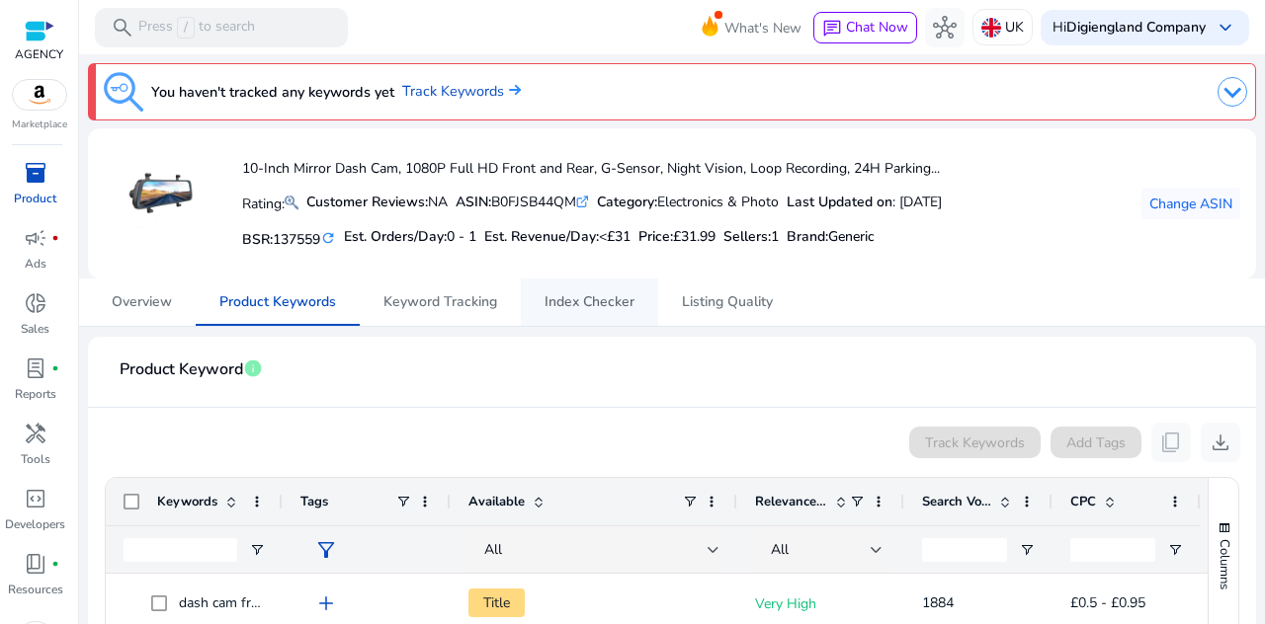
click at [557, 295] on span "Index Checker" at bounding box center [589, 302] width 90 height 14
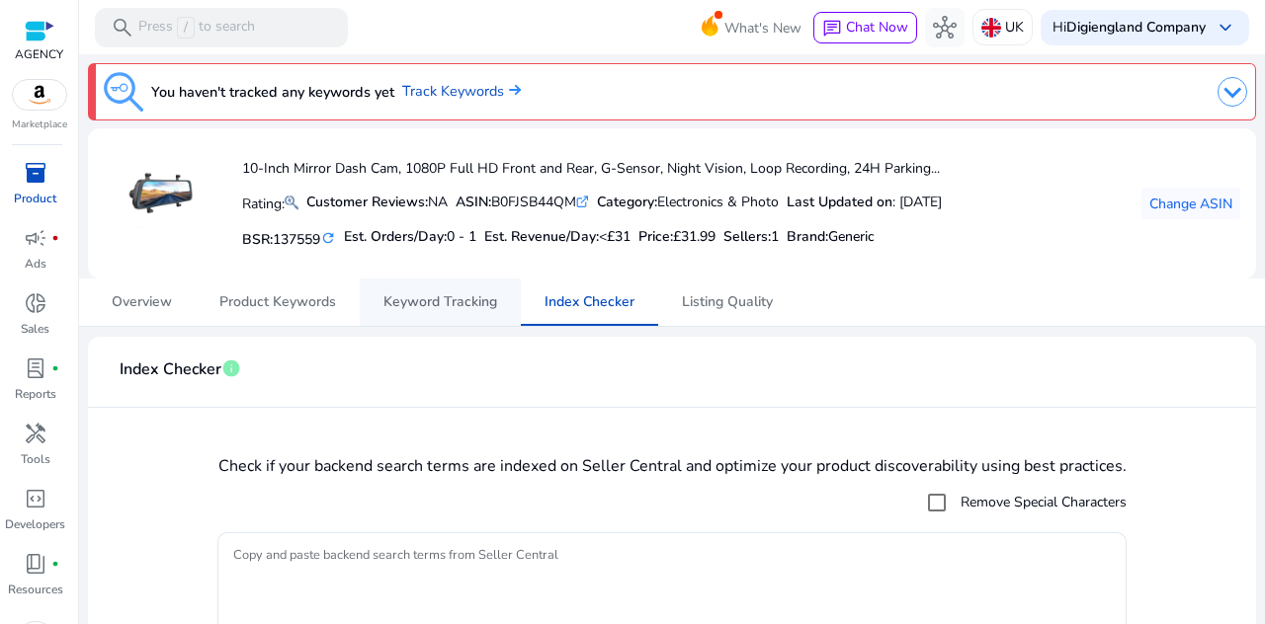
click at [454, 303] on span "Keyword Tracking" at bounding box center [440, 302] width 114 height 14
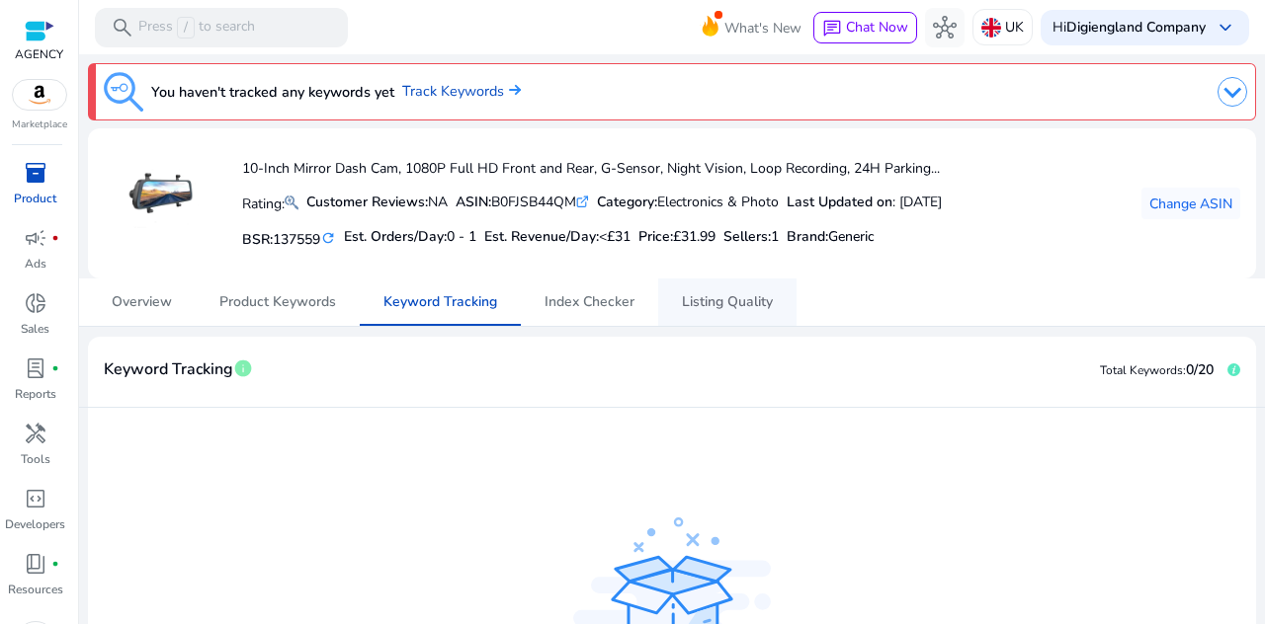
click at [703, 291] on span "Listing Quality" at bounding box center [727, 302] width 91 height 47
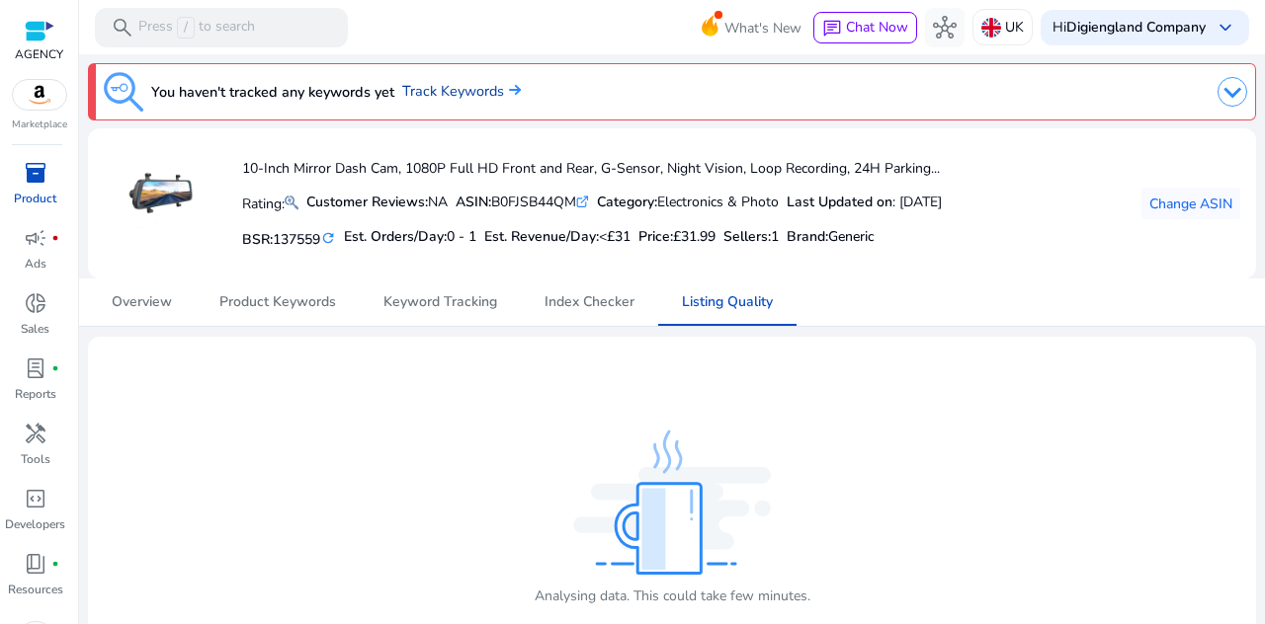
click at [452, 81] on link "Track Keywords" at bounding box center [461, 92] width 119 height 22
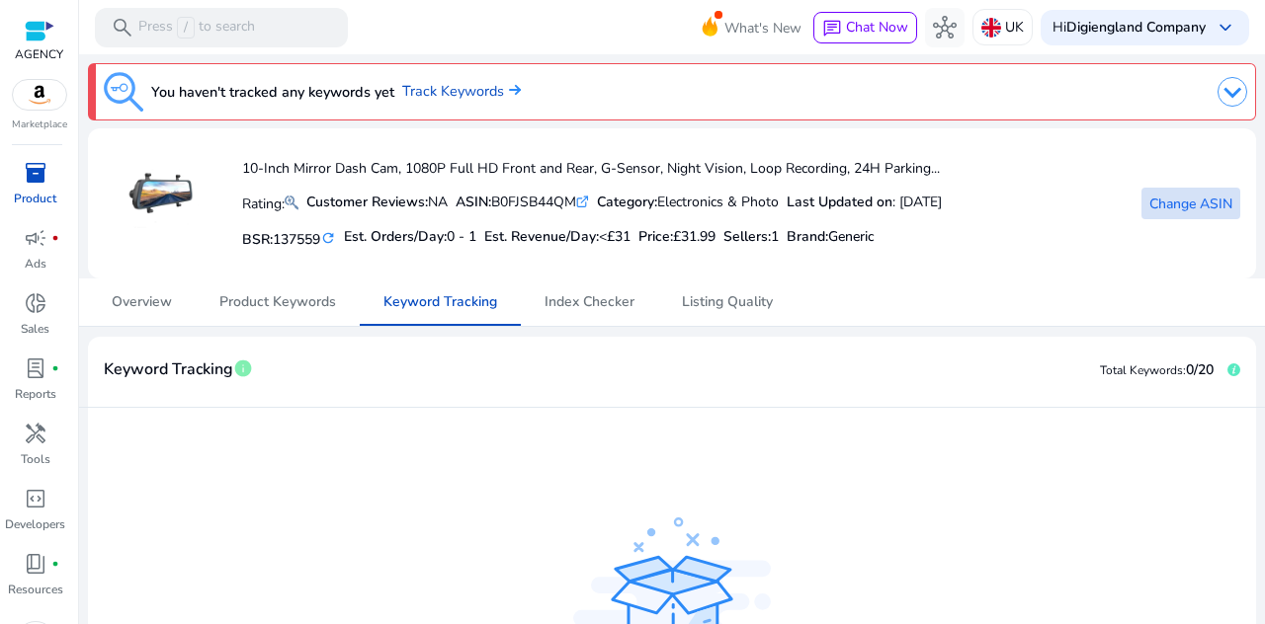
click at [1149, 201] on span "Change ASIN" at bounding box center [1190, 204] width 83 height 21
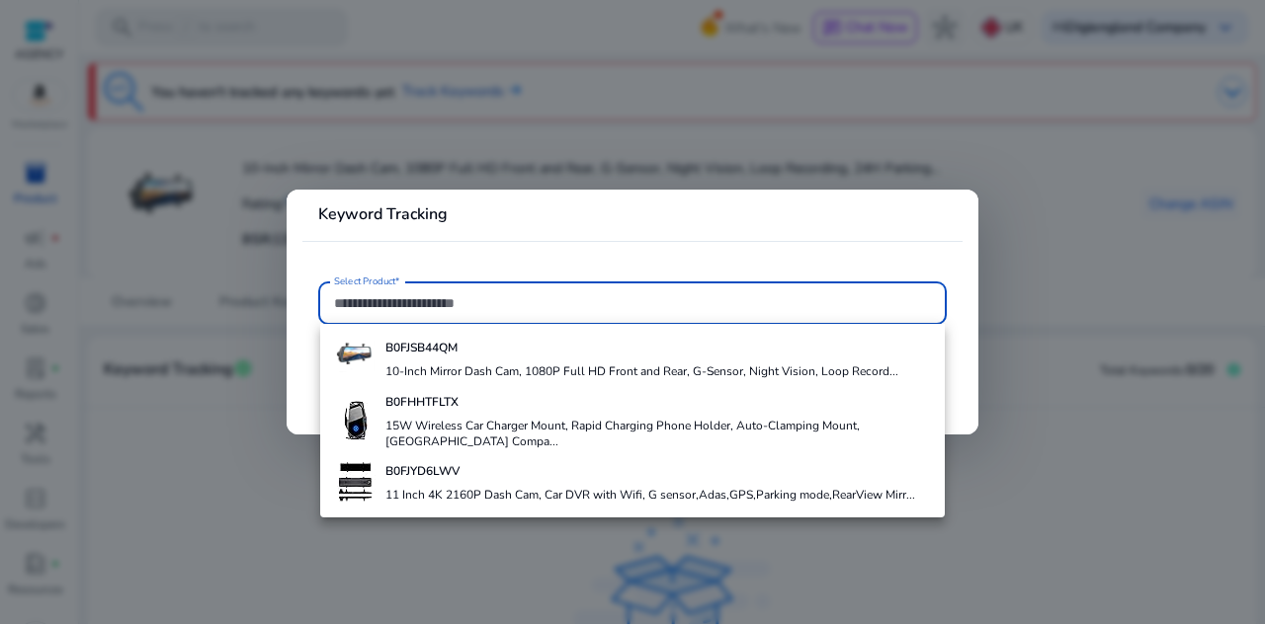
click at [625, 536] on div at bounding box center [632, 312] width 1265 height 624
